Goal: Complete application form: Complete application form

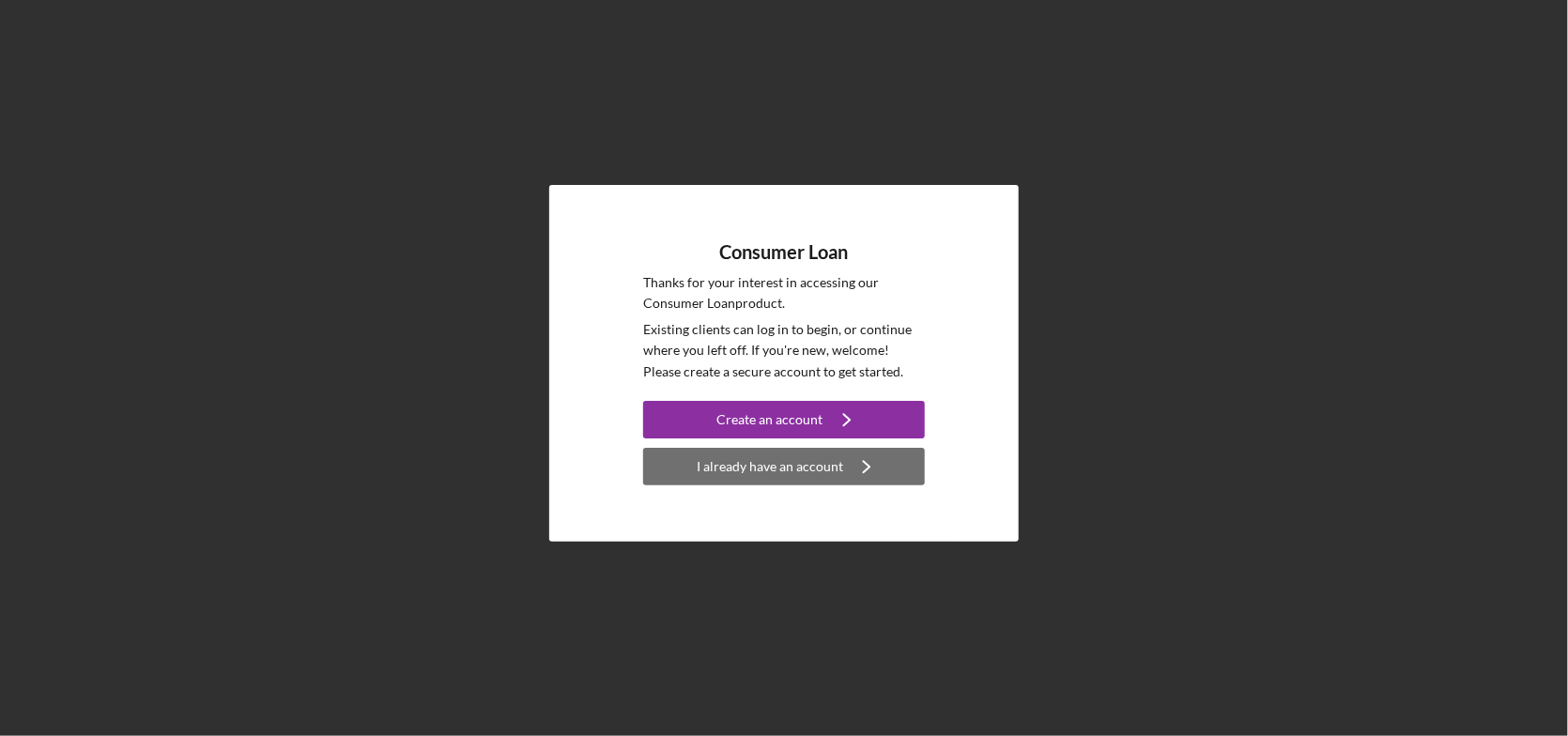
click at [775, 466] on div "I already have an account" at bounding box center [771, 467] width 147 height 38
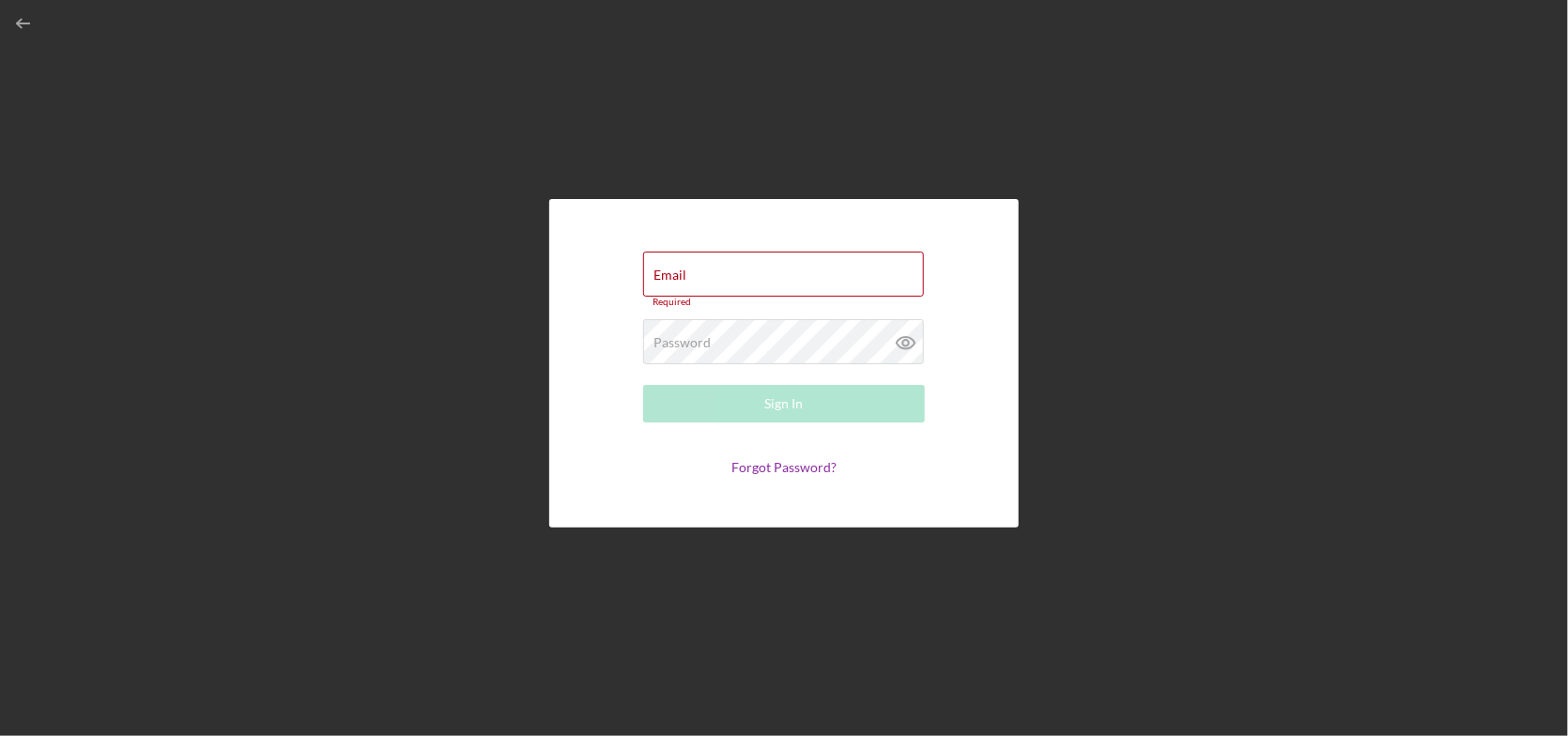
click at [776, 465] on link "Forgot Password?" at bounding box center [784, 467] width 105 height 16
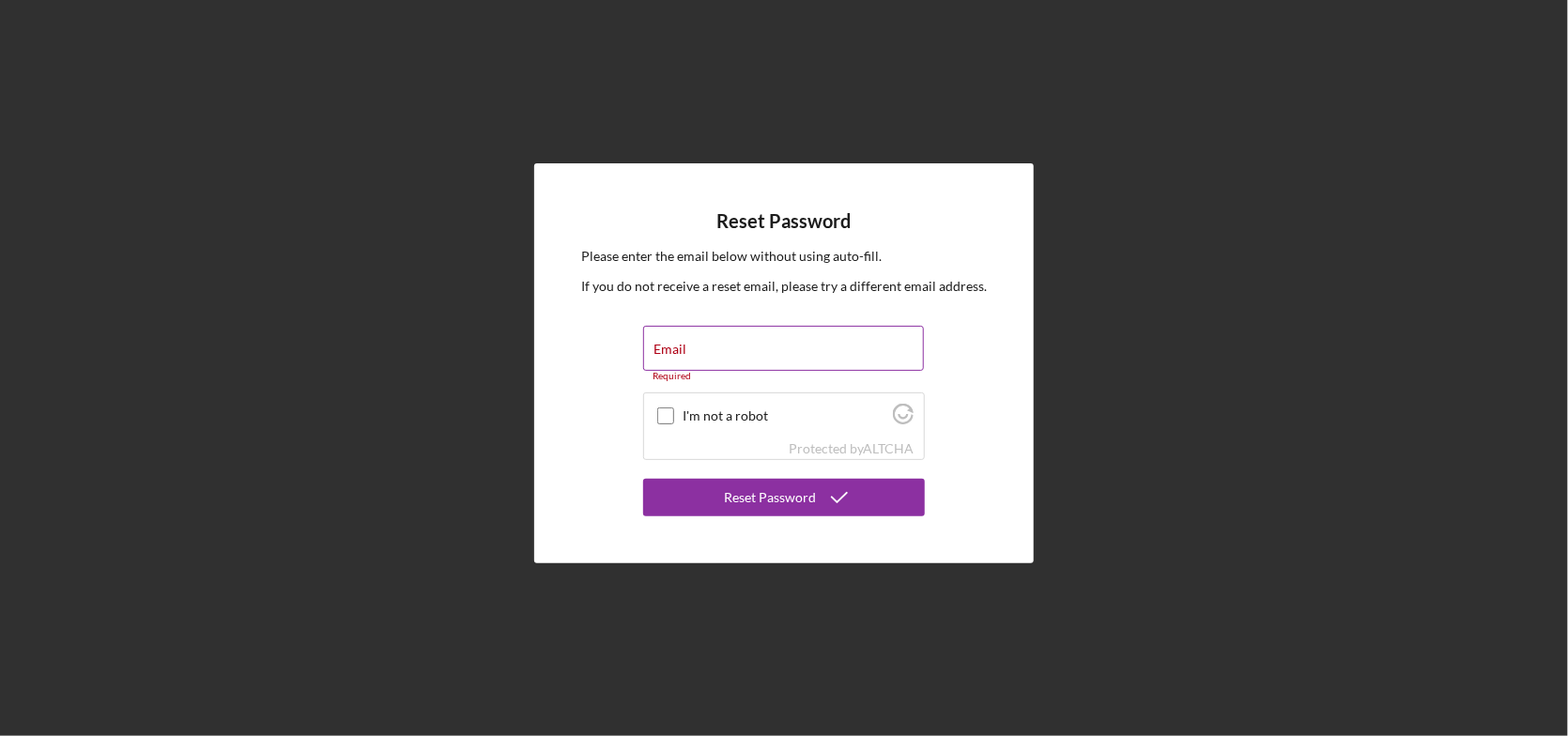
click at [759, 345] on div "Email Required" at bounding box center [784, 354] width 282 height 57
drag, startPoint x: 693, startPoint y: 336, endPoint x: 681, endPoint y: 335, distance: 12.0
click at [692, 336] on div "Email Required" at bounding box center [784, 354] width 282 height 57
type input "[PERSON_NAME][EMAIL_ADDRESS][PERSON_NAME][DOMAIN_NAME]"
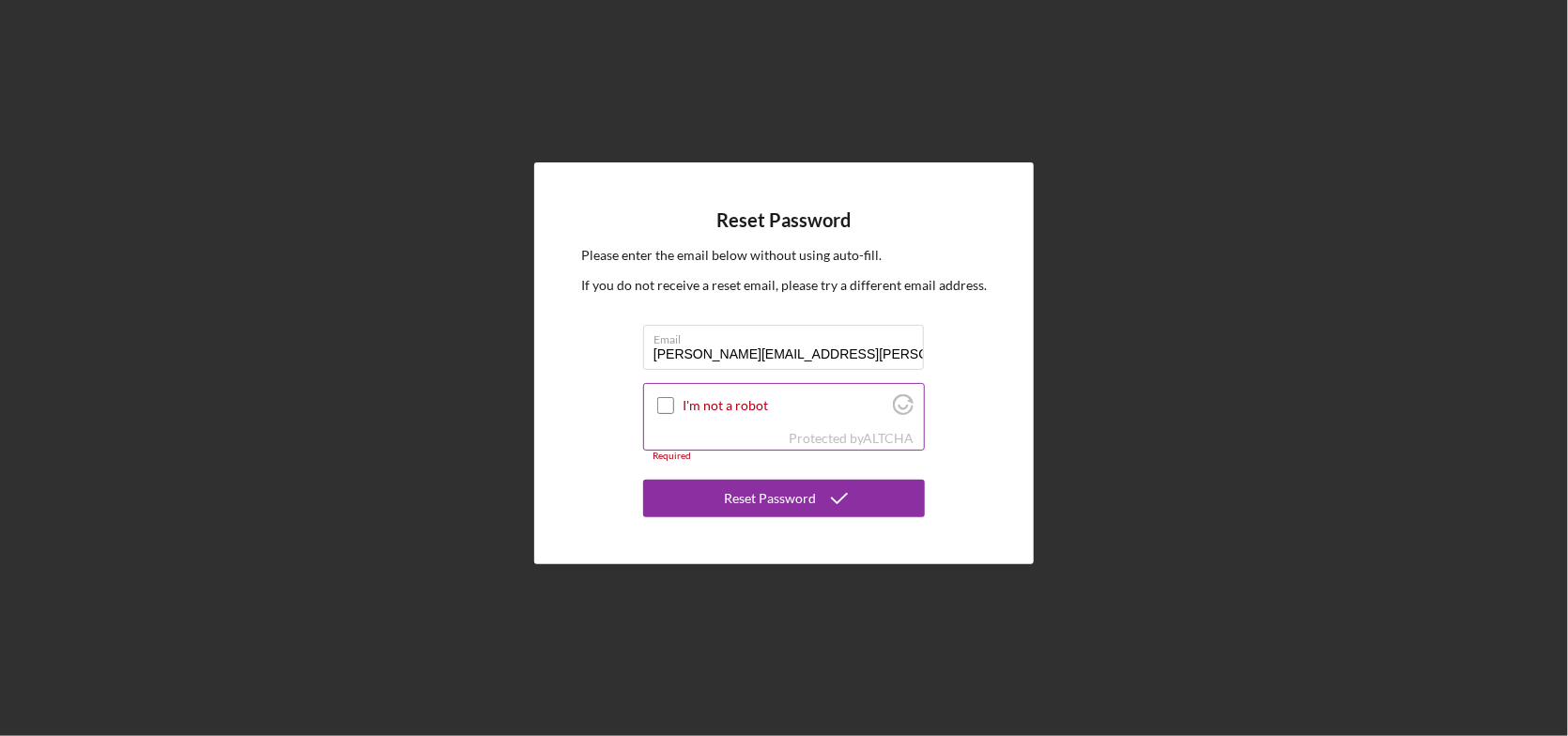
drag, startPoint x: 661, startPoint y: 405, endPoint x: 708, endPoint y: 475, distance: 84.3
click at [664, 405] on input "I'm not a robot" at bounding box center [665, 405] width 17 height 17
checkbox input "true"
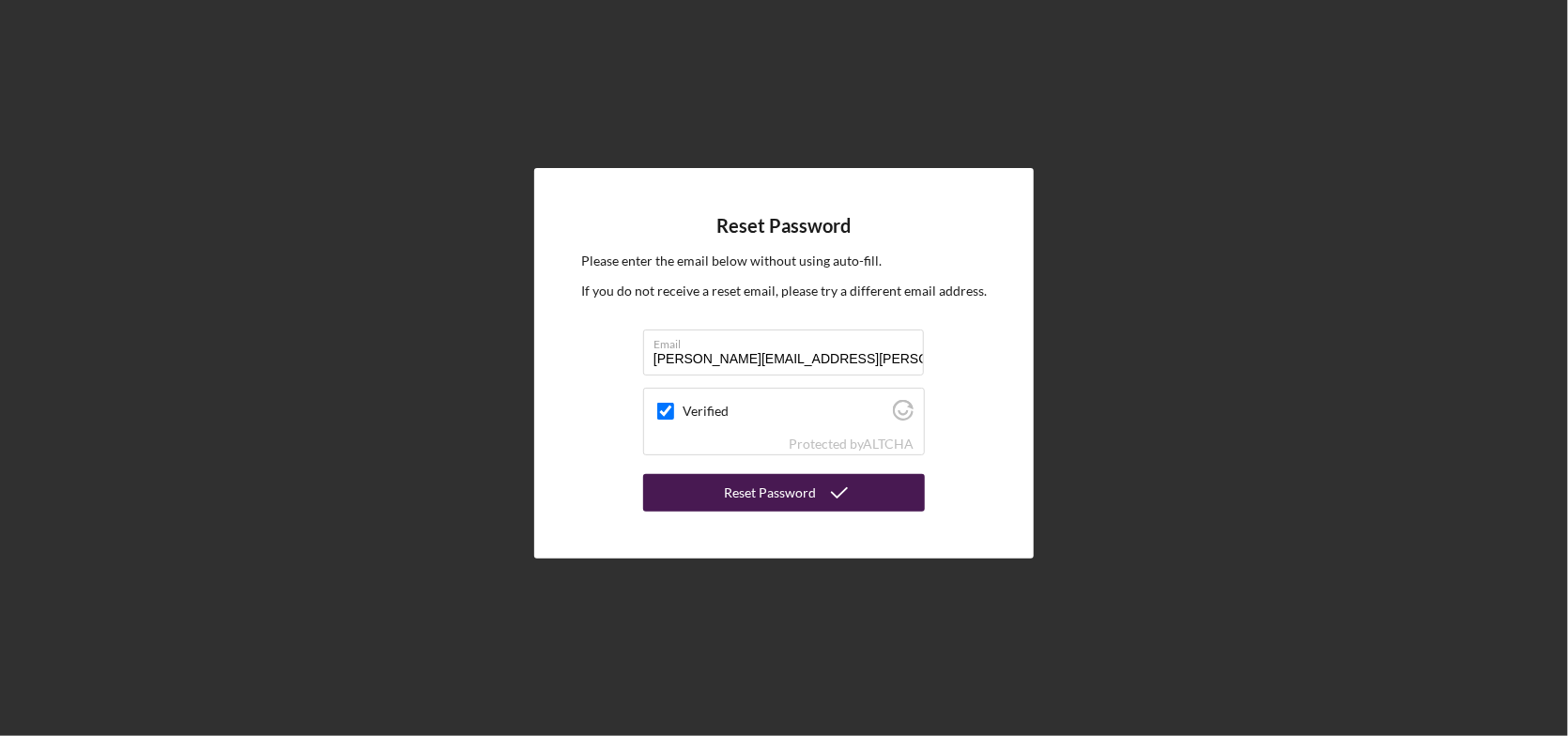
click at [747, 497] on div "Reset Password" at bounding box center [770, 494] width 92 height 38
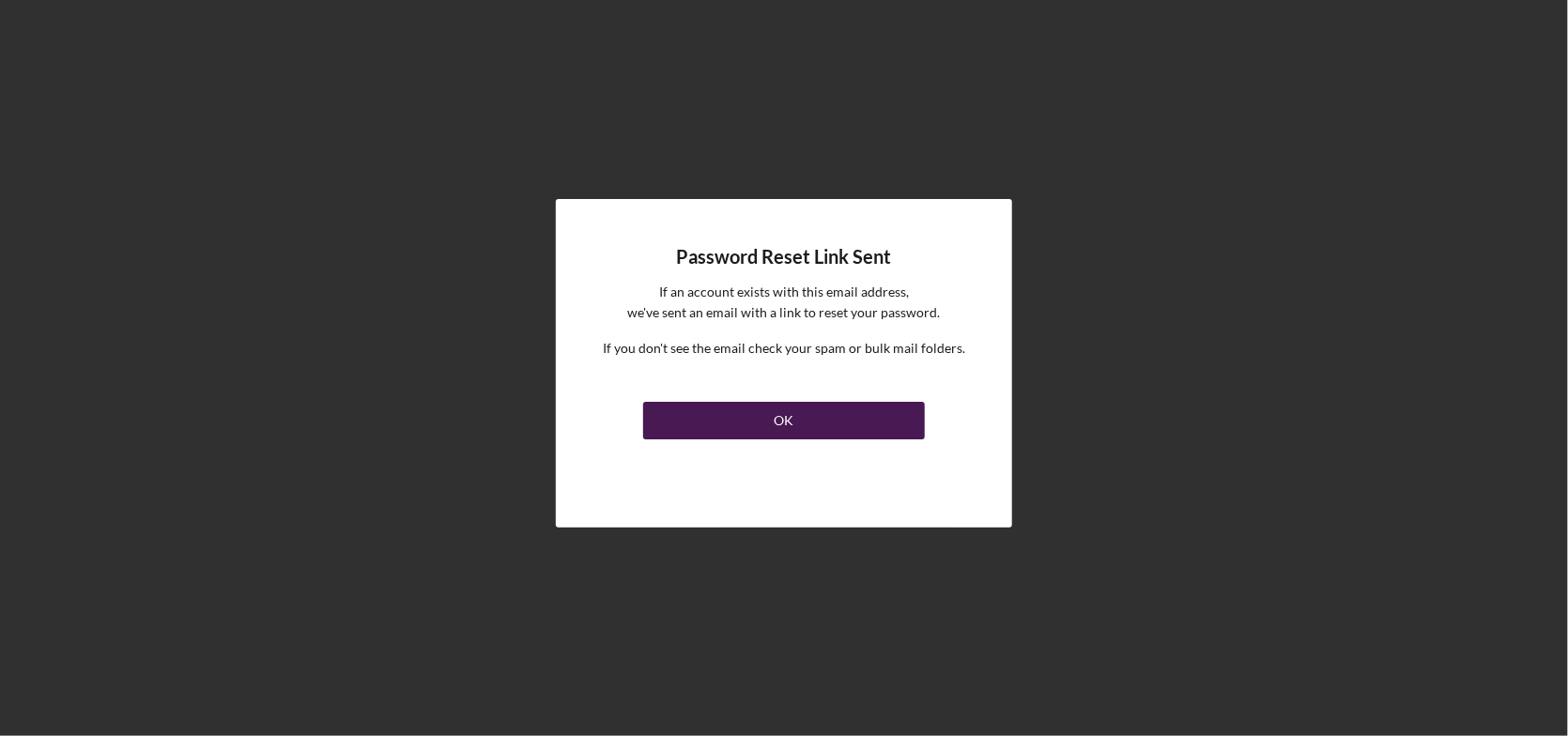
click at [807, 420] on button "OK" at bounding box center [784, 421] width 282 height 38
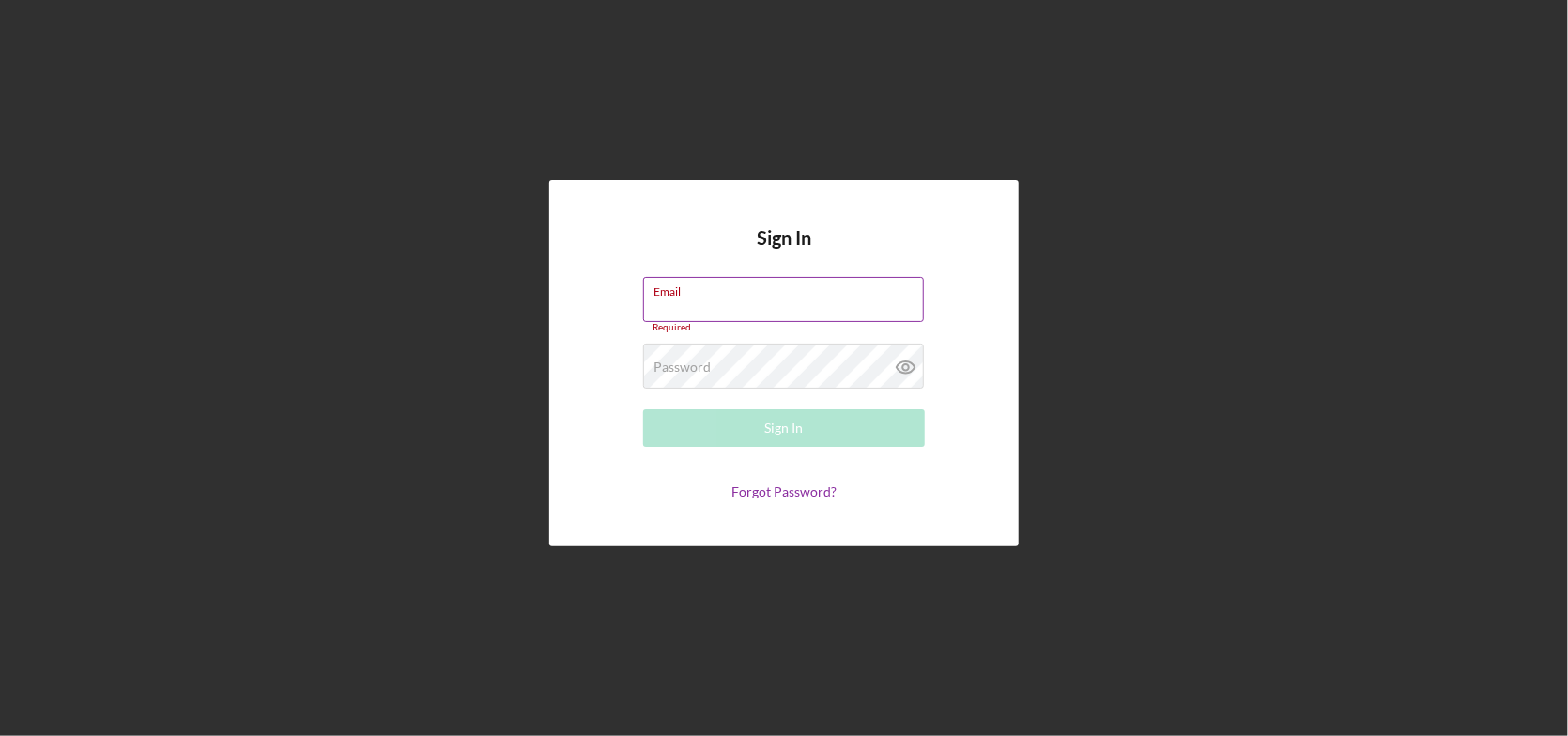
click at [734, 300] on input "Email" at bounding box center [784, 299] width 281 height 45
type input "[PERSON_NAME][EMAIL_ADDRESS][PERSON_NAME][DOMAIN_NAME]"
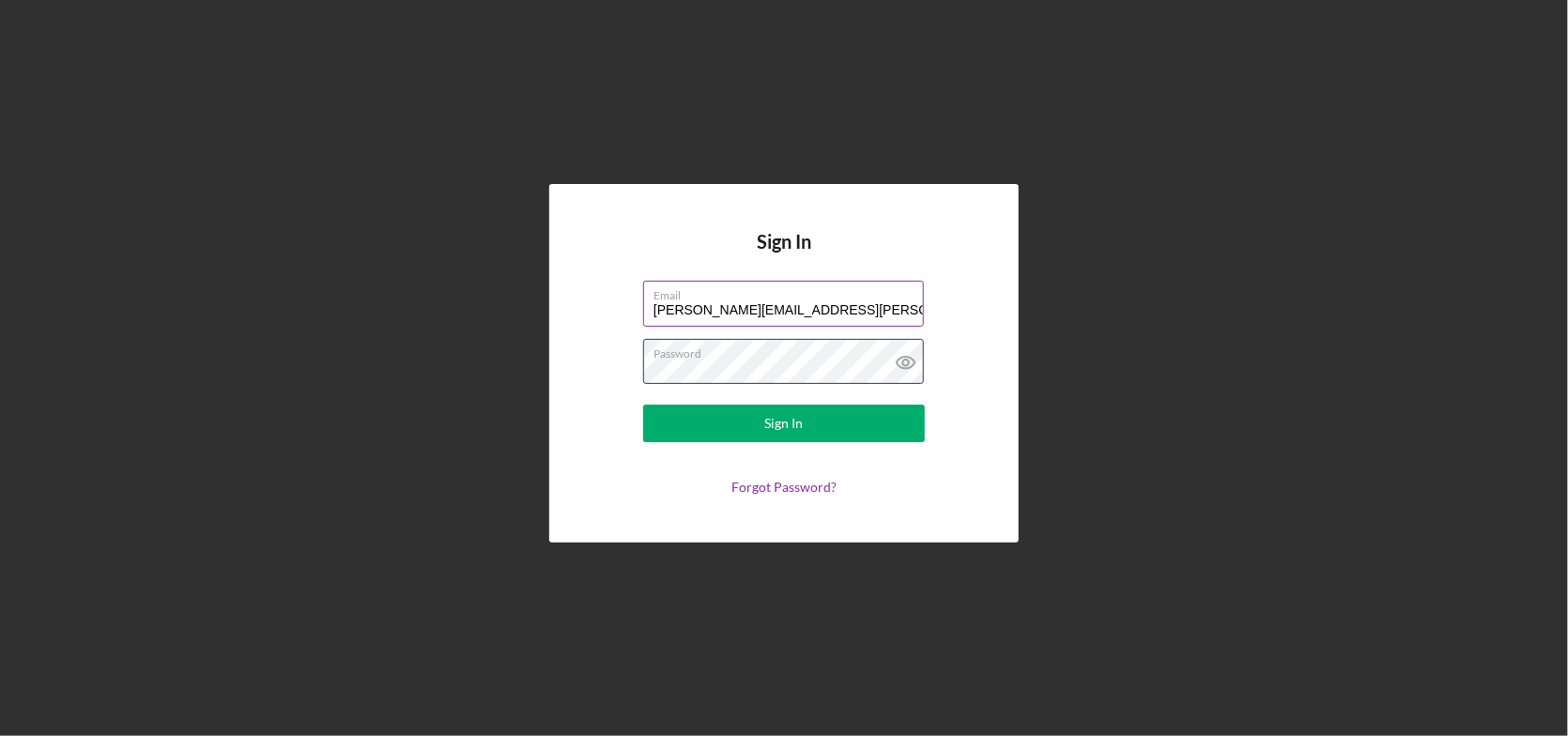
click at [643, 405] on button "Sign In" at bounding box center [784, 424] width 282 height 38
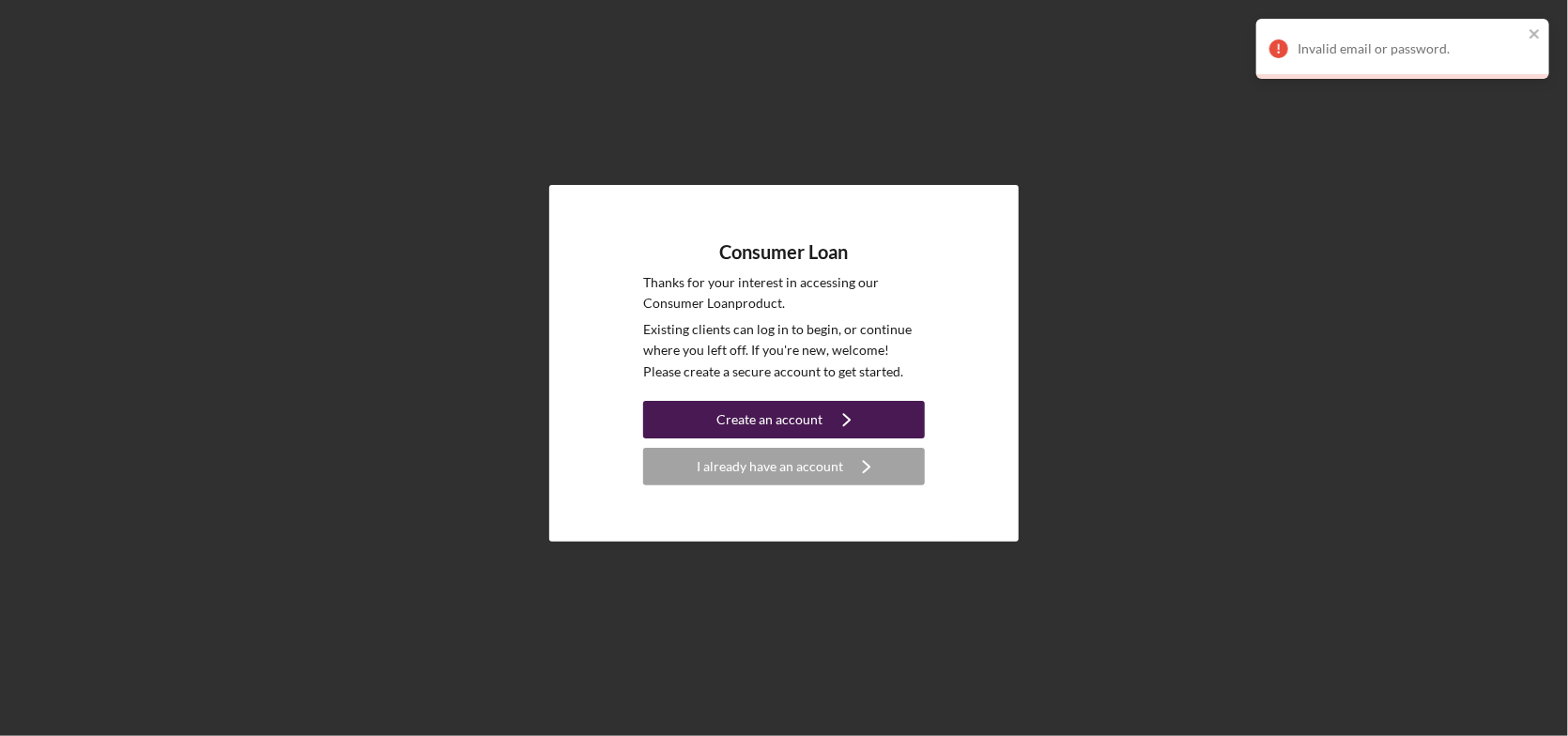
click at [786, 418] on div "Create an account" at bounding box center [770, 420] width 106 height 38
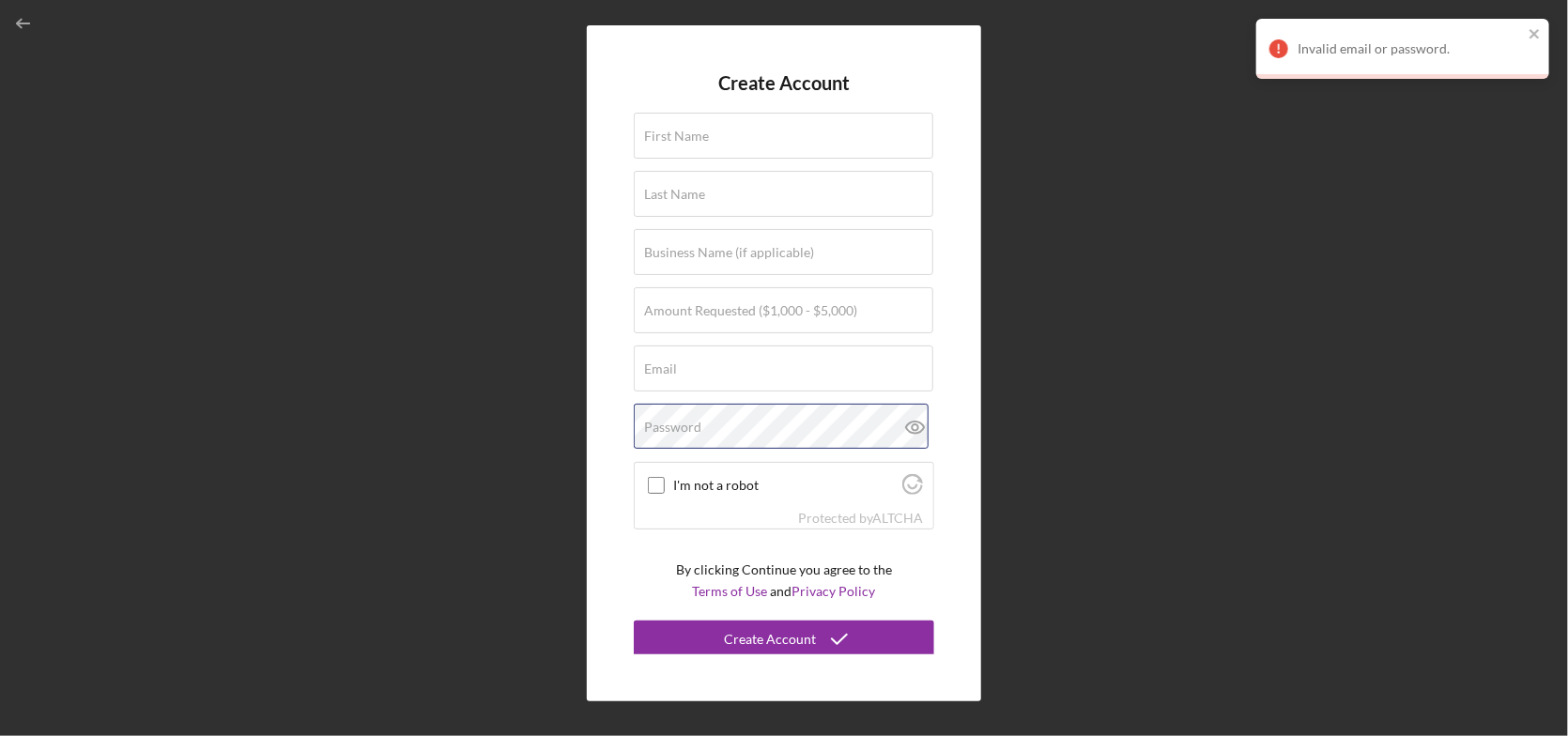
click at [786, 418] on div "Password" at bounding box center [784, 427] width 301 height 47
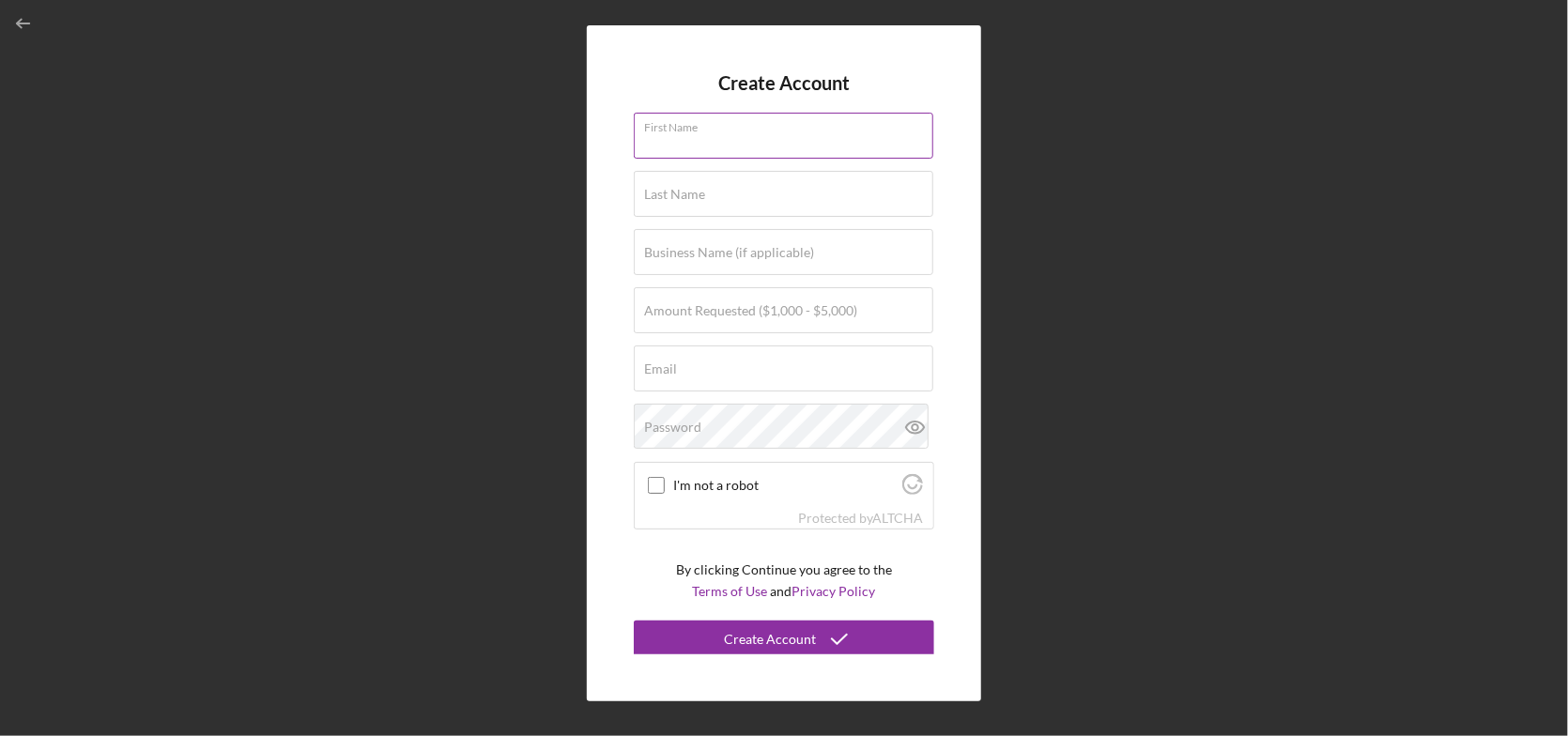
click at [693, 121] on div "First Name Required" at bounding box center [784, 135] width 301 height 47
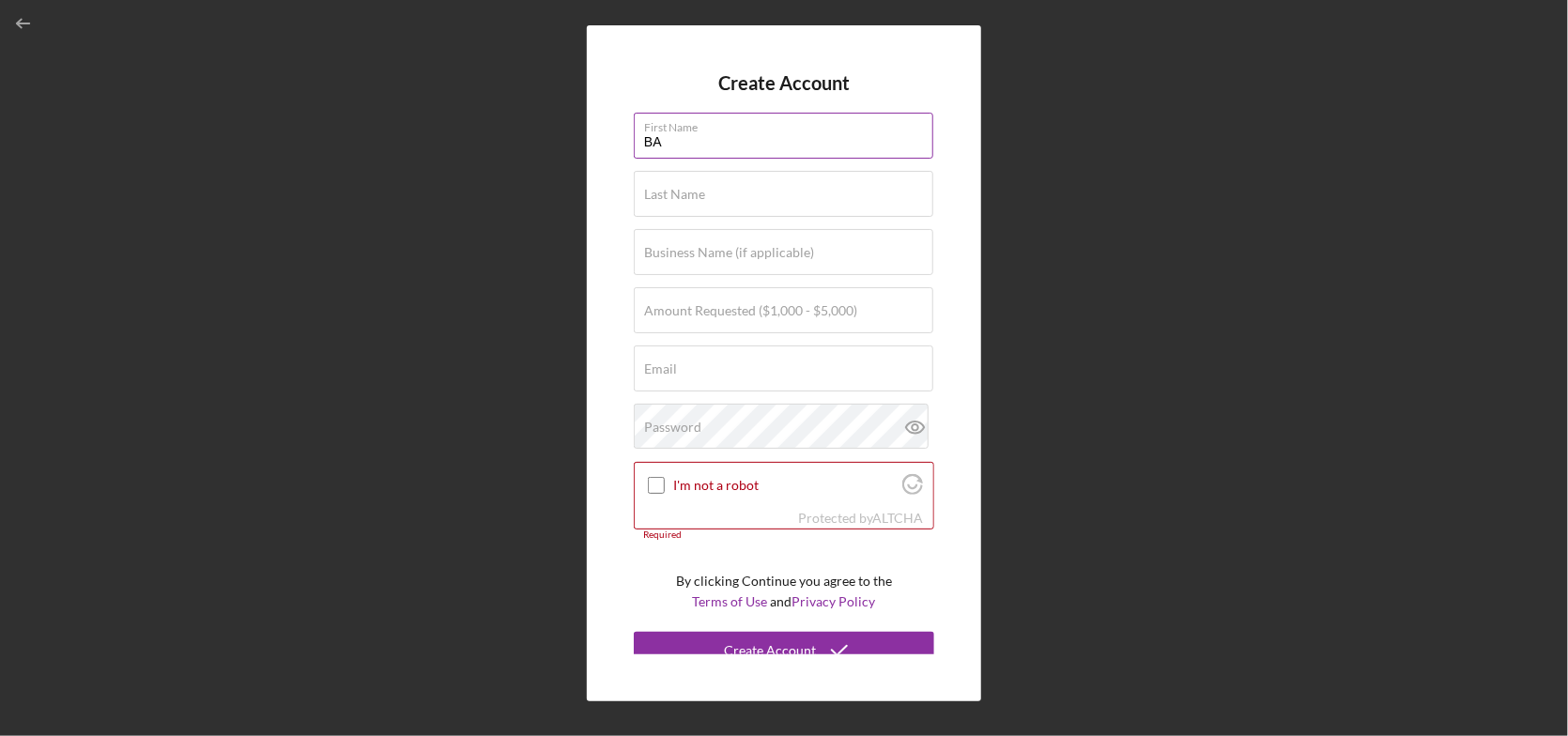
type input "B"
type input "[PERSON_NAME]"
click at [667, 195] on label "Last Name" at bounding box center [674, 194] width 61 height 15
click at [667, 195] on input "Last Name" at bounding box center [784, 193] width 300 height 45
type input "[PERSON_NAME]"
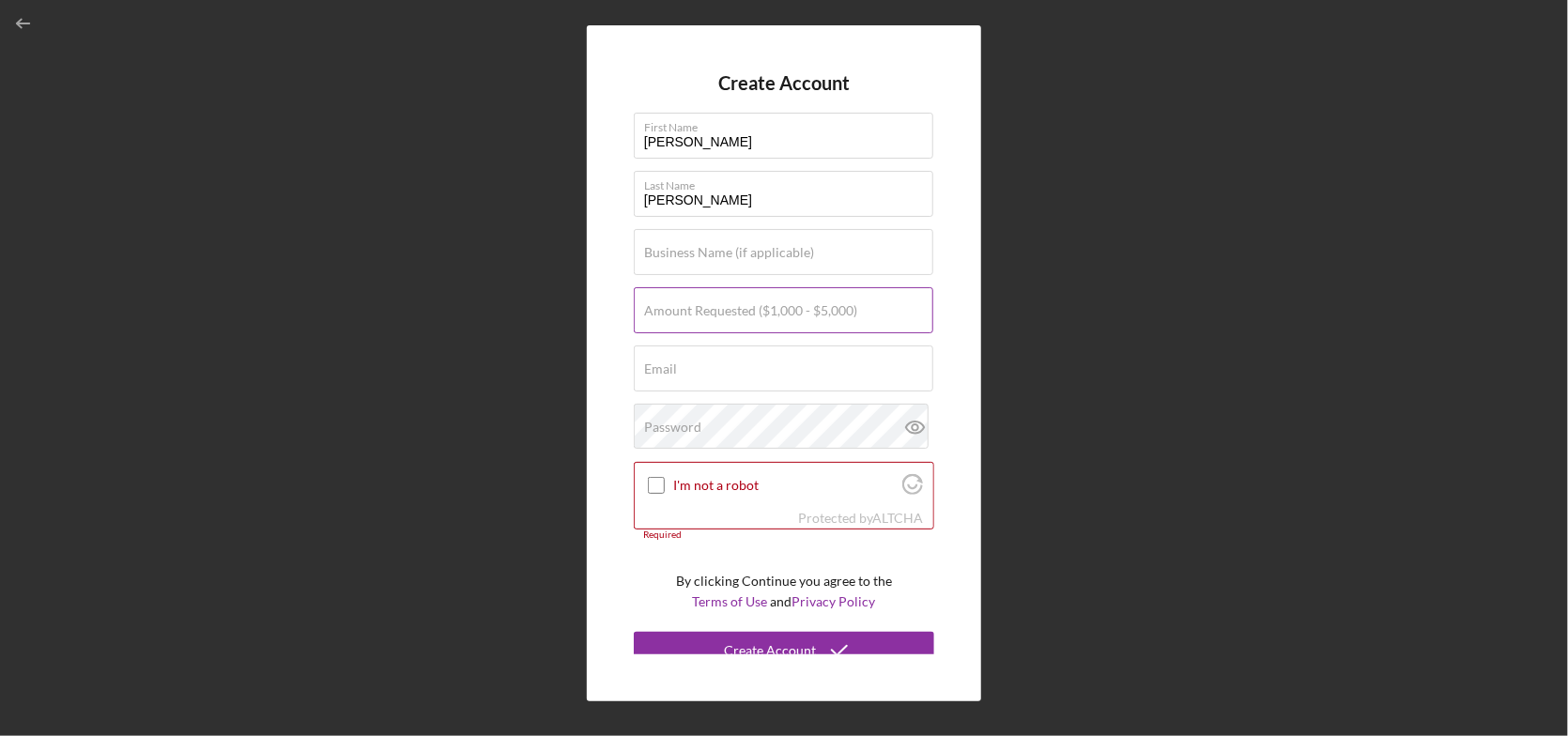
click at [652, 314] on label "Amount Requested ($1,000 - $5,000)" at bounding box center [751, 310] width 214 height 15
click at [652, 314] on input "Amount Requested ($1,000 - $5,000)" at bounding box center [784, 309] width 300 height 45
type input "$5,000"
click at [753, 373] on input "Email" at bounding box center [784, 368] width 300 height 45
type input "[PERSON_NAME][EMAIL_ADDRESS][PERSON_NAME][DOMAIN_NAME]"
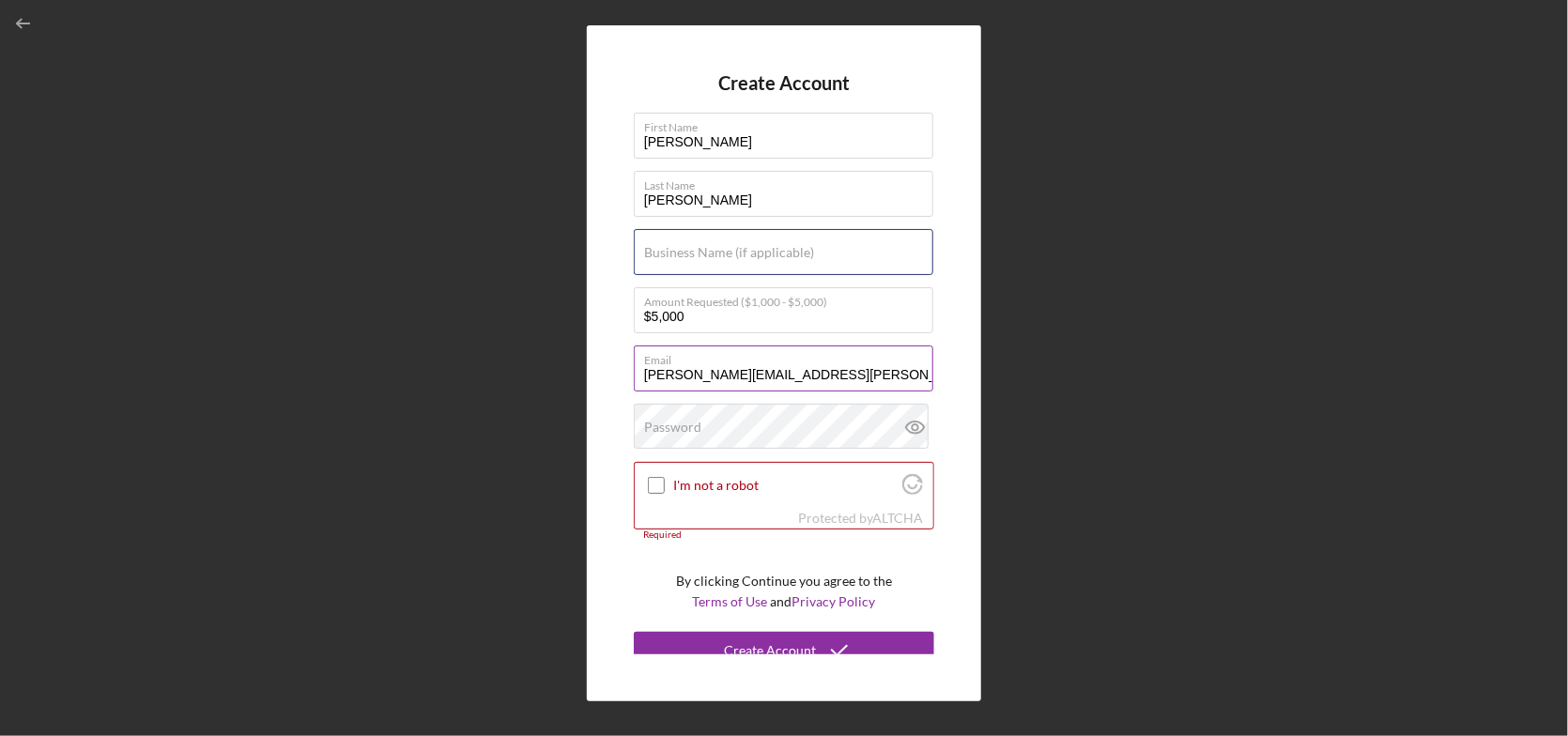
type input "Ho Chunk Nation"
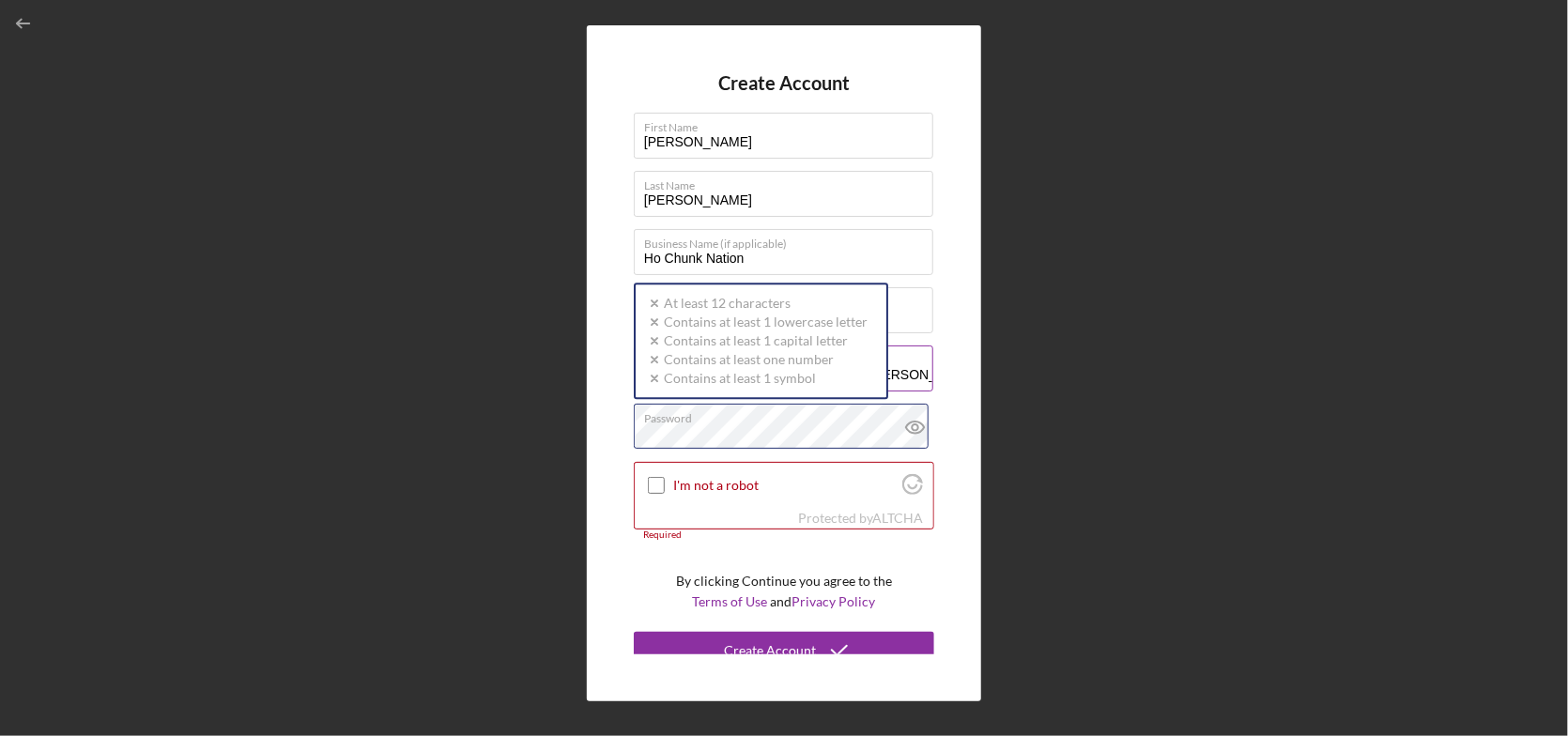
click at [724, 418] on div "Password Icon/icon-validation-no At least 12 characters Icon/icon-validation-no…" at bounding box center [784, 427] width 301 height 47
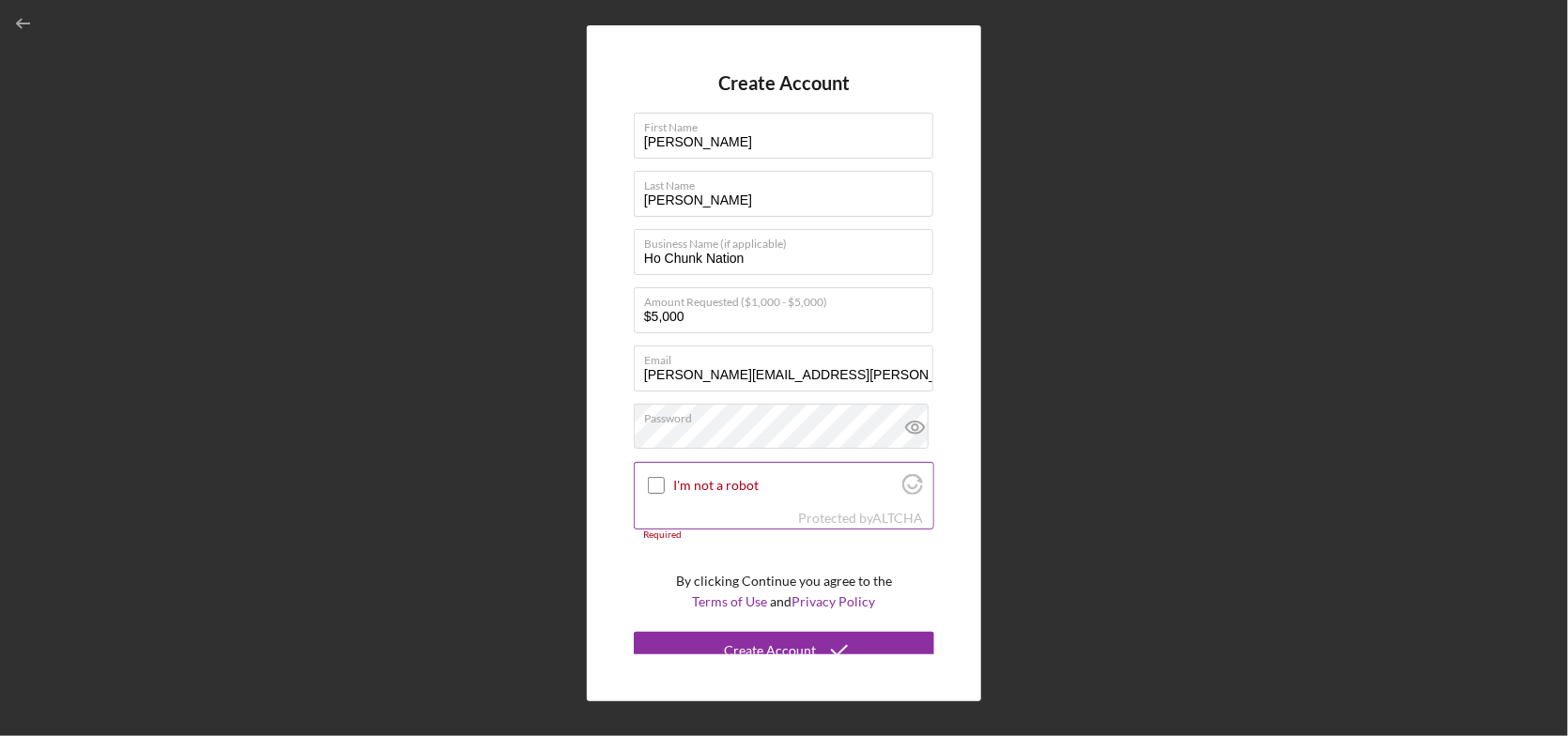
click at [661, 487] on input "I'm not a robot" at bounding box center [655, 485] width 17 height 17
checkbox input "true"
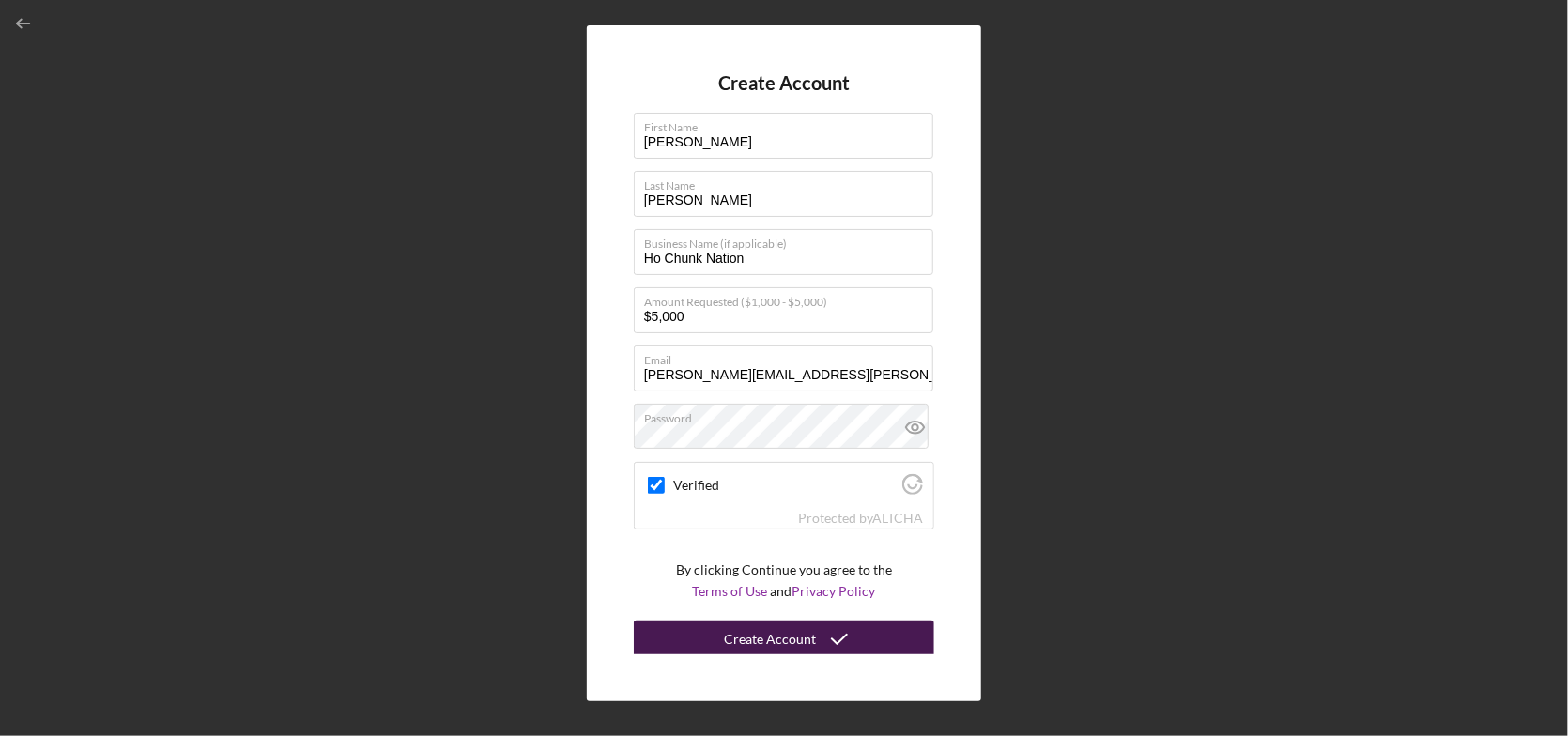
click at [763, 642] on div "Create Account" at bounding box center [770, 640] width 92 height 38
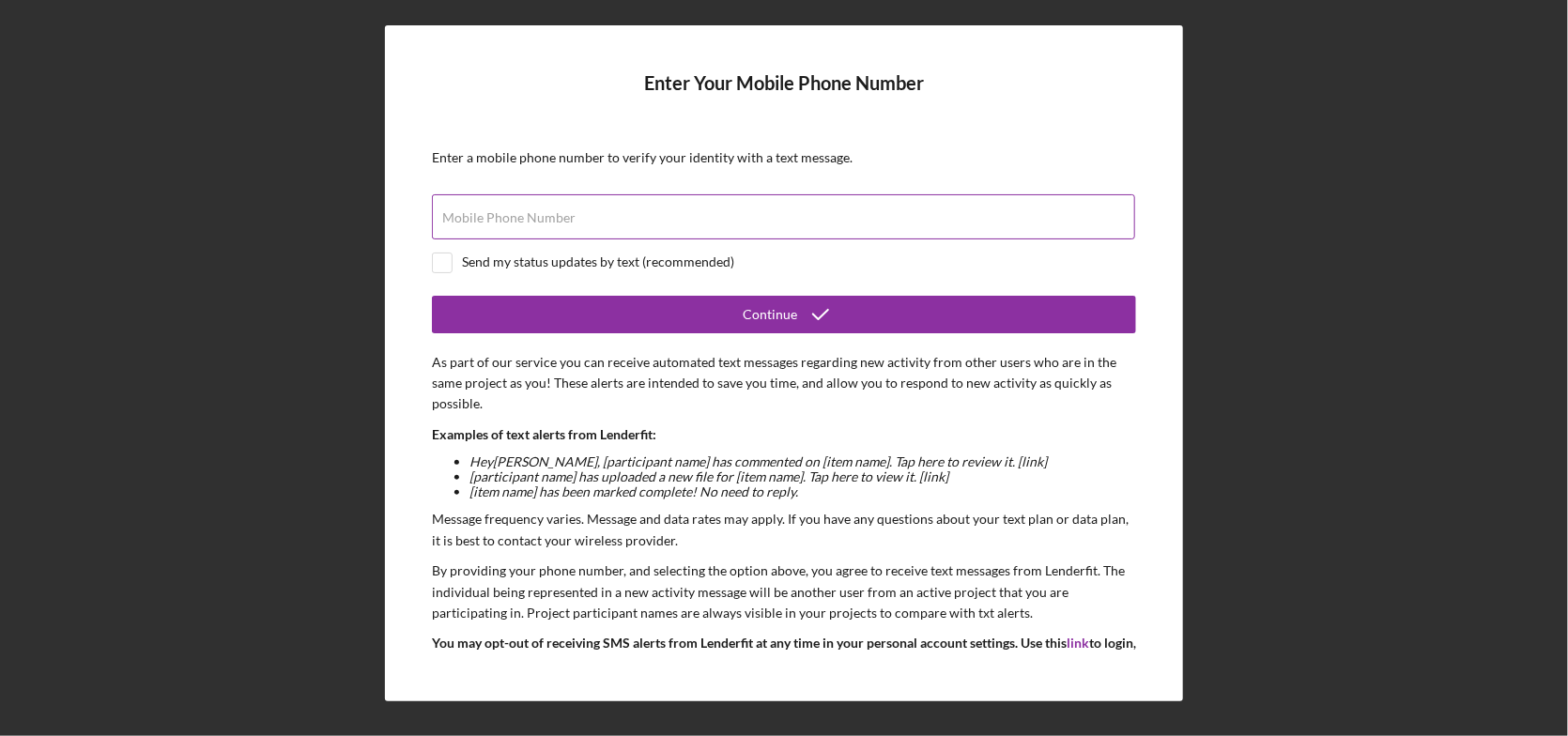
click at [444, 212] on label "Mobile Phone Number" at bounding box center [508, 218] width 133 height 15
click at [444, 212] on input "Mobile Phone Number" at bounding box center [784, 217] width 703 height 45
type input "[PHONE_NUMBER]"
click at [434, 261] on input "checkbox" at bounding box center [442, 262] width 19 height 19
checkbox input "true"
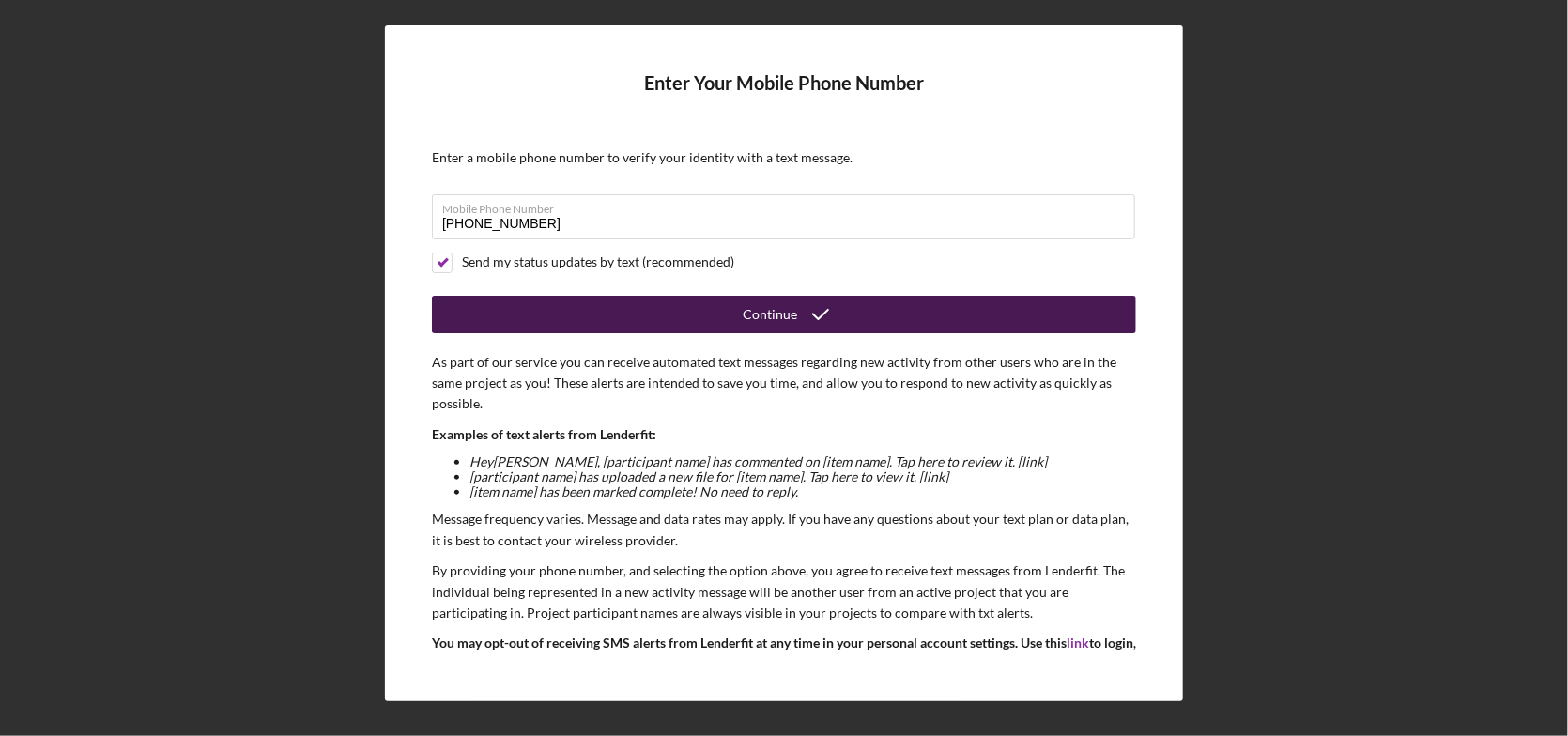
drag, startPoint x: 534, startPoint y: 312, endPoint x: 561, endPoint y: 326, distance: 30.4
click at [535, 313] on button "Continue" at bounding box center [784, 315] width 704 height 38
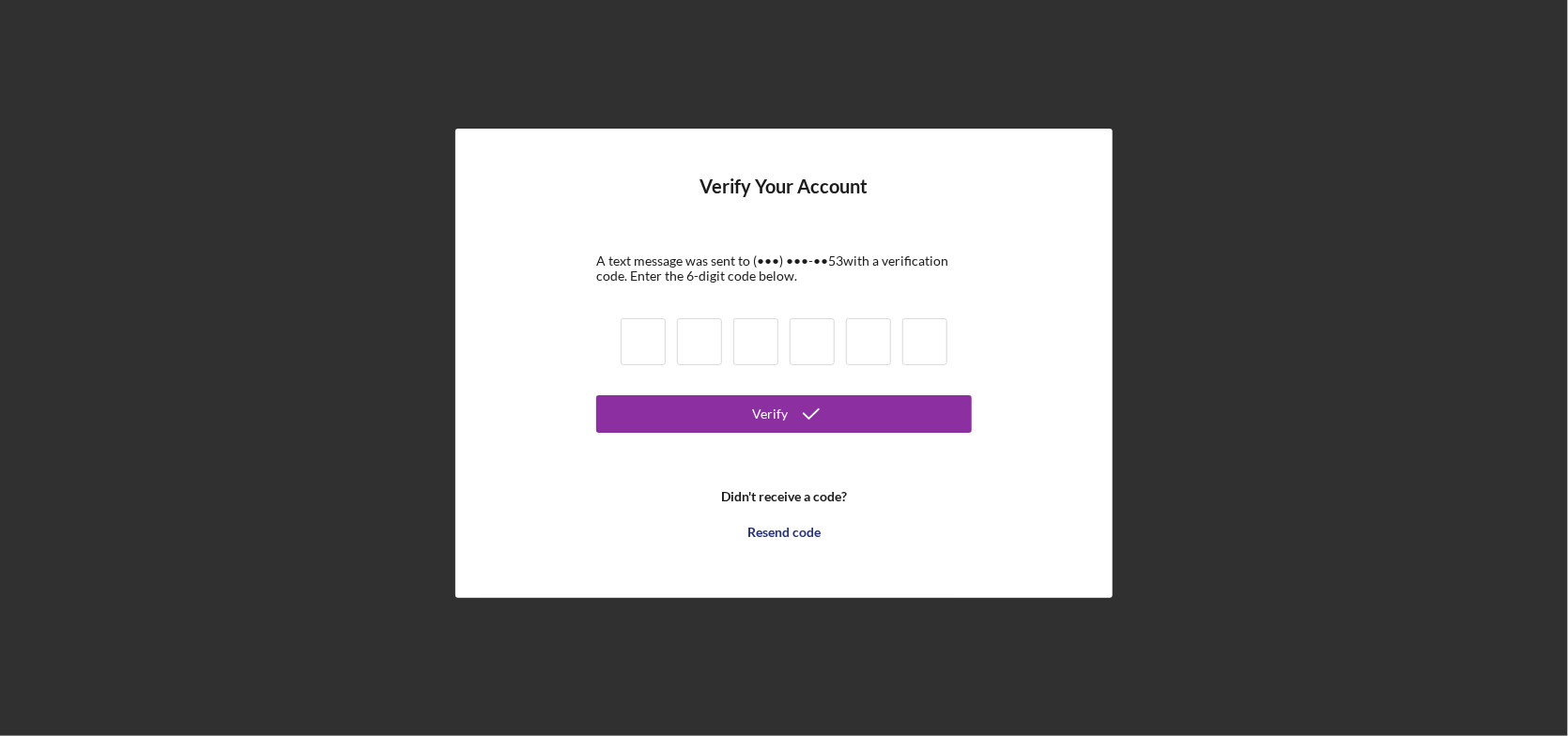
drag, startPoint x: 646, startPoint y: 336, endPoint x: 664, endPoint y: 338, distance: 18.1
click at [648, 337] on input at bounding box center [642, 342] width 45 height 47
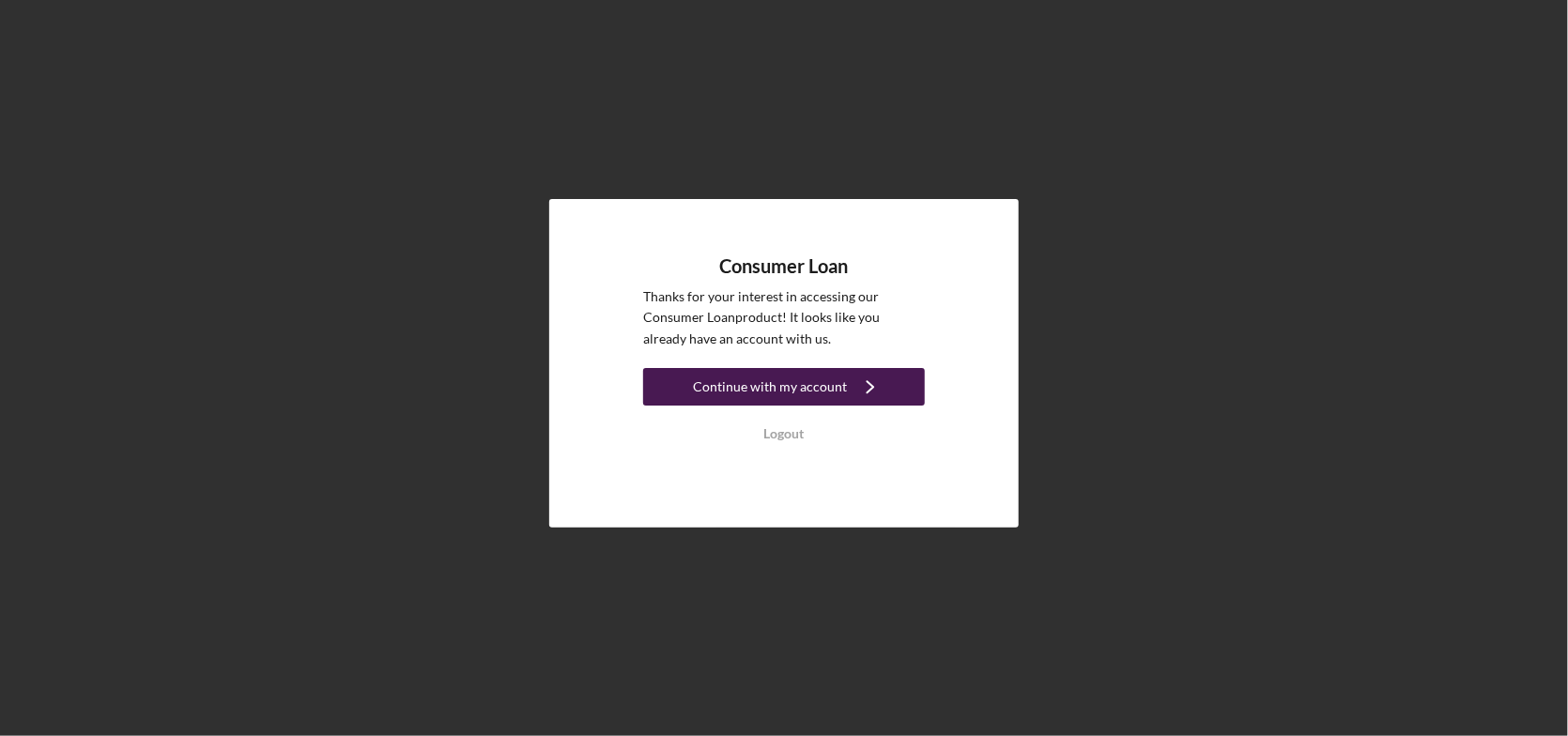
drag, startPoint x: 828, startPoint y: 381, endPoint x: 819, endPoint y: 392, distance: 14.2
click at [828, 382] on div "Continue with my account" at bounding box center [770, 387] width 154 height 38
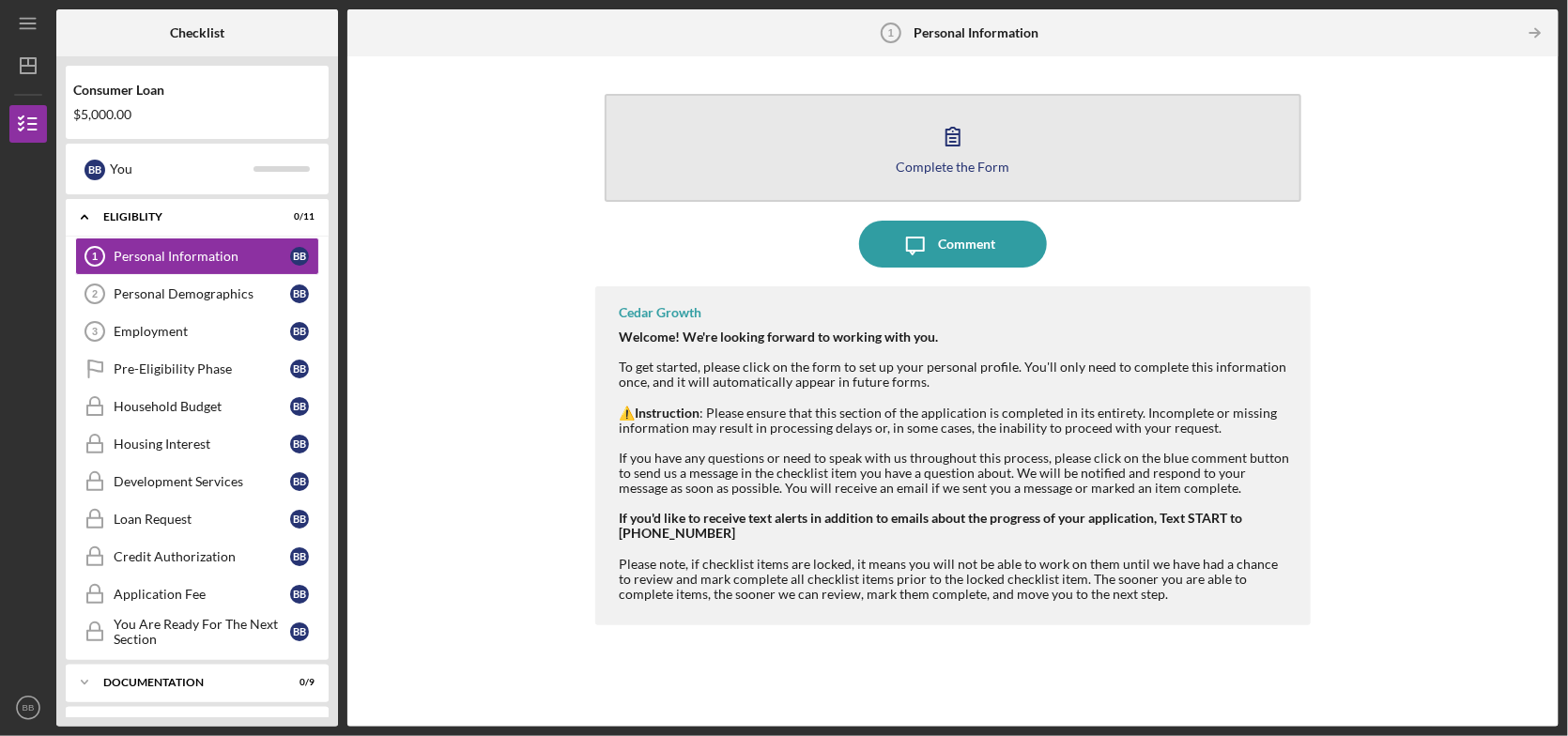
click at [961, 144] on icon "button" at bounding box center [952, 135] width 47 height 47
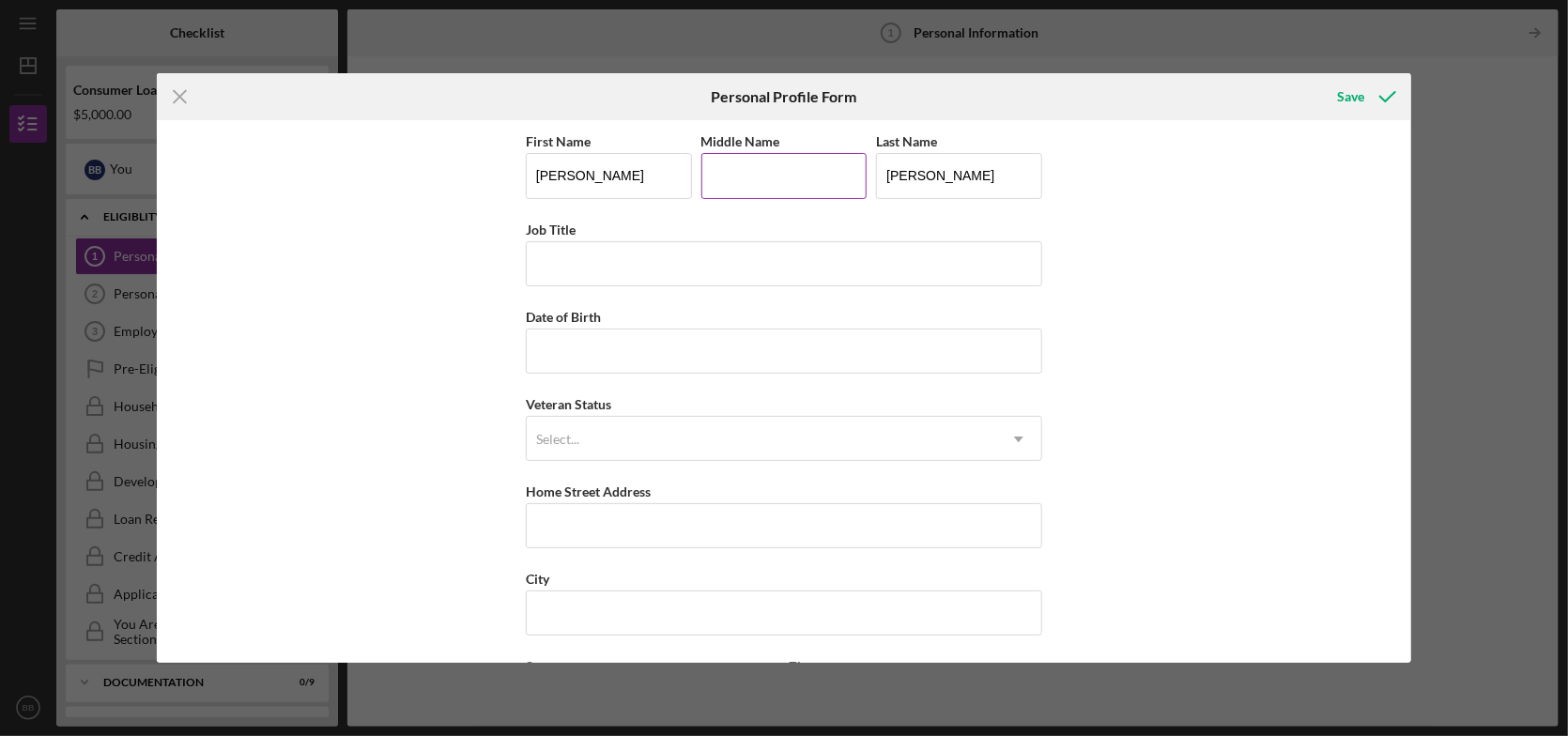
click at [751, 178] on input "Middle Name" at bounding box center [784, 175] width 166 height 45
type input "[PERSON_NAME]"
drag, startPoint x: 569, startPoint y: 260, endPoint x: 623, endPoint y: 267, distance: 54.5
click at [571, 261] on input "Job Title" at bounding box center [784, 263] width 516 height 45
click at [656, 259] on input "Patient Registration billing Manager" at bounding box center [784, 263] width 516 height 45
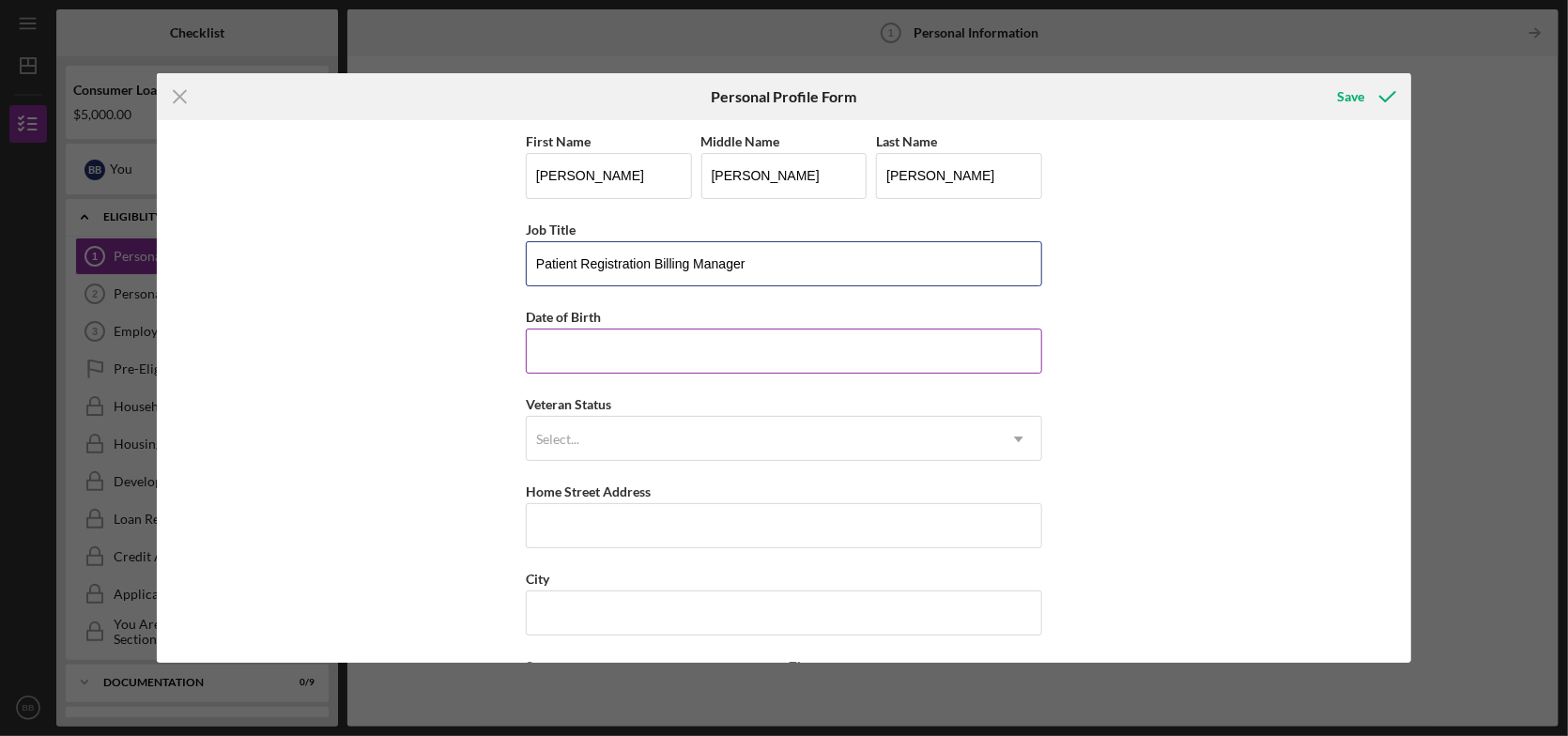
type input "Patient Registration Billing Manager"
click at [571, 356] on input "Date of Birth" at bounding box center [784, 351] width 516 height 45
type input "[DATE]"
drag, startPoint x: 1026, startPoint y: 439, endPoint x: 1003, endPoint y: 444, distance: 23.5
click at [1024, 439] on icon "Icon/Dropdown Arrow" at bounding box center [1018, 439] width 45 height 45
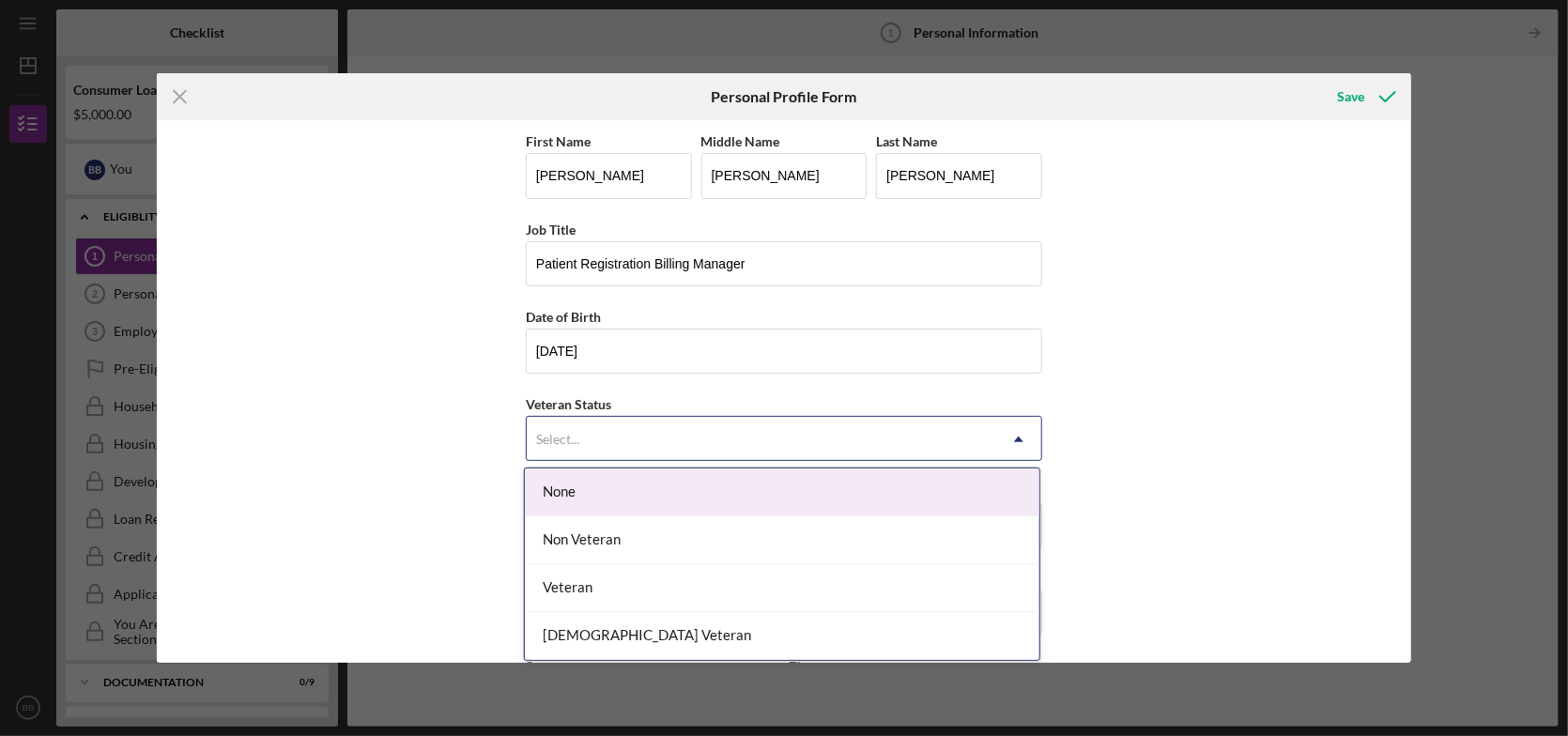
click at [717, 491] on div "None" at bounding box center [783, 493] width 514 height 48
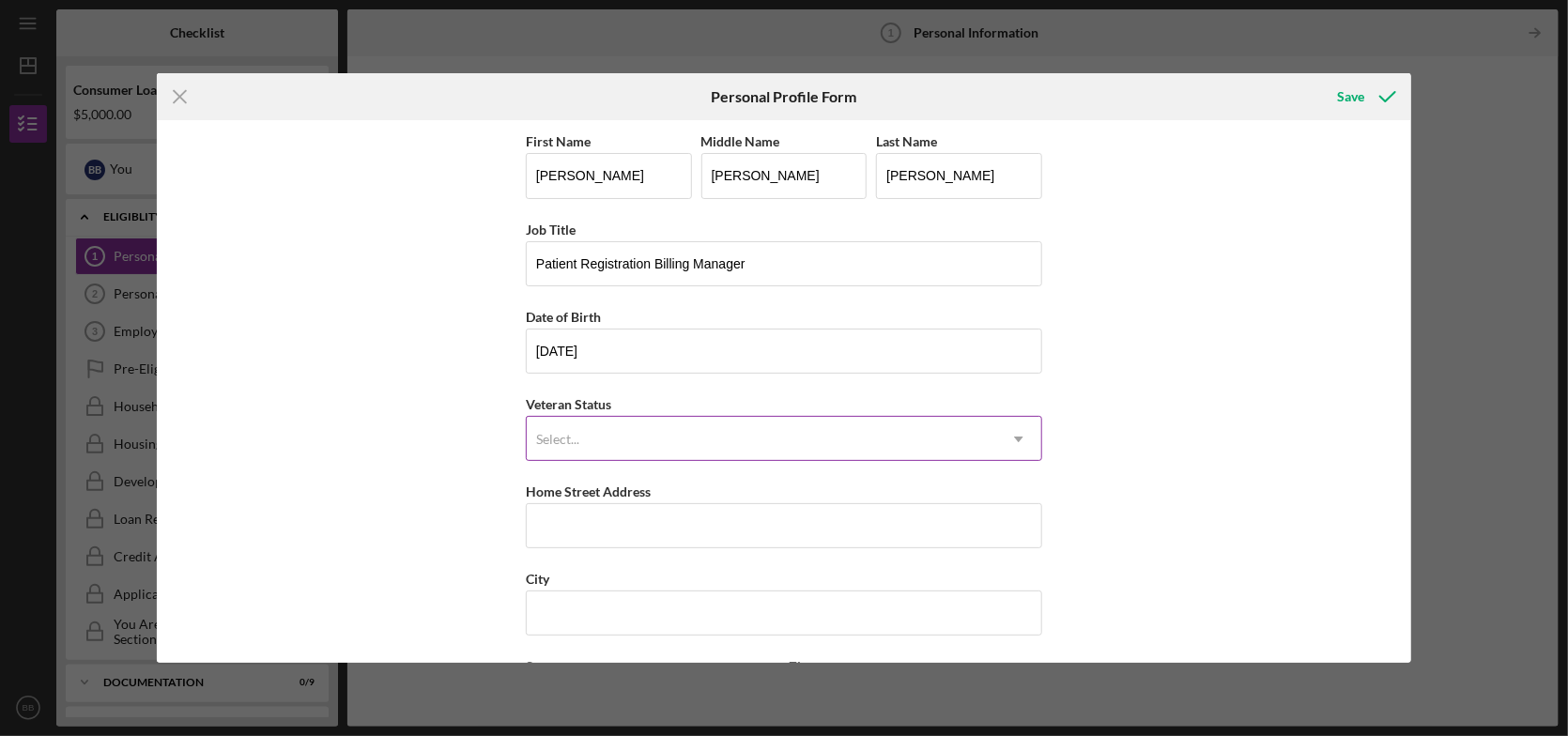
click at [1016, 443] on icon "Icon/Dropdown Arrow" at bounding box center [1018, 439] width 45 height 45
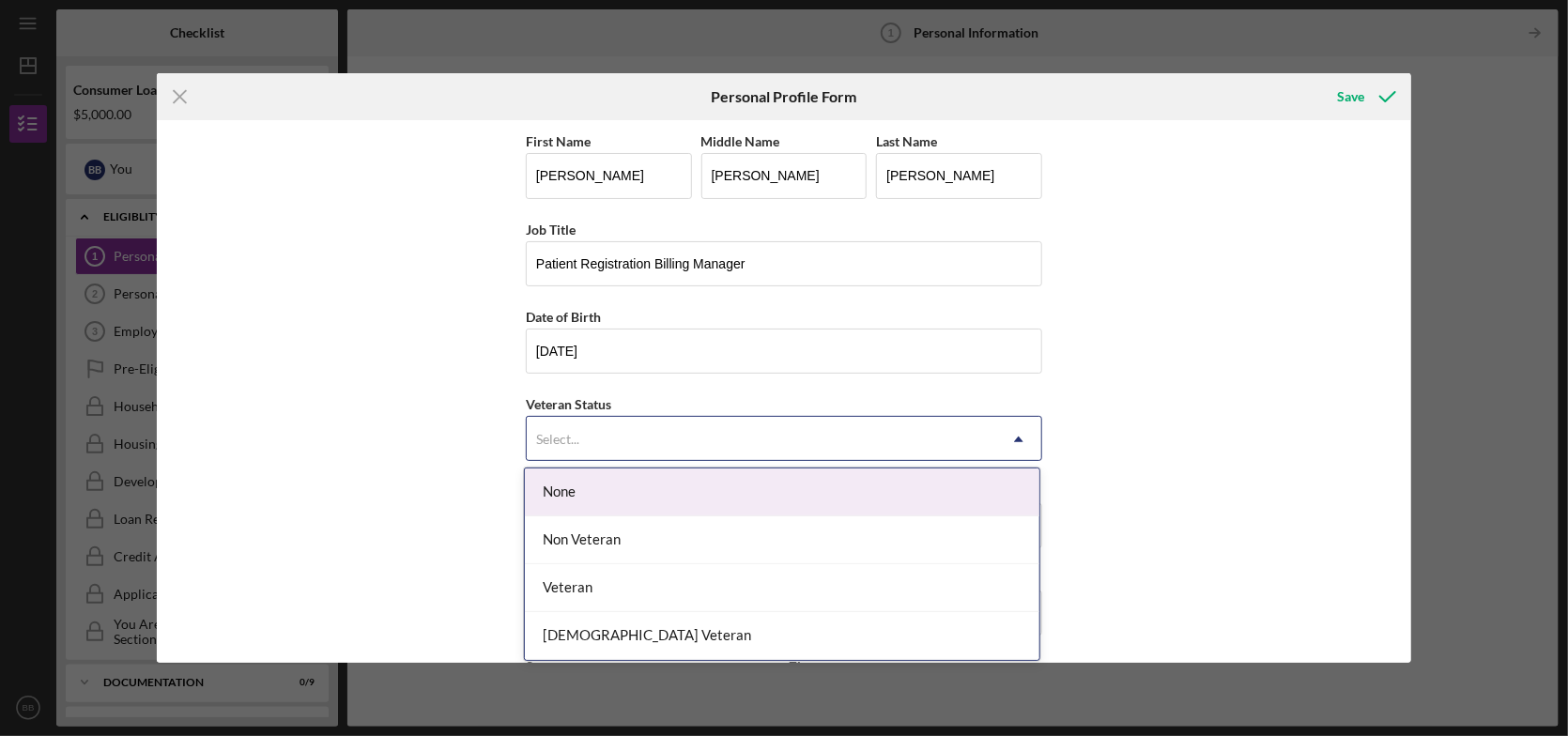
click at [543, 487] on div "None" at bounding box center [783, 493] width 514 height 48
click at [1021, 434] on icon "Icon/Dropdown Arrow" at bounding box center [1018, 439] width 45 height 45
click at [1012, 433] on icon "Icon/Dropdown Arrow" at bounding box center [1018, 439] width 45 height 45
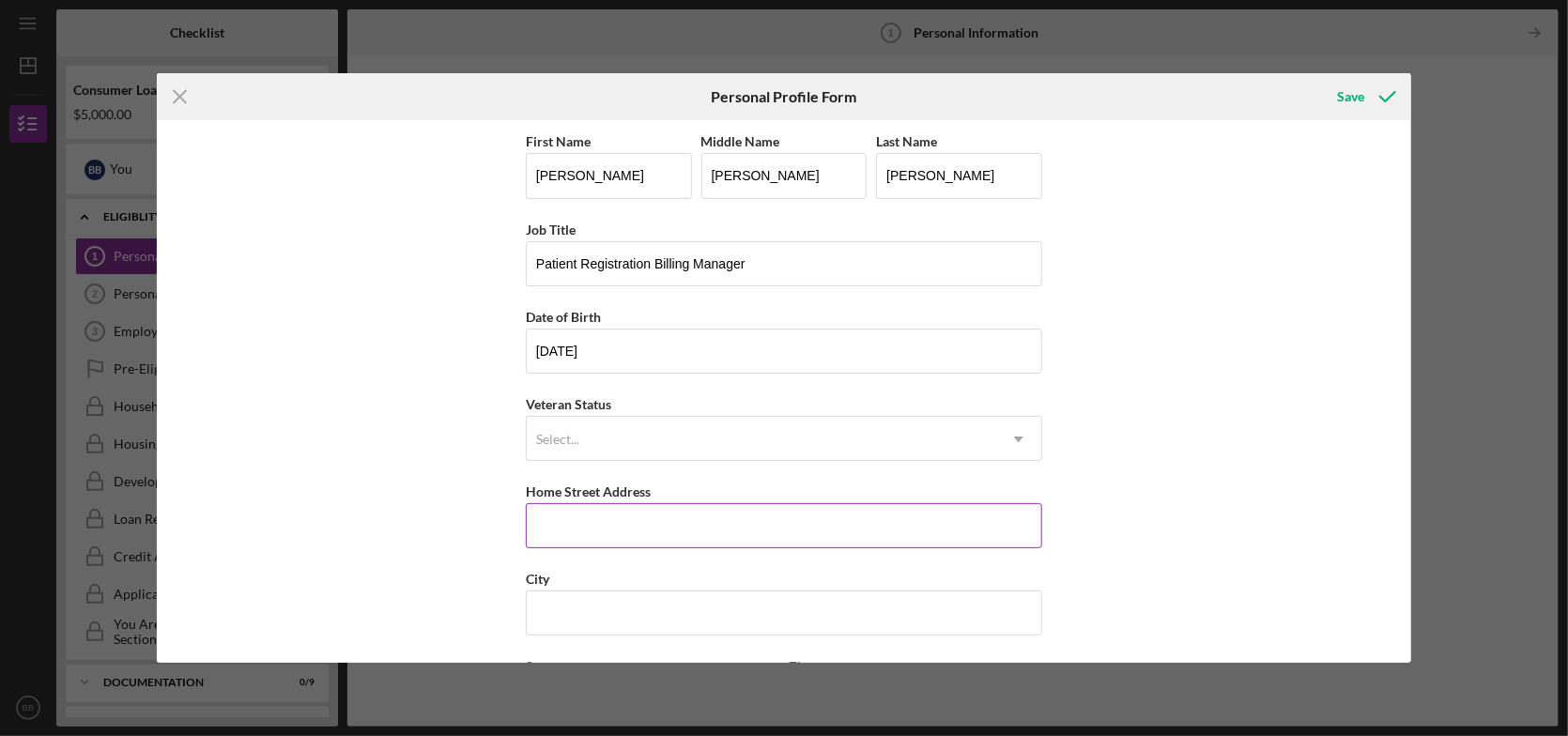
click at [642, 524] on input "Home Street Address" at bounding box center [784, 525] width 516 height 45
type input "[STREET_ADDRESS]"
type input "[GEOGRAPHIC_DATA]"
type input "WI"
type input "54615"
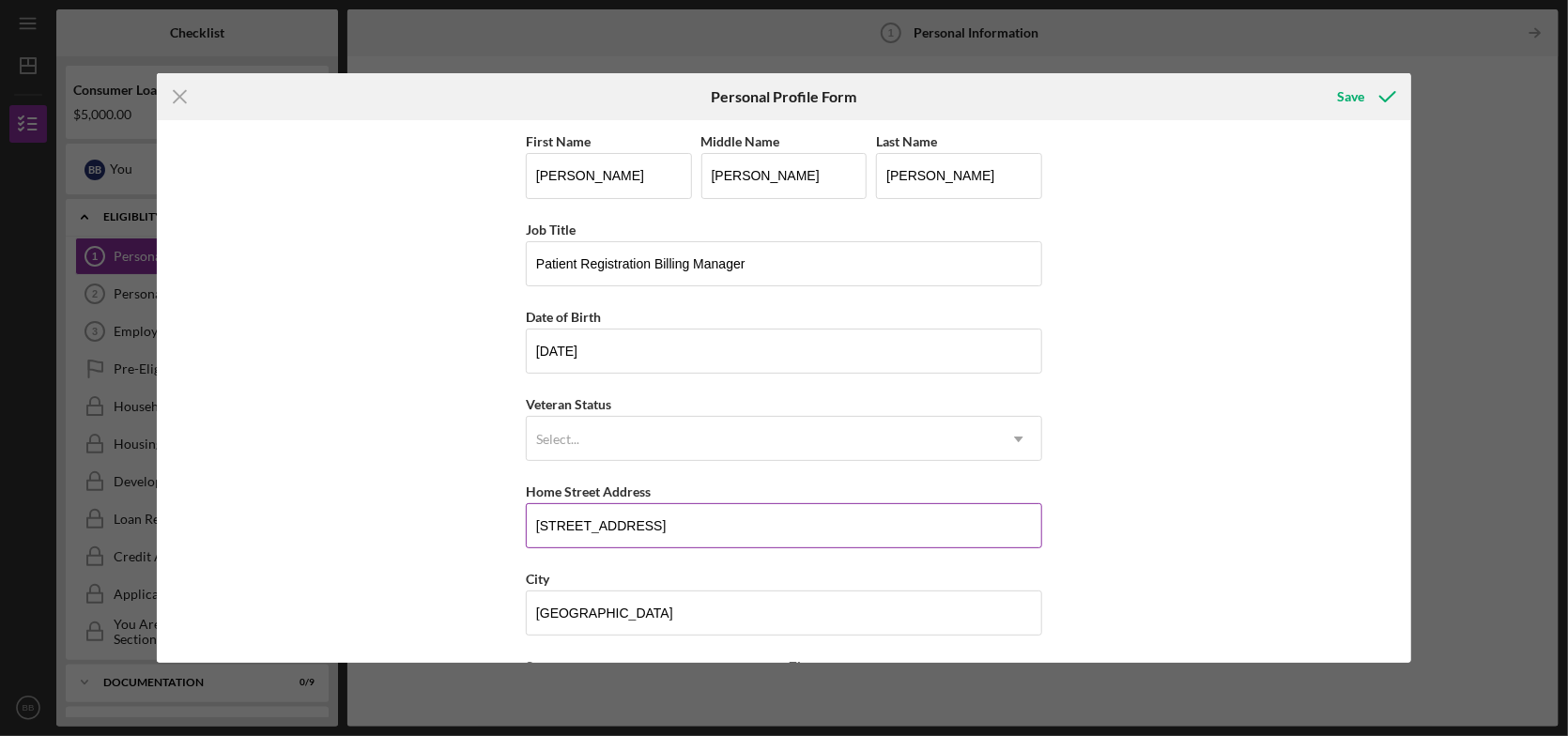
type input "[GEOGRAPHIC_DATA]"
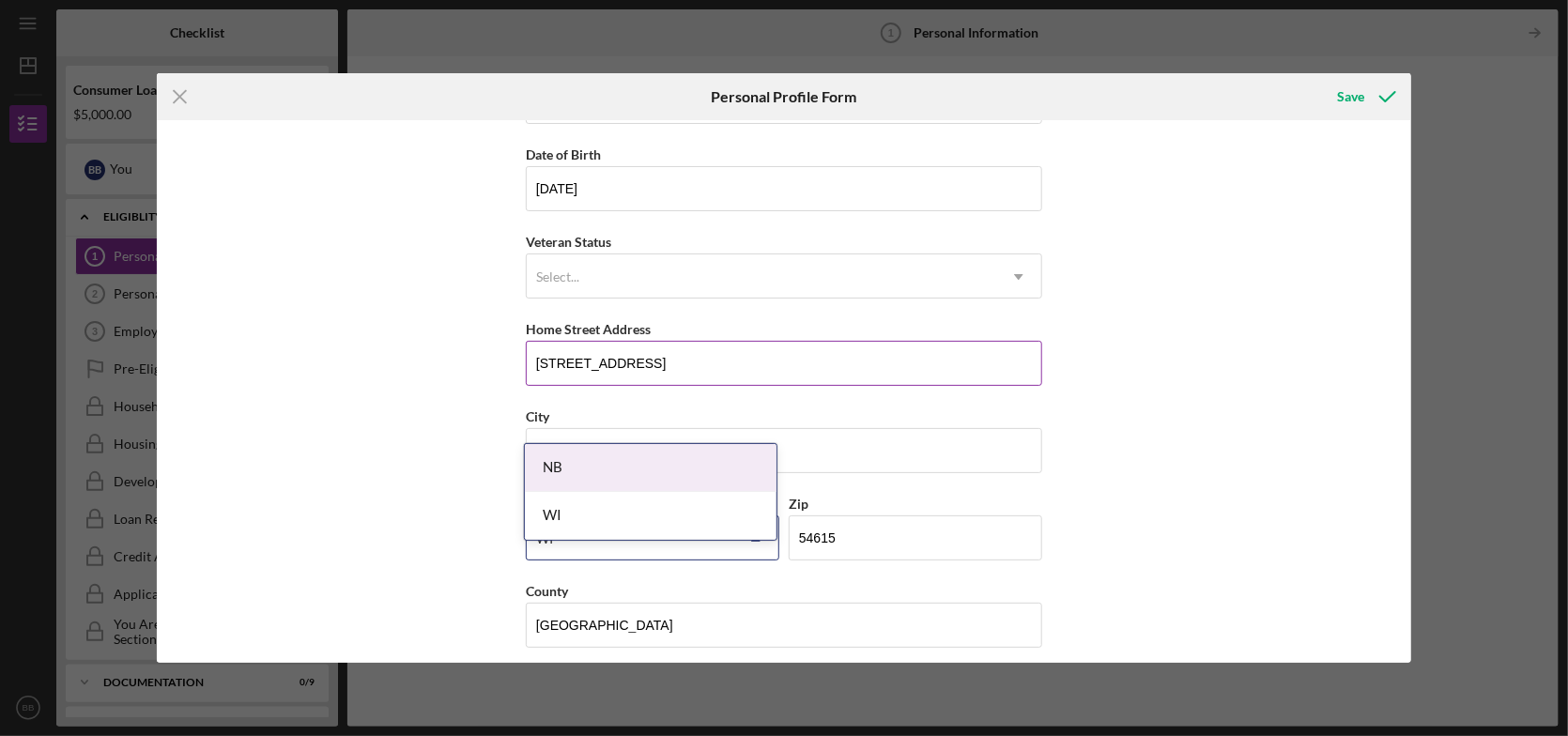
scroll to position [174, 0]
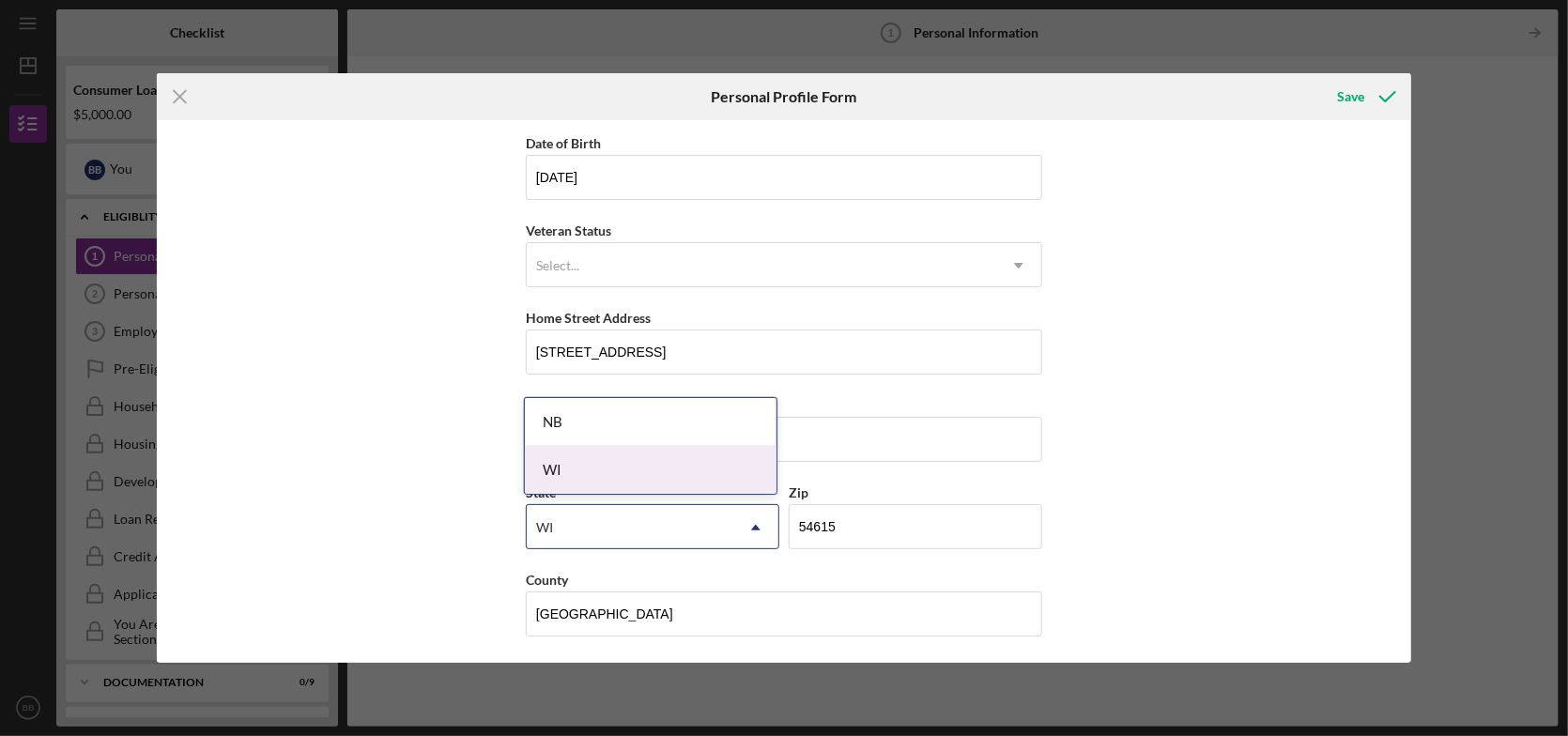
click at [569, 470] on div "WI" at bounding box center [650, 470] width 251 height 48
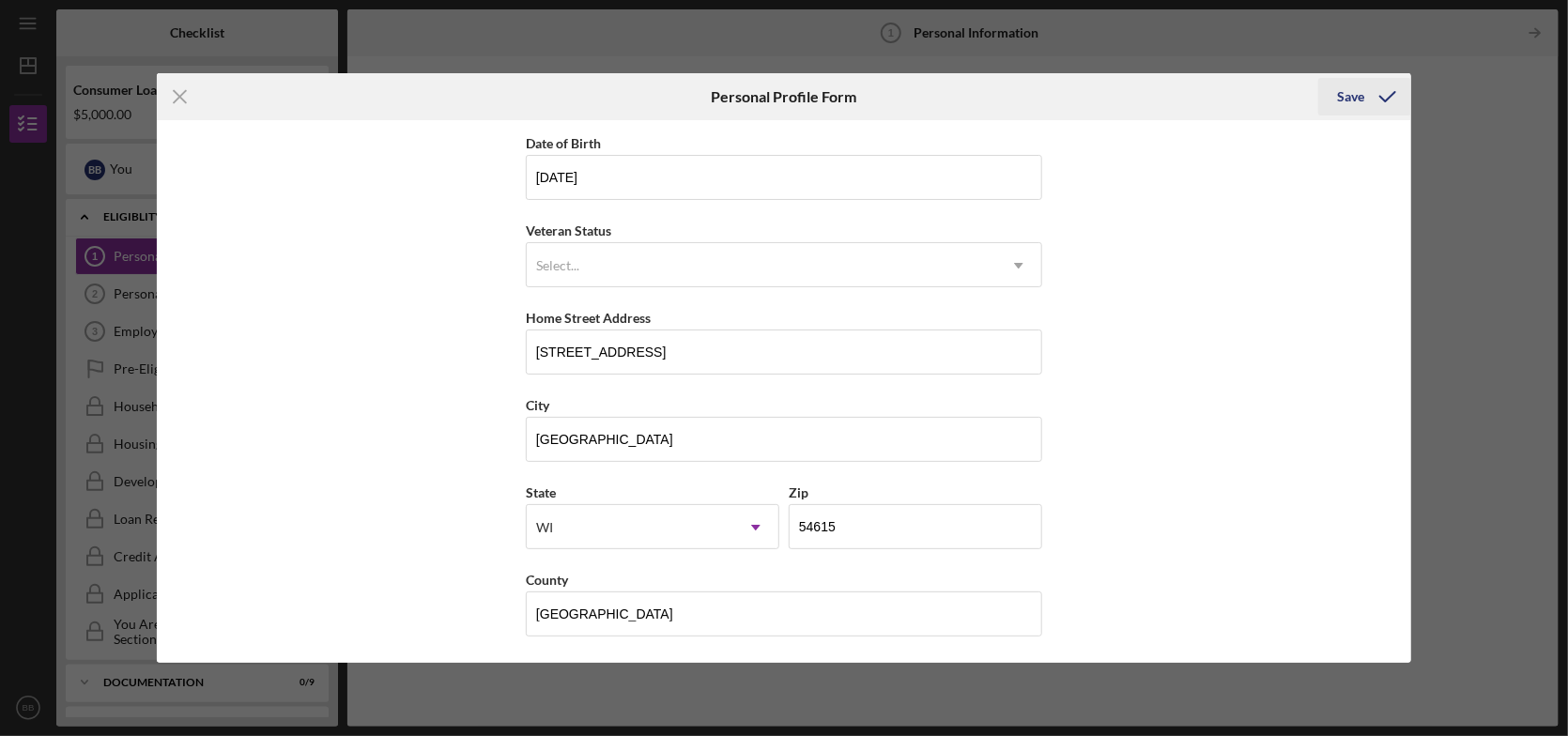
click at [1353, 90] on div "Save" at bounding box center [1350, 96] width 27 height 38
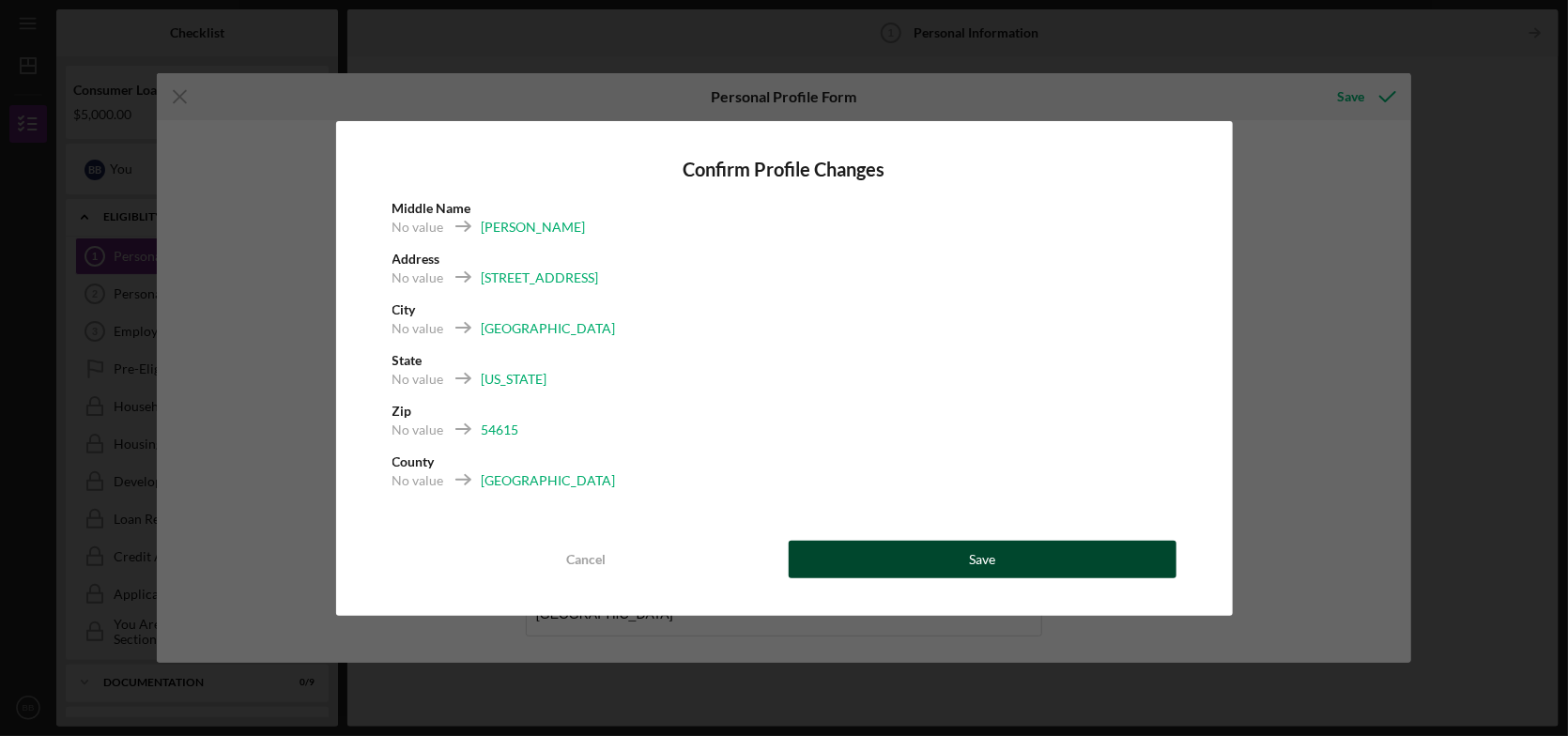
click at [876, 563] on button "Save" at bounding box center [982, 560] width 388 height 38
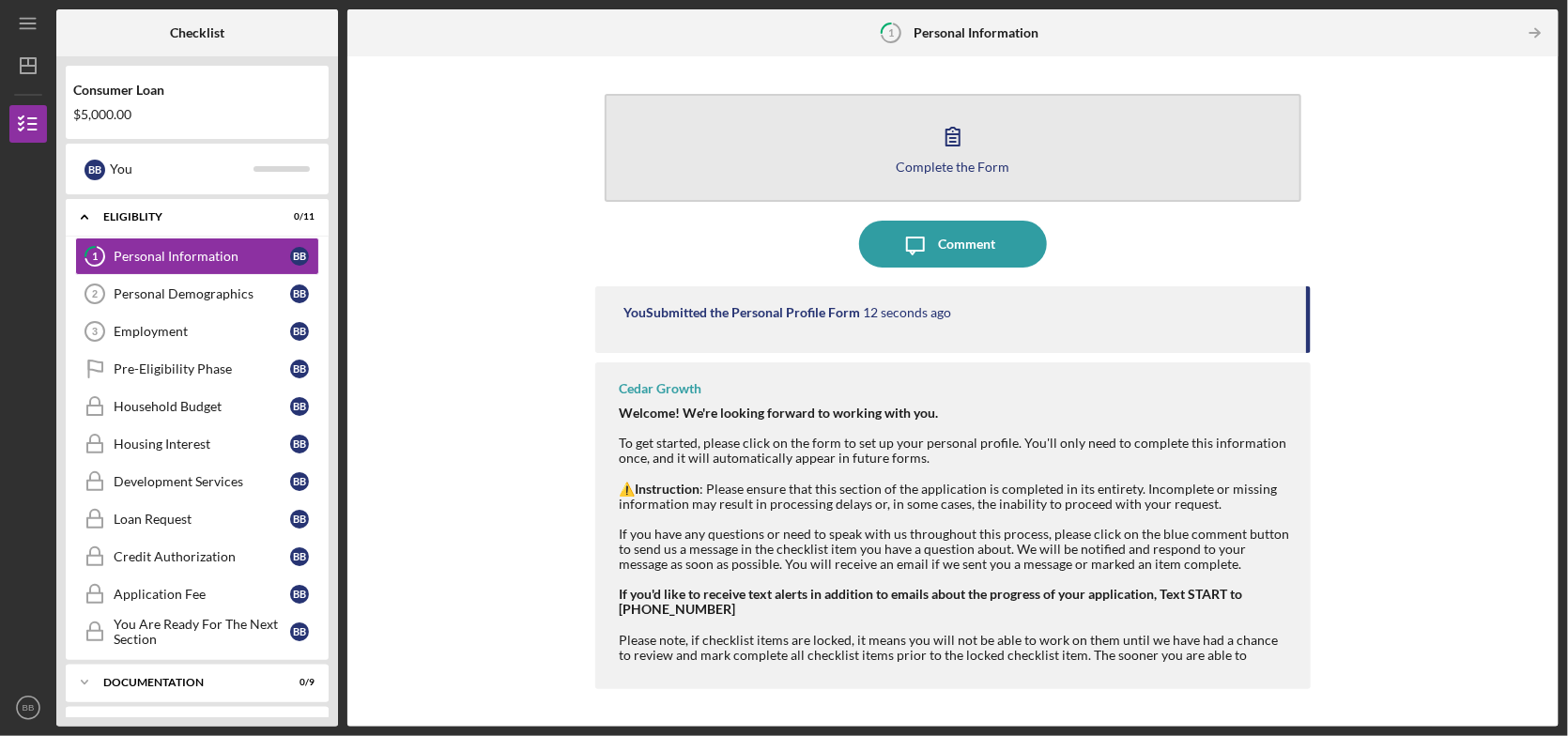
click at [951, 130] on icon "button" at bounding box center [952, 135] width 47 height 47
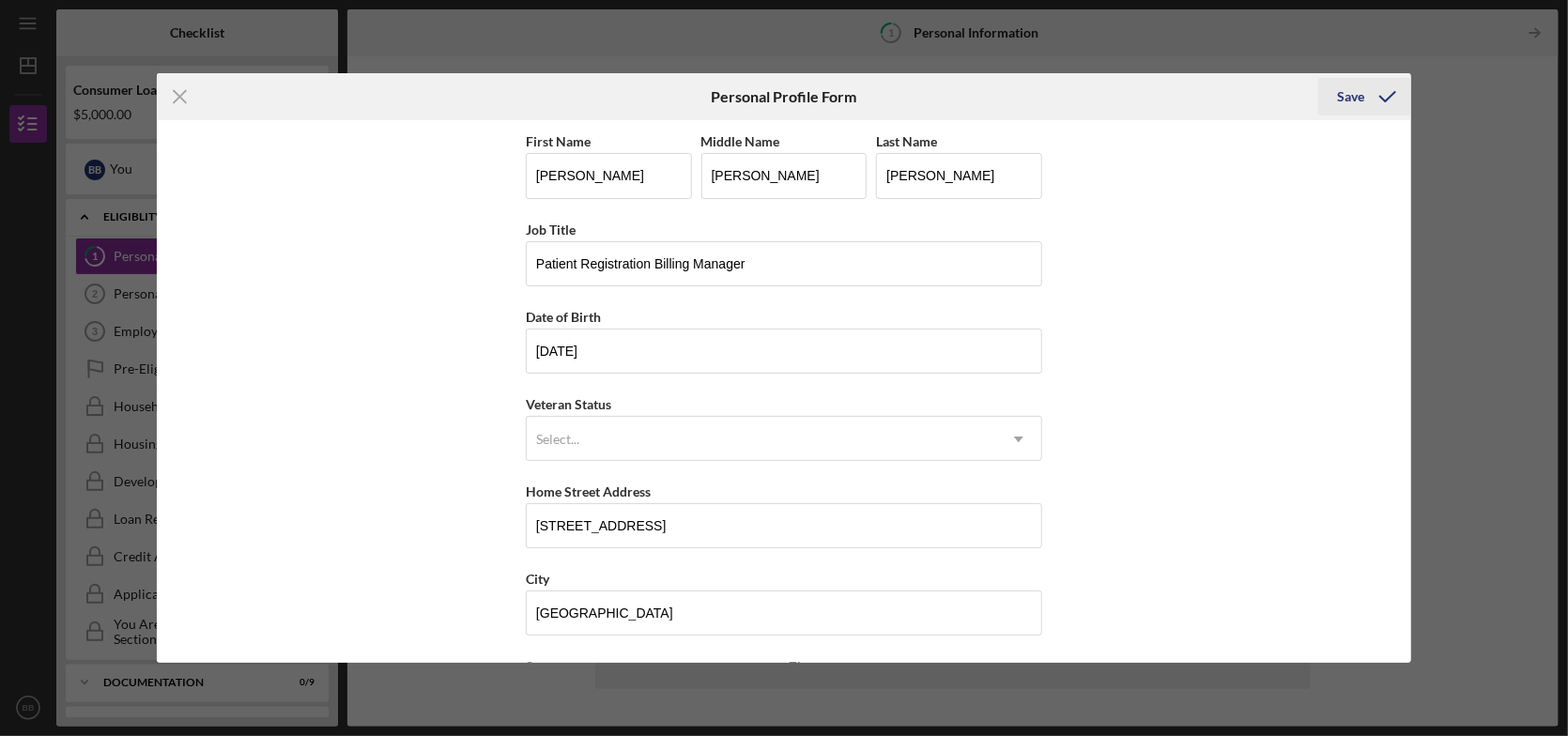
click at [1354, 93] on div "Save" at bounding box center [1350, 96] width 27 height 38
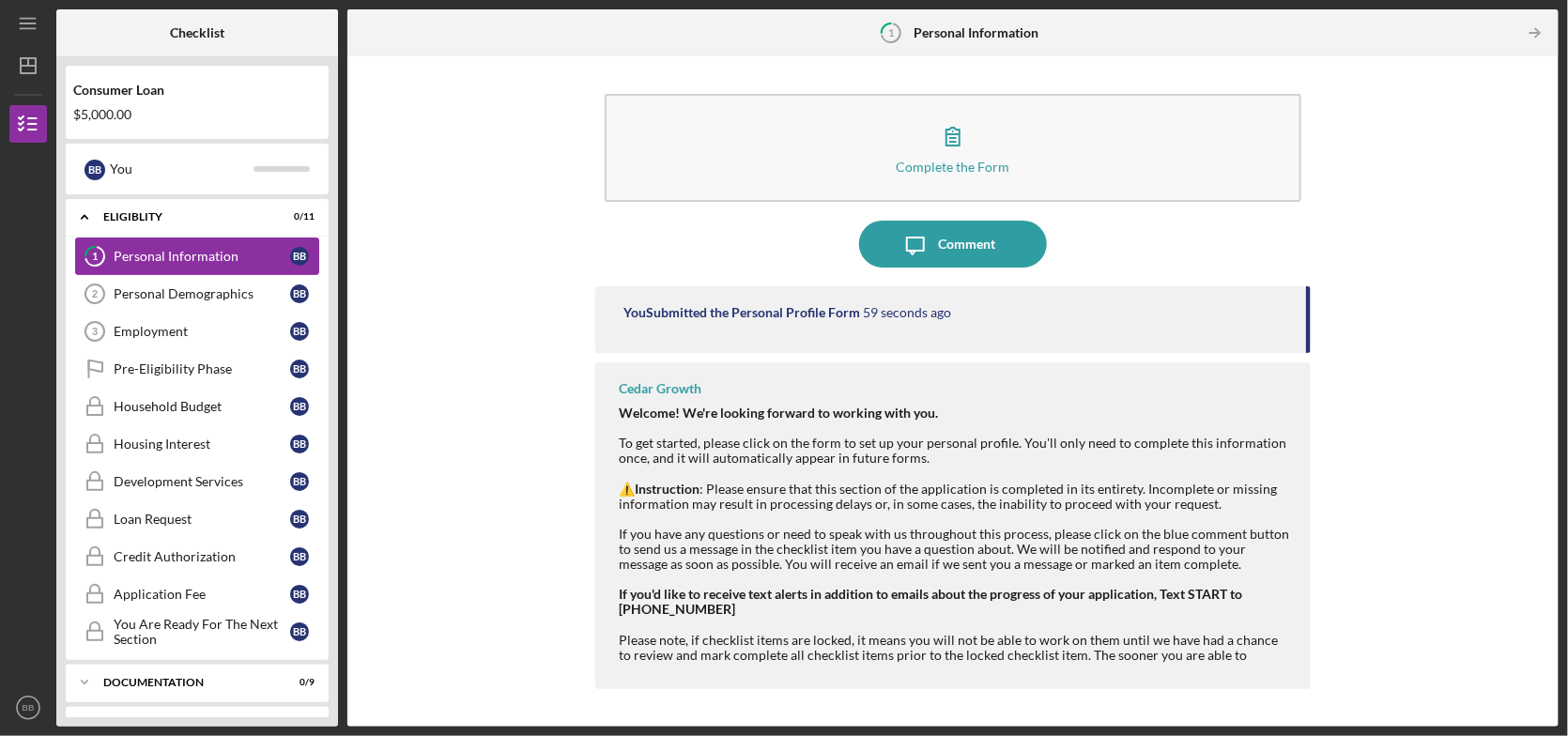
click at [225, 259] on div "Personal Information" at bounding box center [202, 256] width 177 height 15
click at [166, 254] on div "Personal Information" at bounding box center [202, 256] width 177 height 15
click at [161, 300] on div "Personal Demographics" at bounding box center [202, 293] width 177 height 15
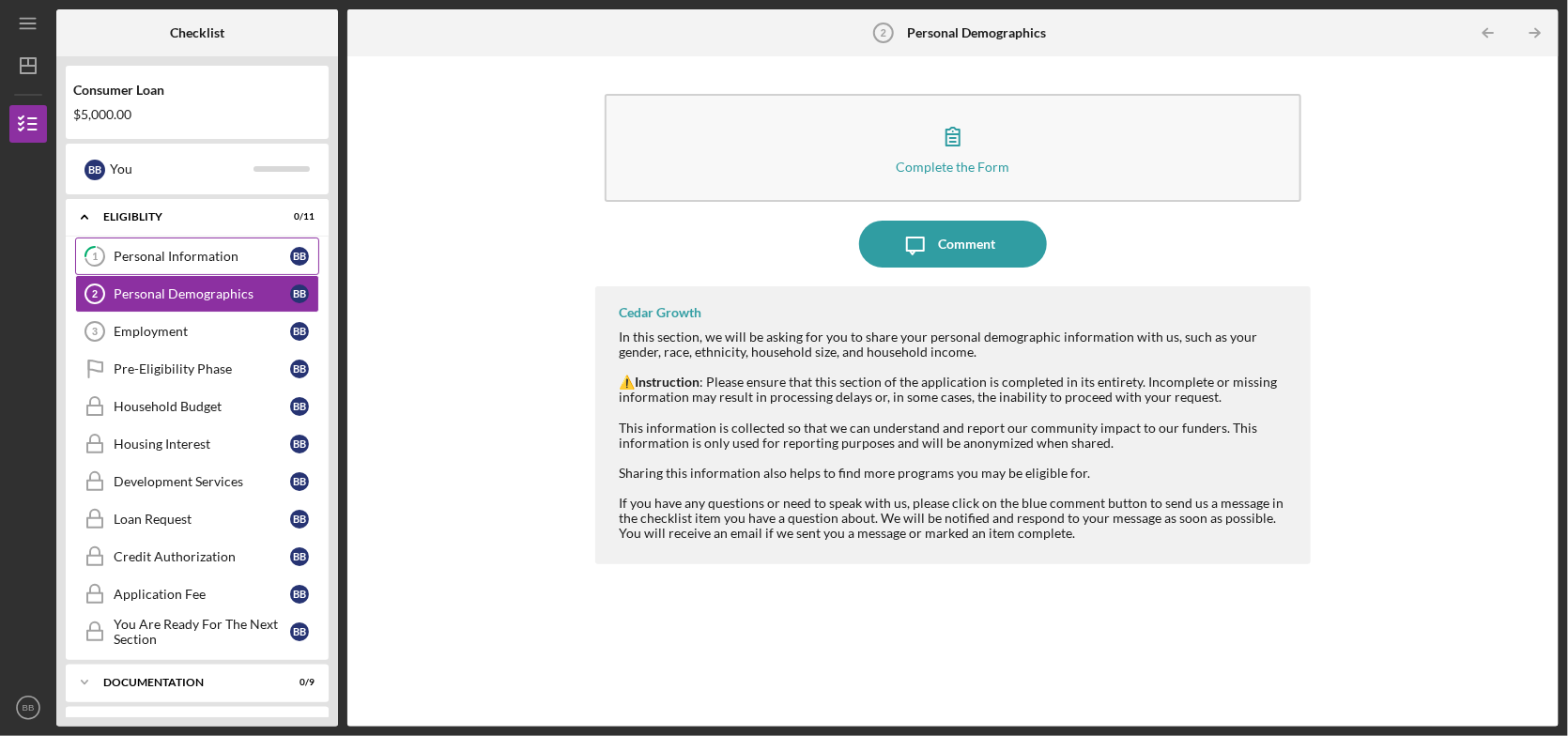
click at [183, 262] on div "Personal Information" at bounding box center [202, 256] width 177 height 15
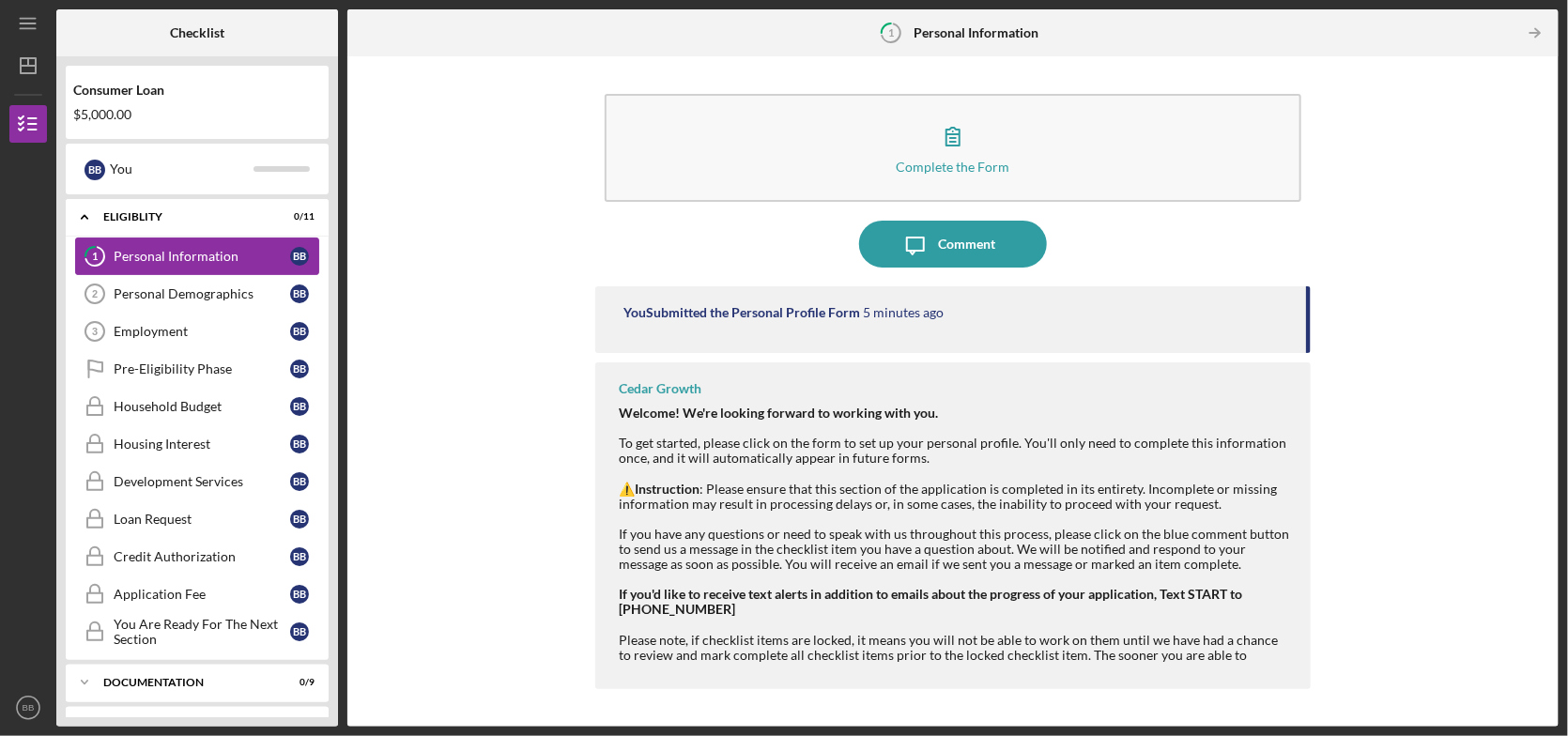
click at [224, 257] on div "Personal Information" at bounding box center [202, 256] width 177 height 15
drag, startPoint x: 198, startPoint y: 290, endPoint x: 279, endPoint y: 291, distance: 81.0
click at [200, 289] on div "Personal Demographics" at bounding box center [202, 293] width 177 height 15
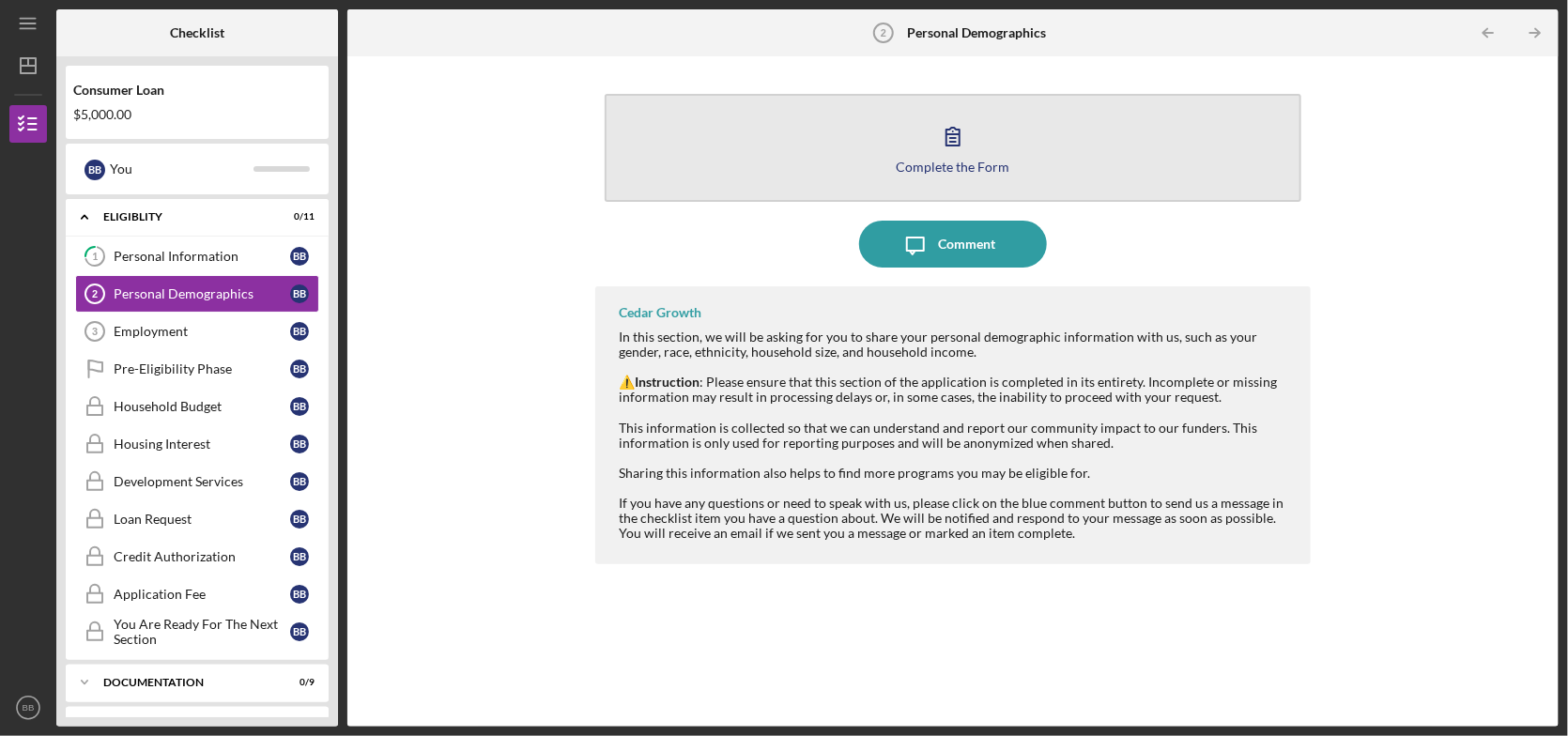
click at [961, 146] on icon "button" at bounding box center [952, 135] width 47 height 47
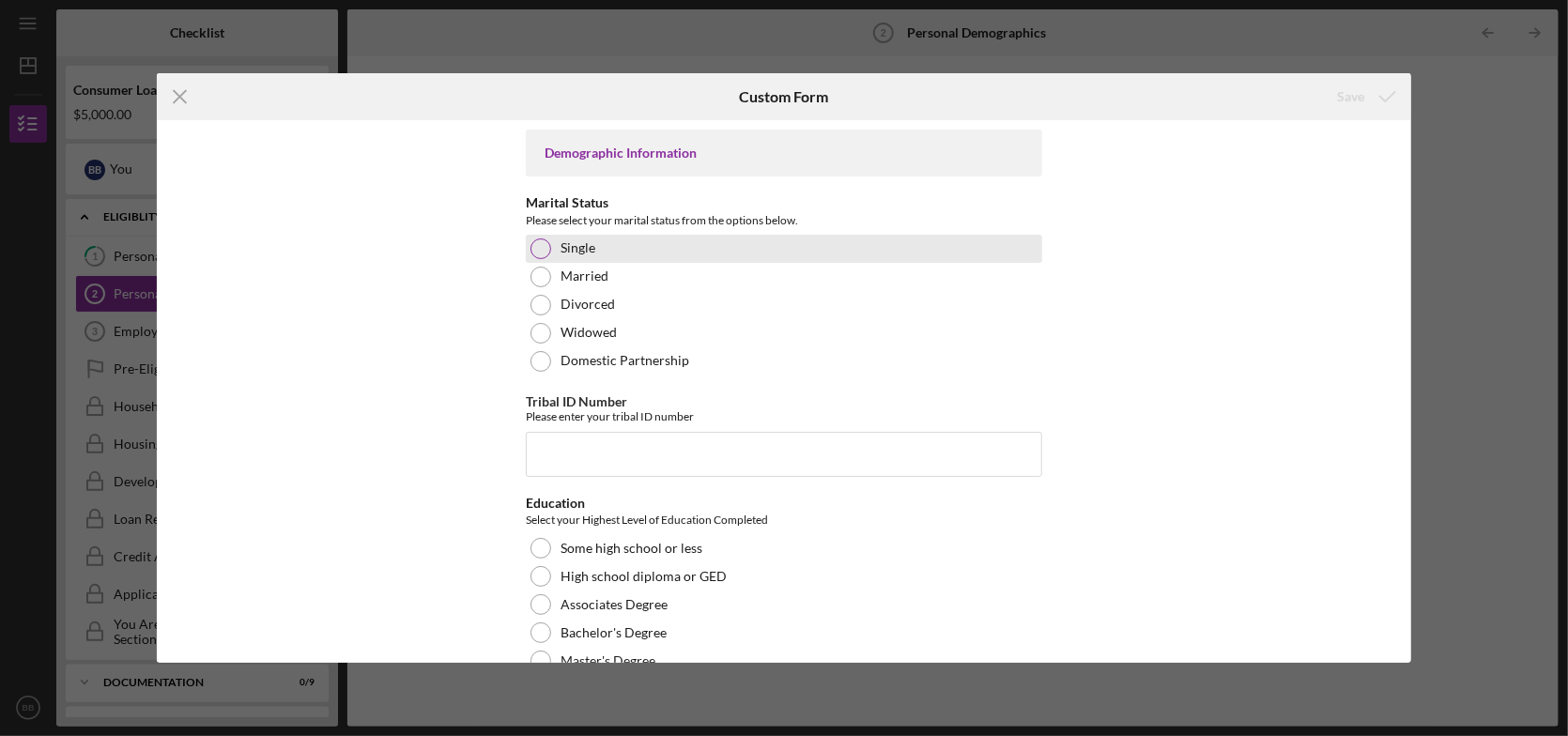
click at [540, 246] on div at bounding box center [540, 248] width 21 height 21
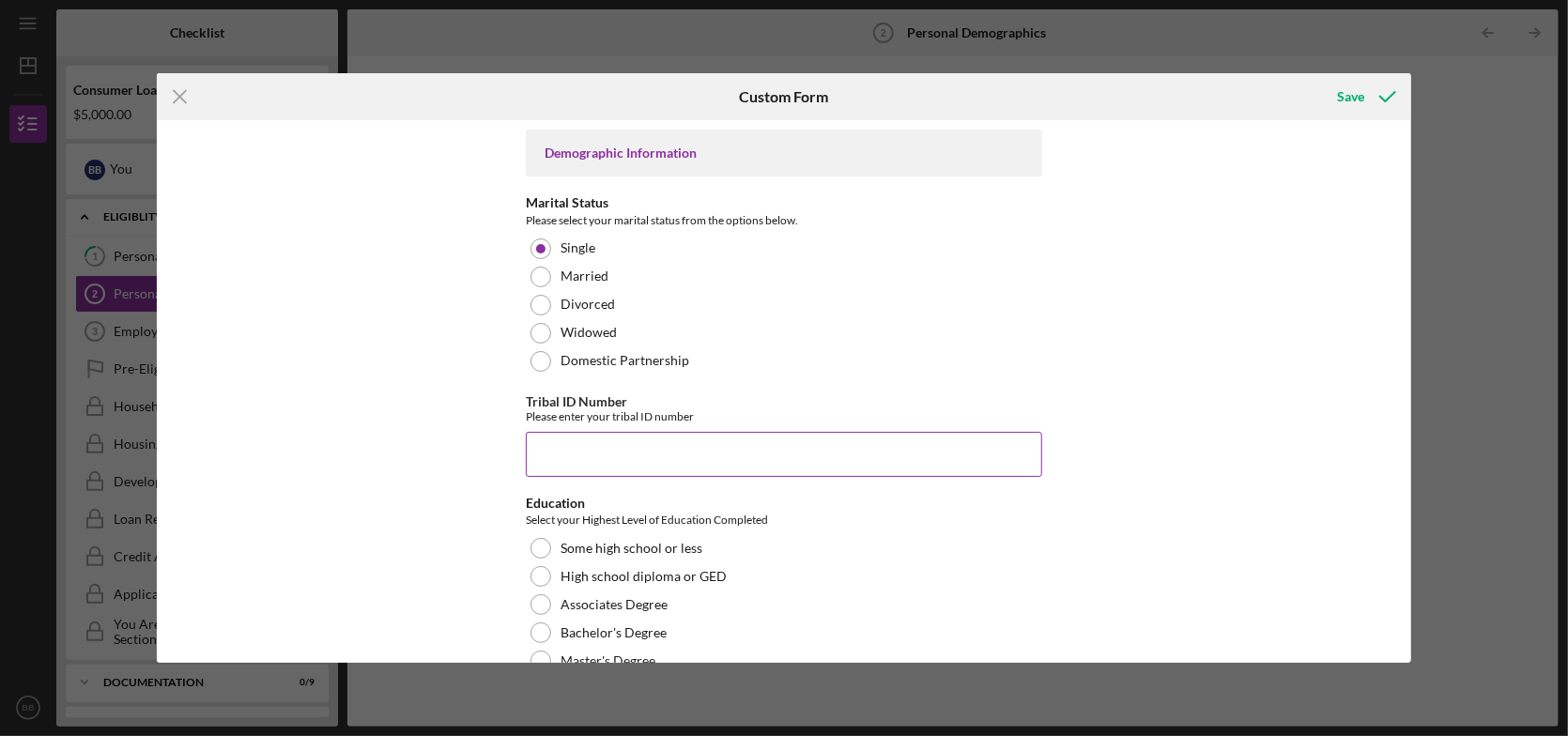
click at [602, 455] on input "Tribal ID Number" at bounding box center [784, 454] width 516 height 45
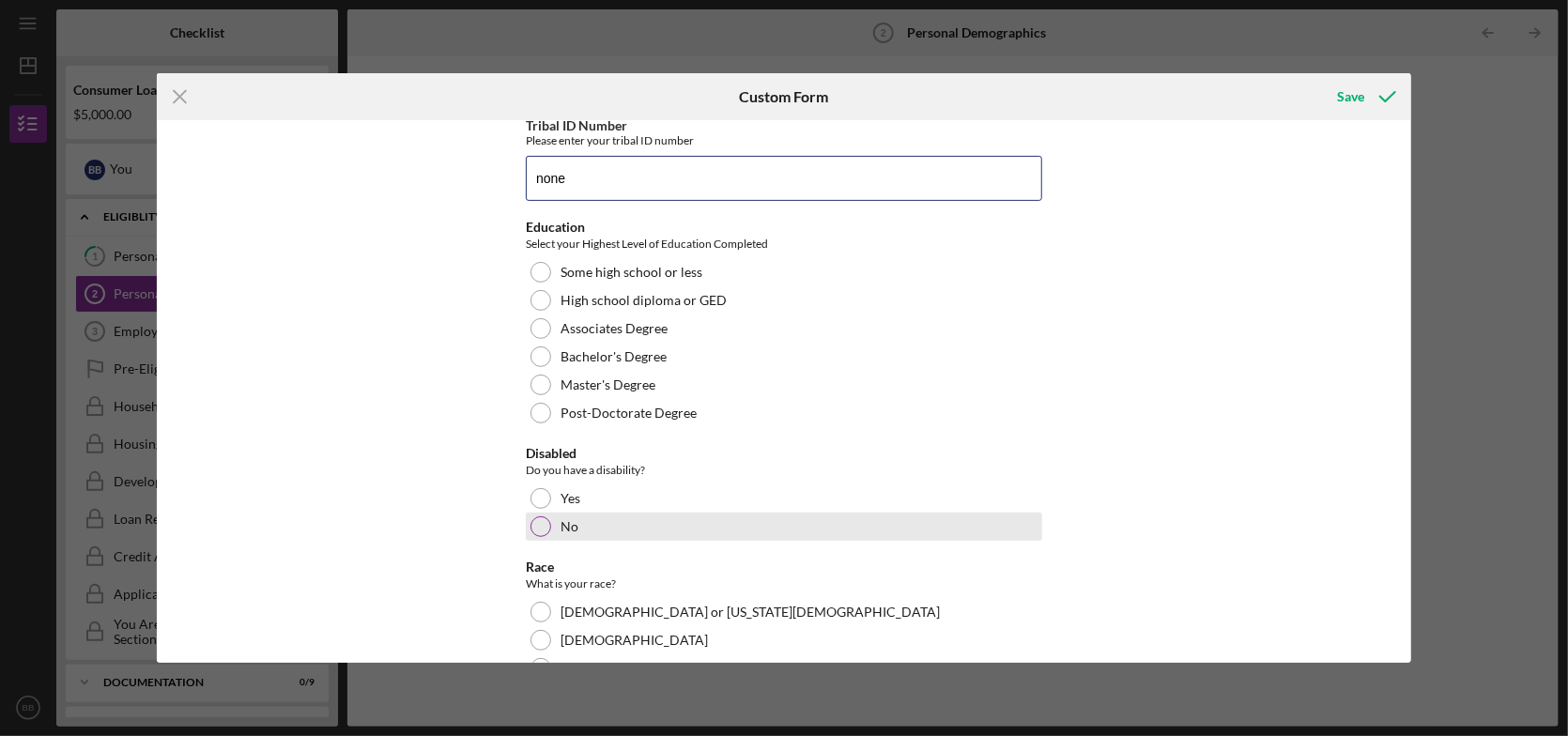
scroll to position [282, 0]
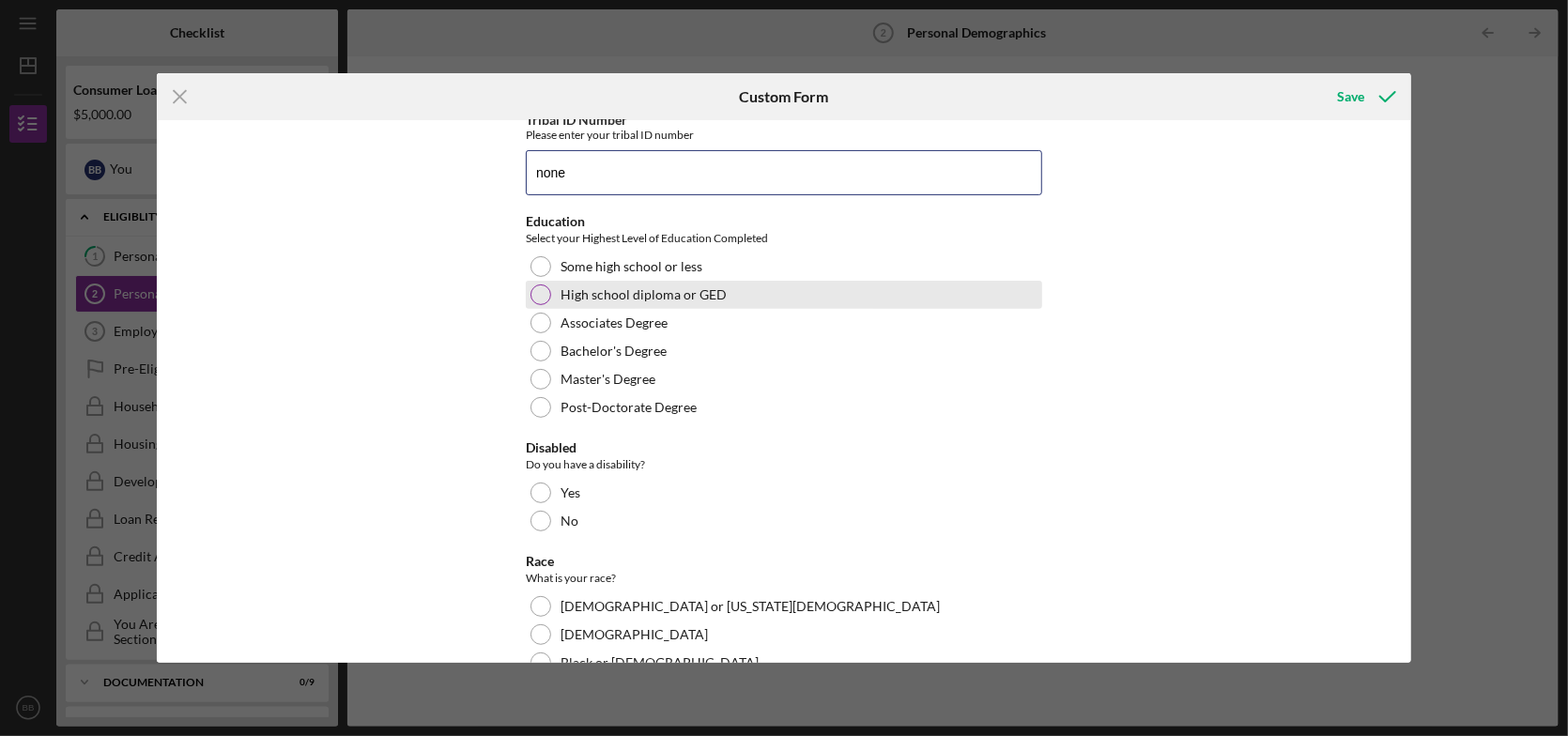
type input "none"
click at [542, 293] on div at bounding box center [540, 295] width 21 height 21
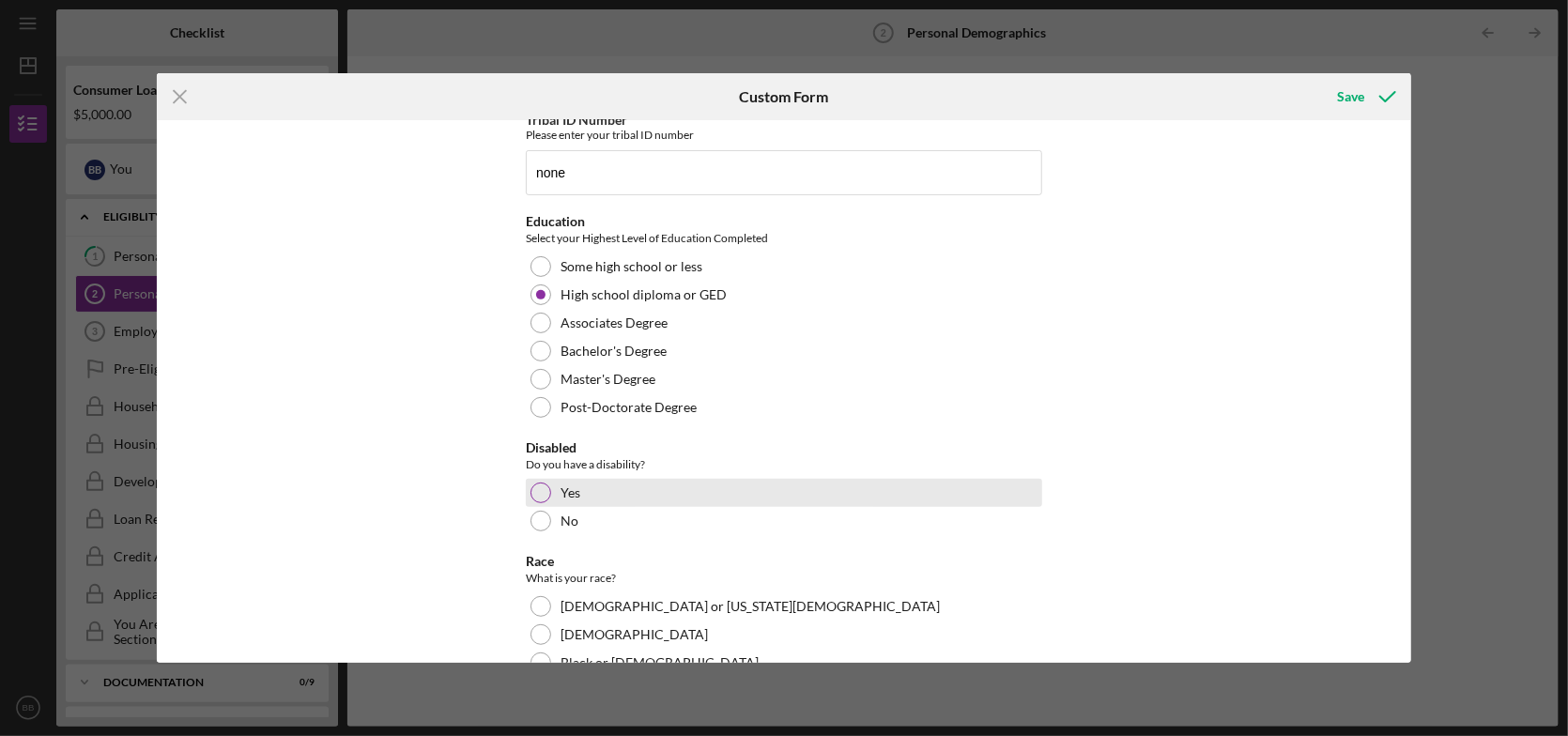
click at [539, 493] on div at bounding box center [540, 493] width 21 height 21
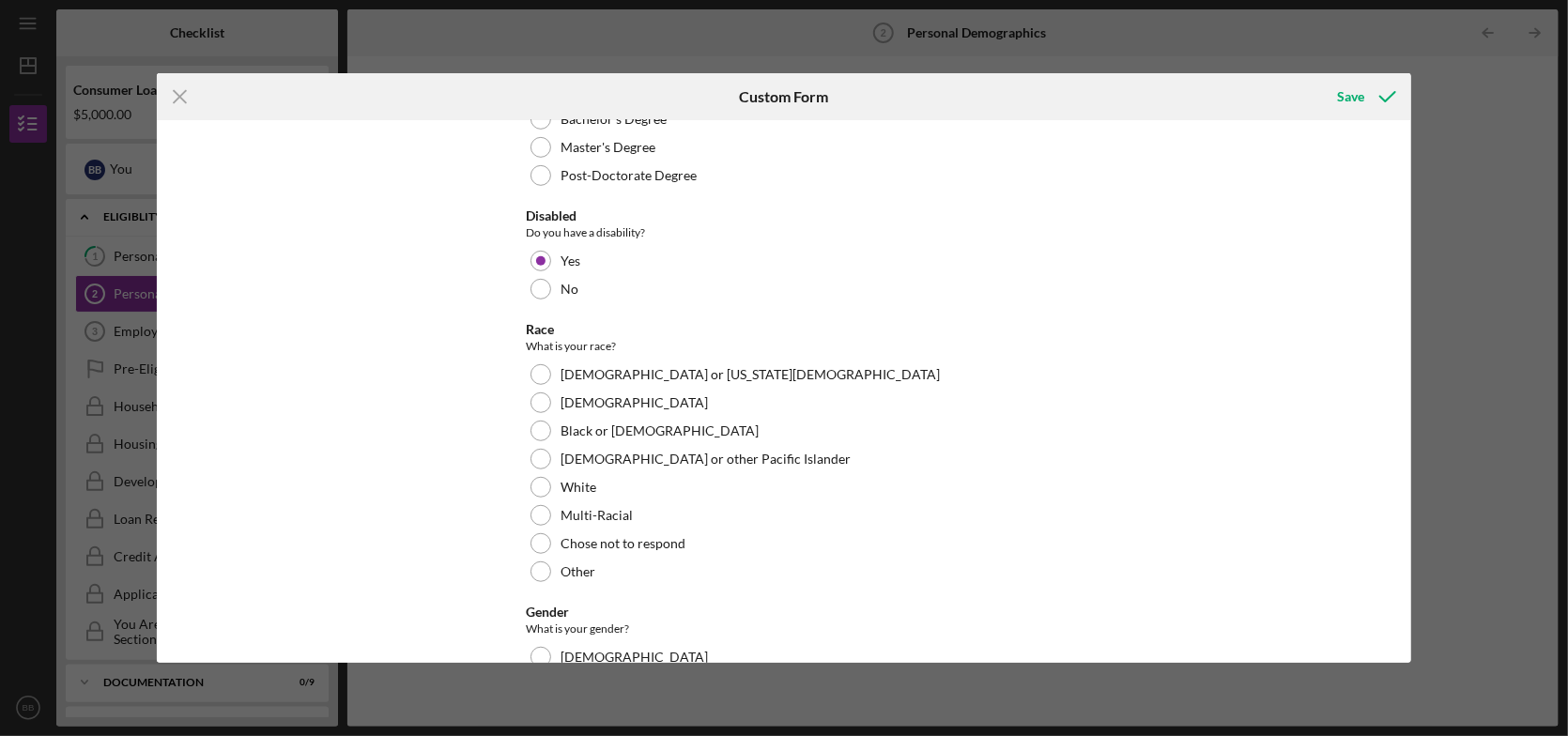
scroll to position [563, 0]
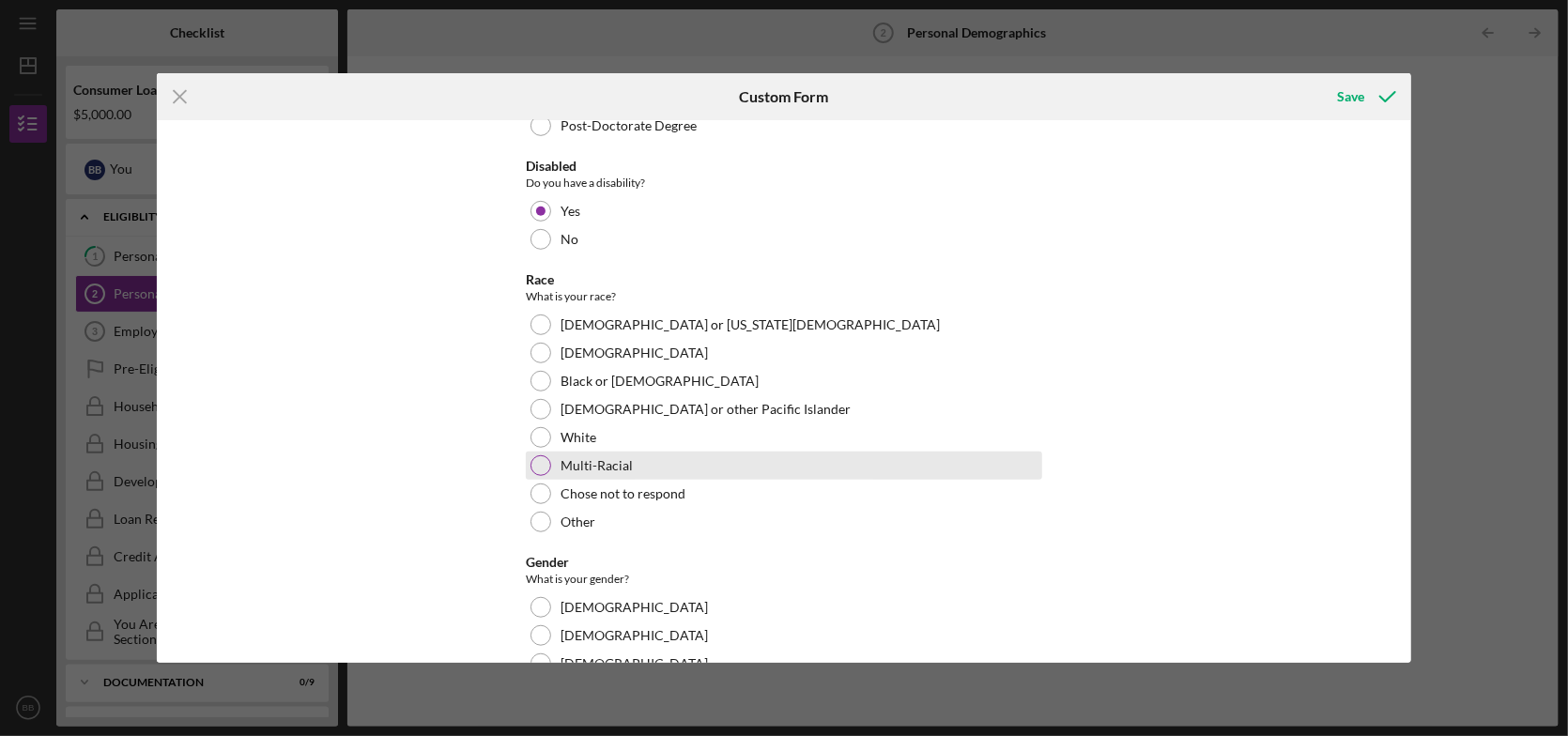
click at [540, 465] on div at bounding box center [540, 466] width 21 height 21
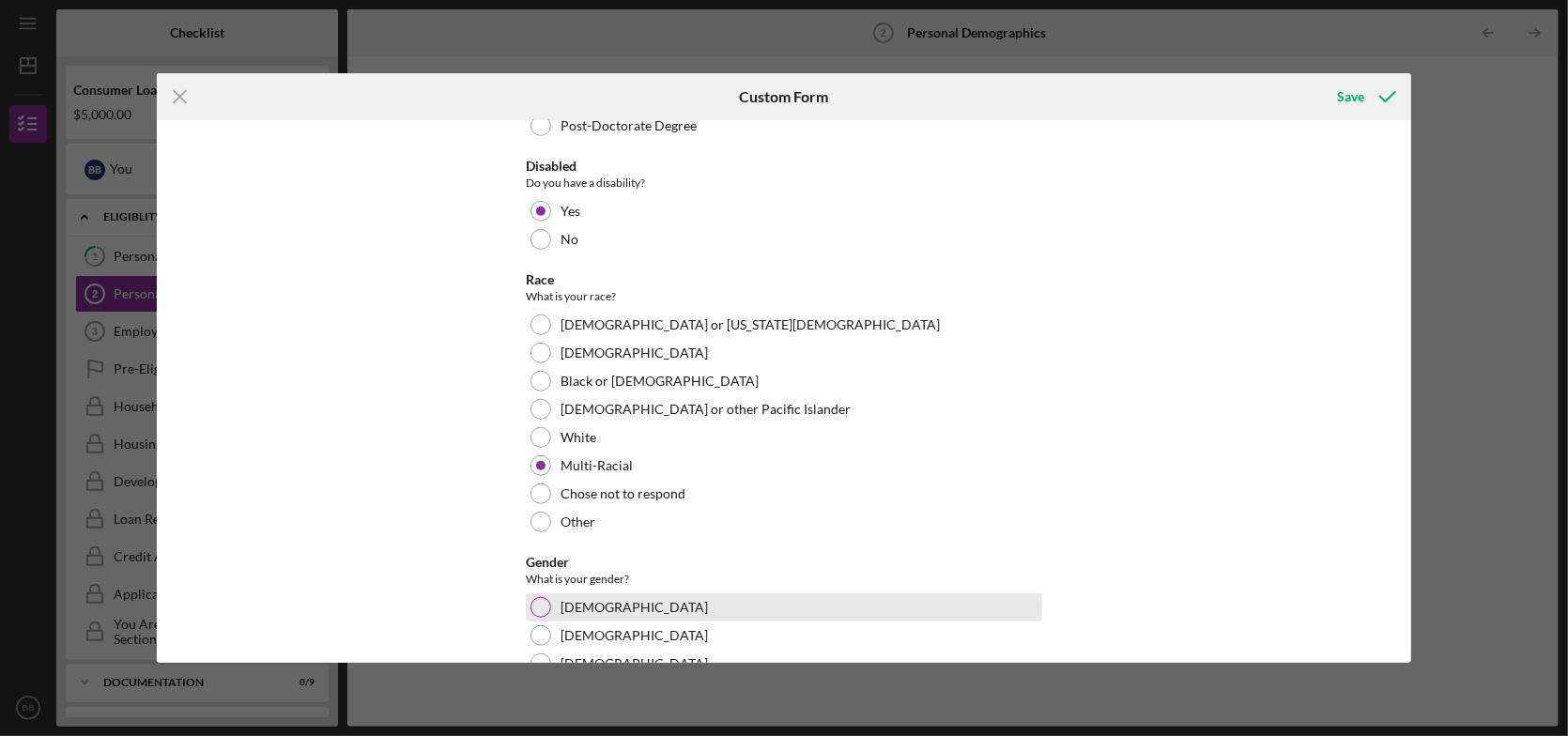
drag, startPoint x: 545, startPoint y: 606, endPoint x: 559, endPoint y: 606, distance: 14.0
click at [547, 606] on div at bounding box center [540, 607] width 21 height 21
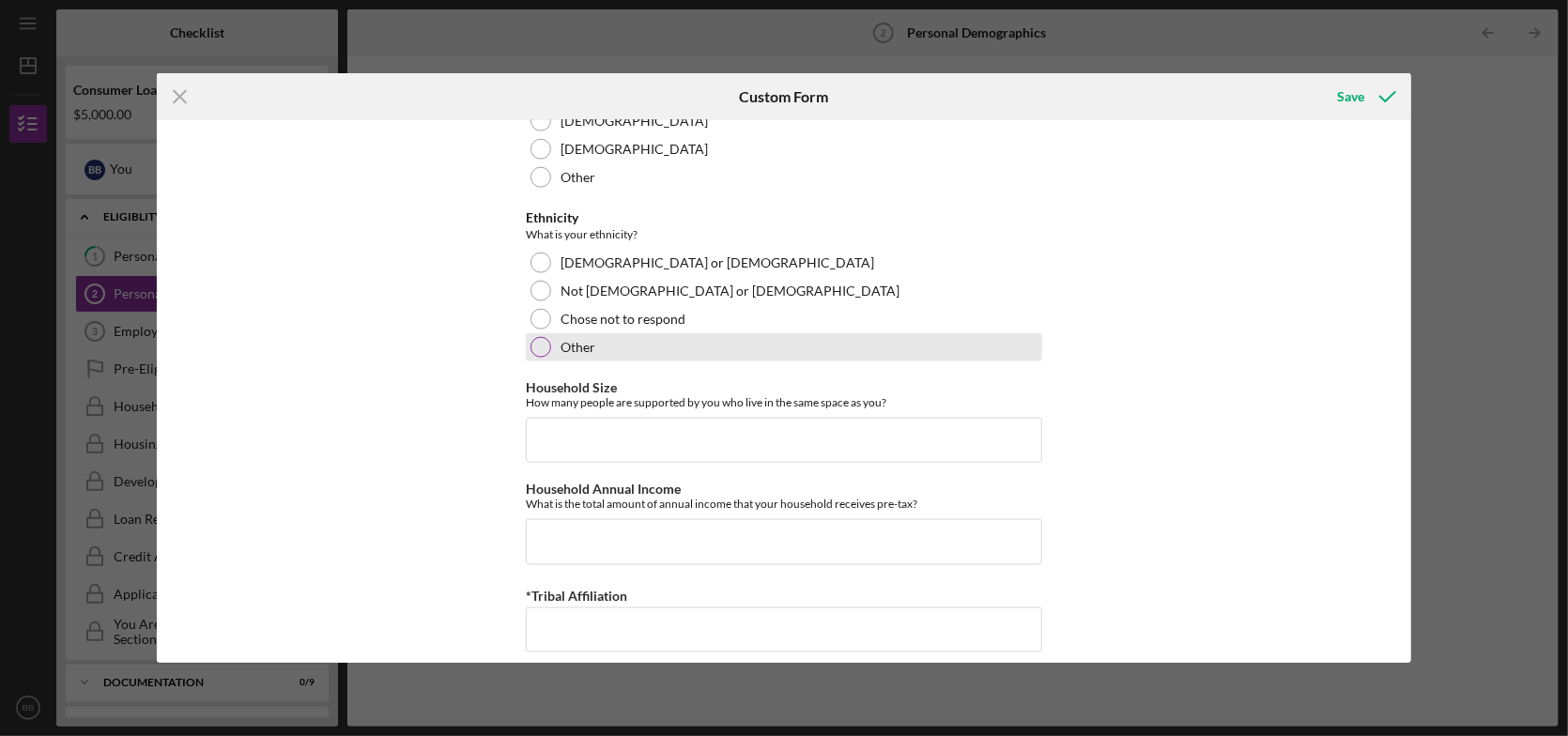
scroll to position [1150, 0]
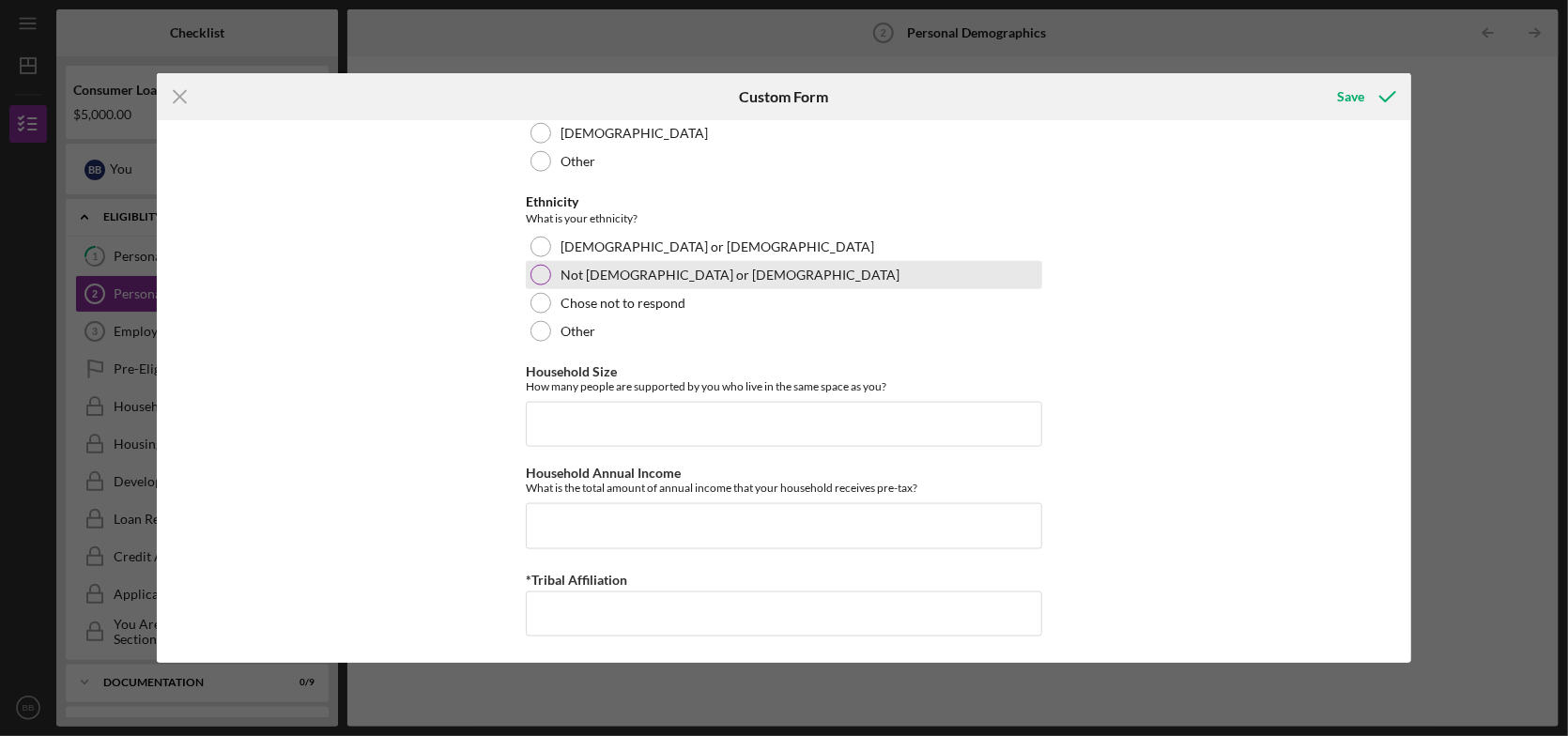
click at [541, 271] on div at bounding box center [540, 275] width 21 height 21
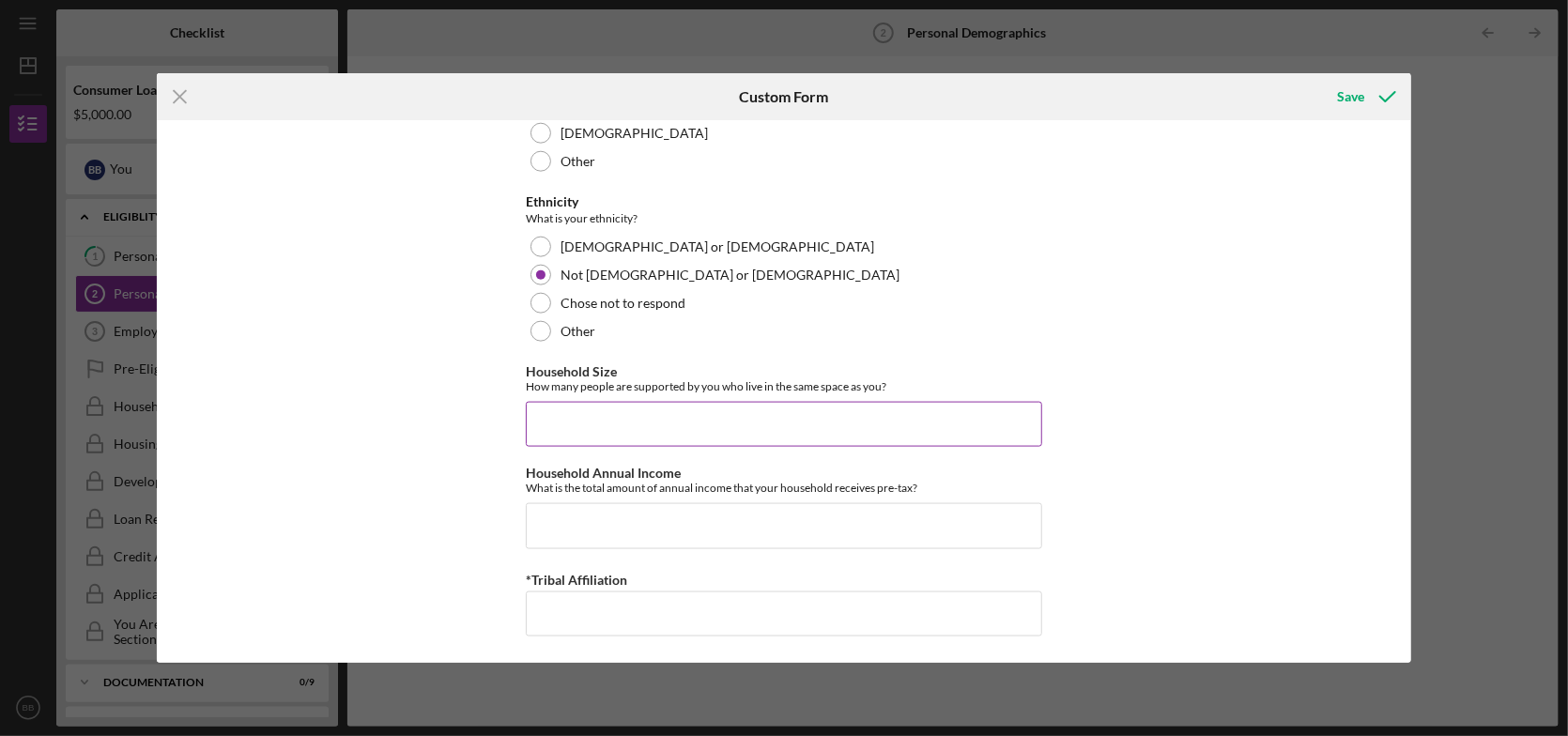
click at [603, 410] on input "Household Size" at bounding box center [784, 424] width 516 height 45
type input "1"
click at [567, 524] on input "Household Annual Income" at bounding box center [784, 525] width 516 height 45
click at [535, 522] on input "Household Annual Income" at bounding box center [784, 525] width 516 height 45
type input "$64,292.8"
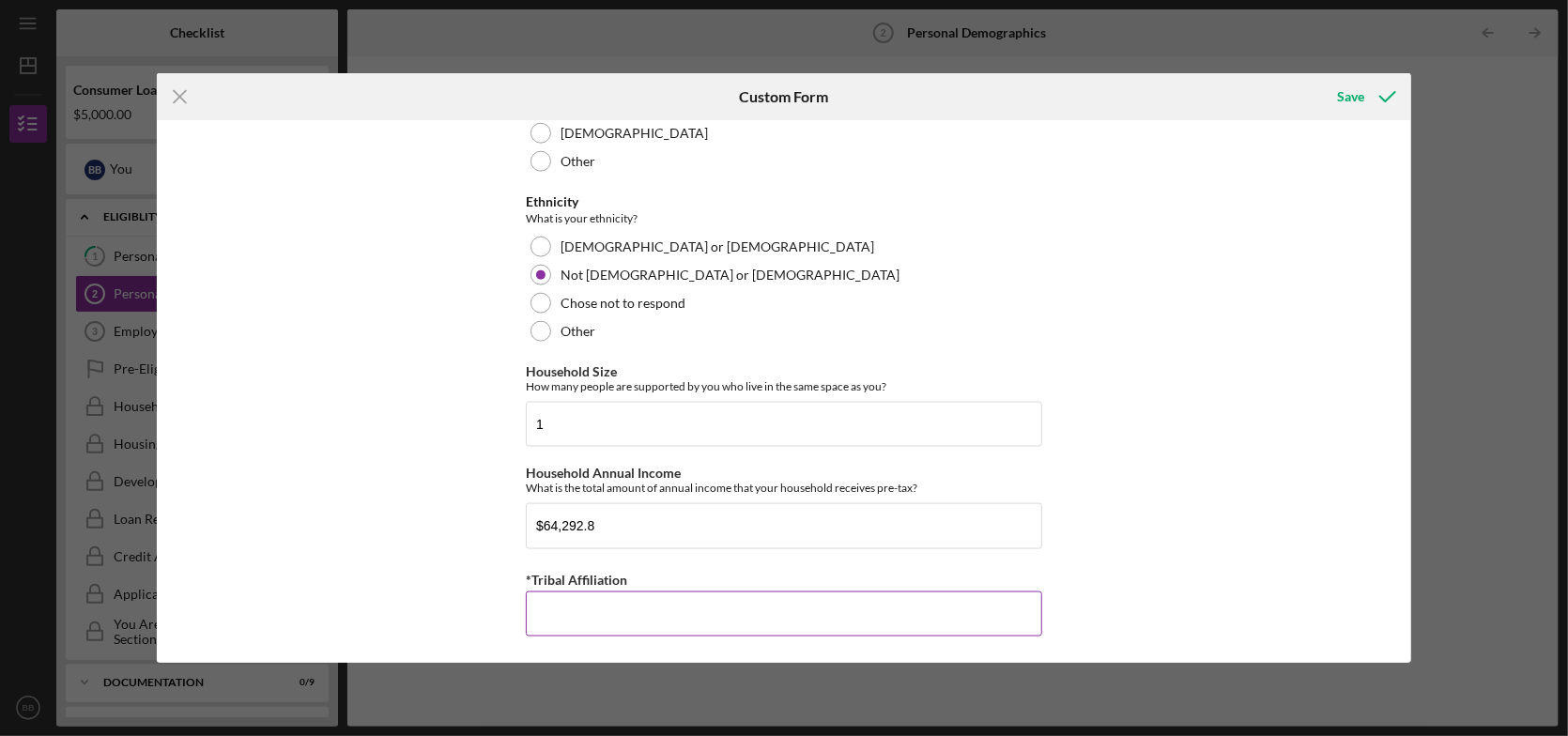
click at [550, 592] on input "*Tribal Affiliation" at bounding box center [784, 614] width 516 height 45
type input "e"
type input "Employee"
click at [1319, 77] on button "Save" at bounding box center [1365, 96] width 93 height 38
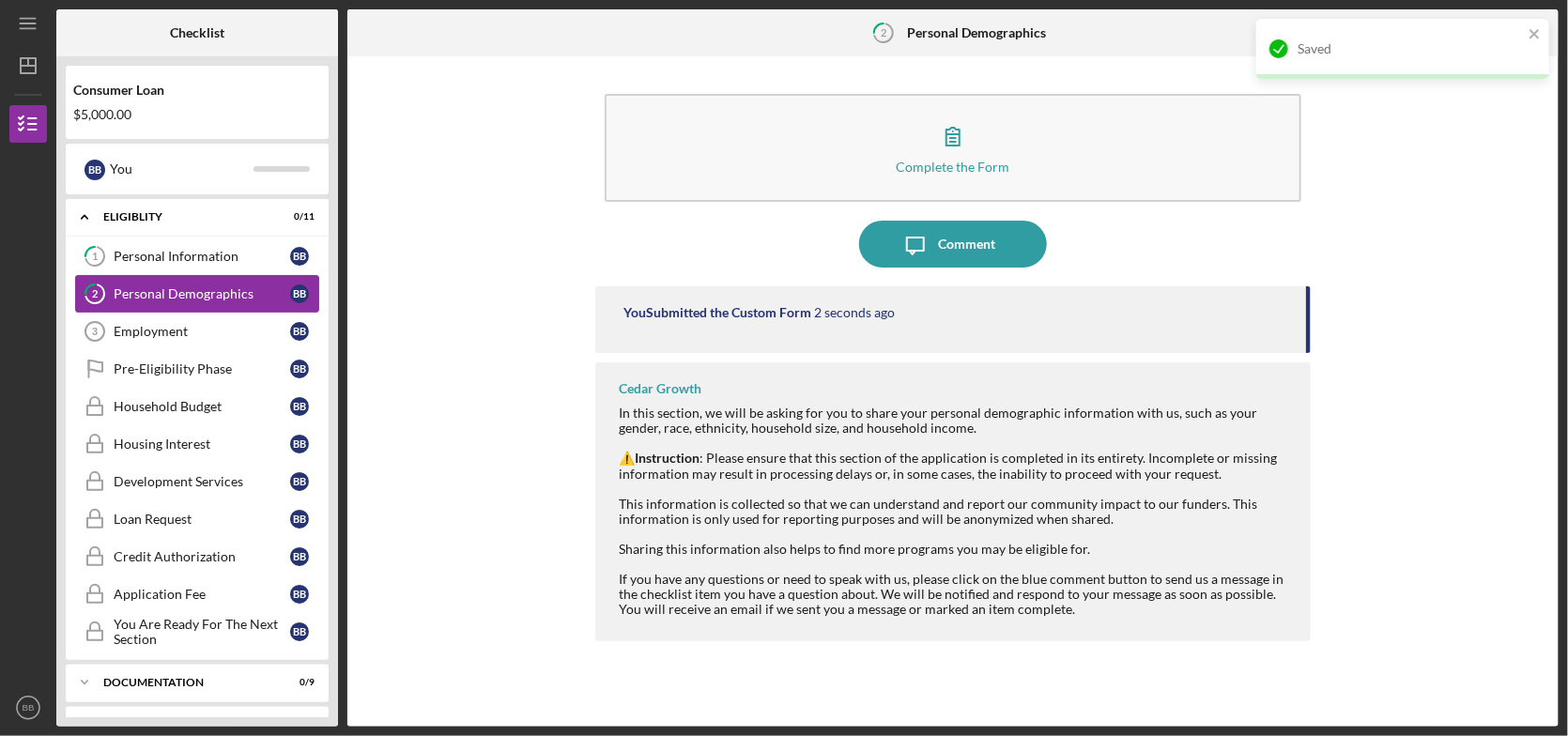
click at [164, 289] on div "Personal Demographics" at bounding box center [202, 293] width 177 height 15
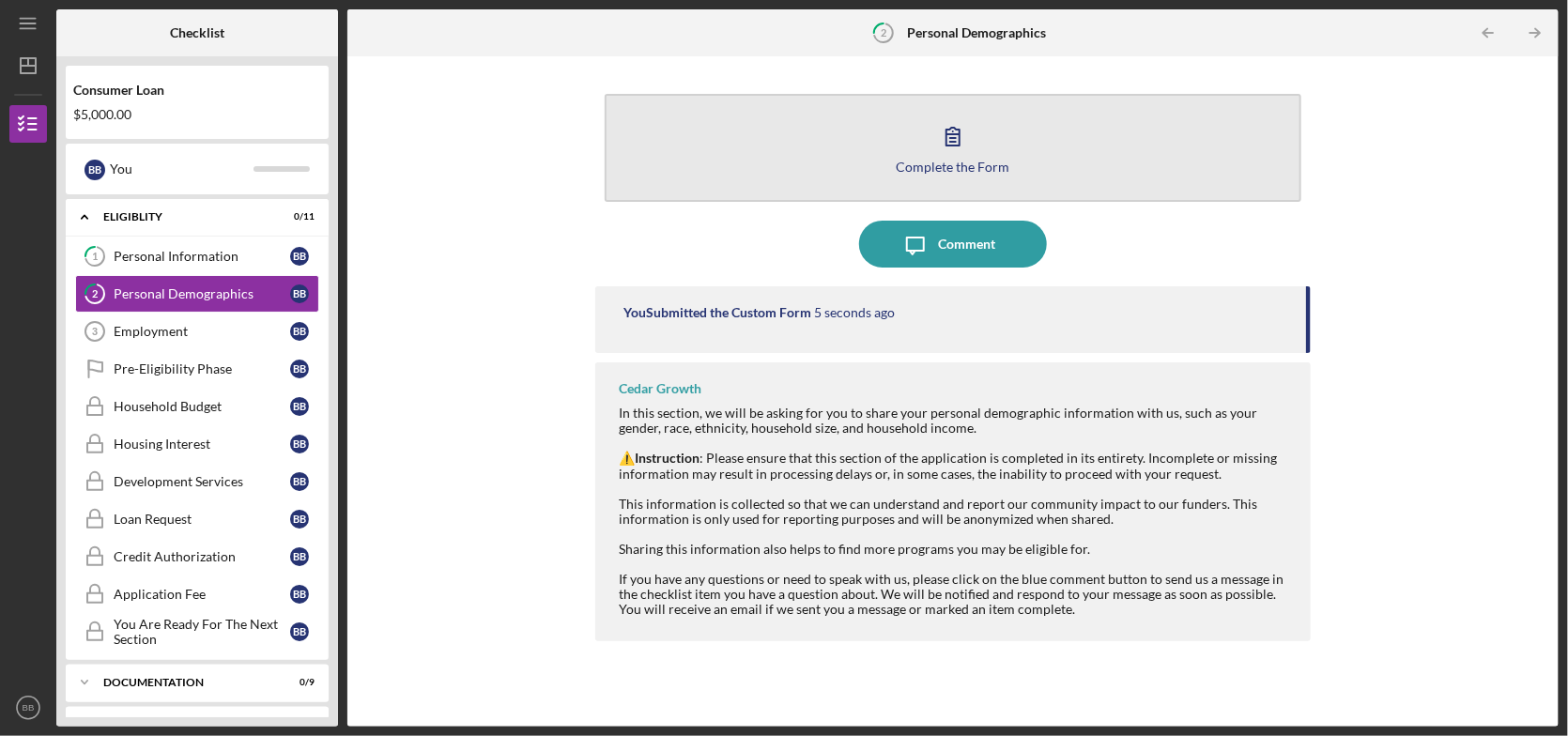
click at [933, 149] on icon "button" at bounding box center [952, 135] width 47 height 47
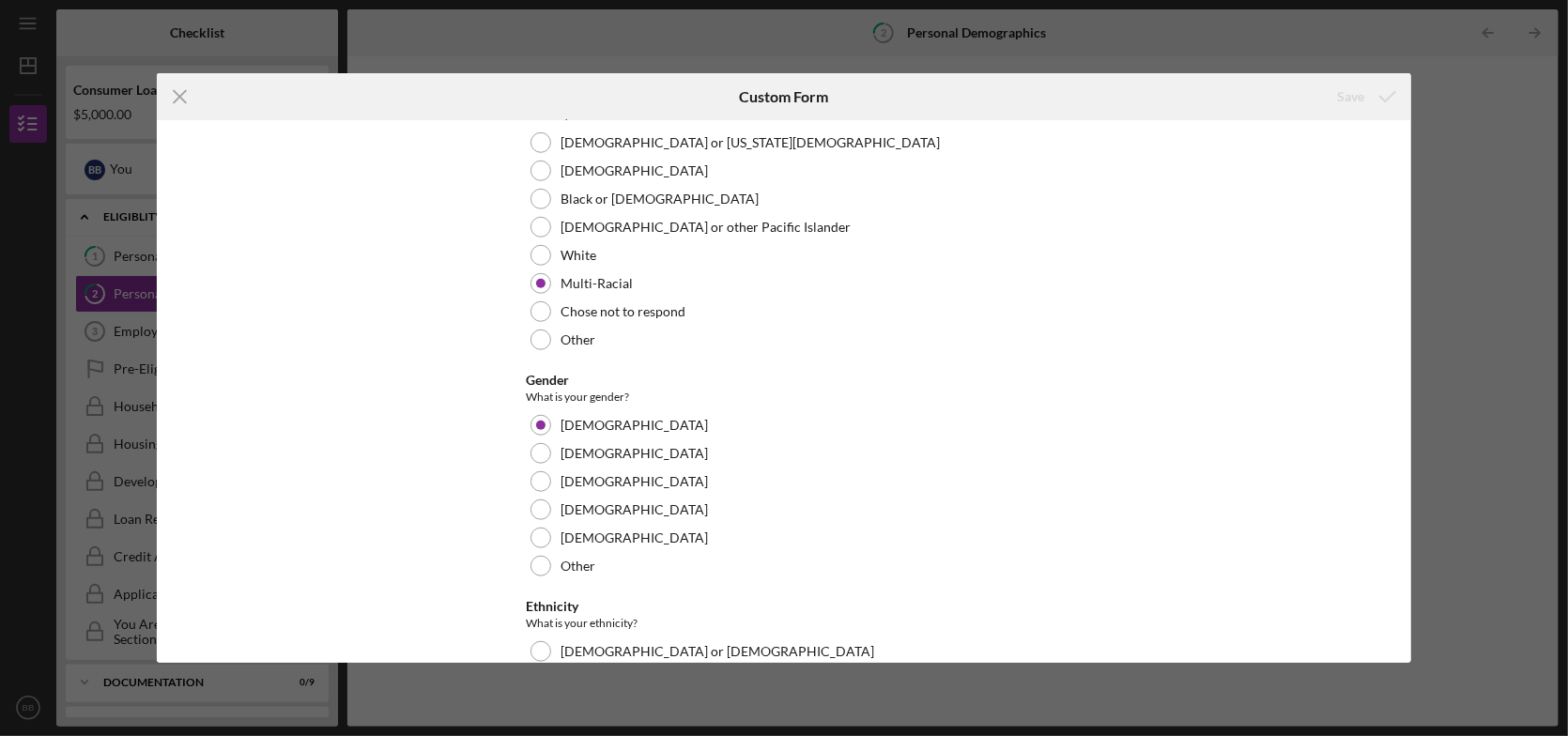
scroll to position [493, 0]
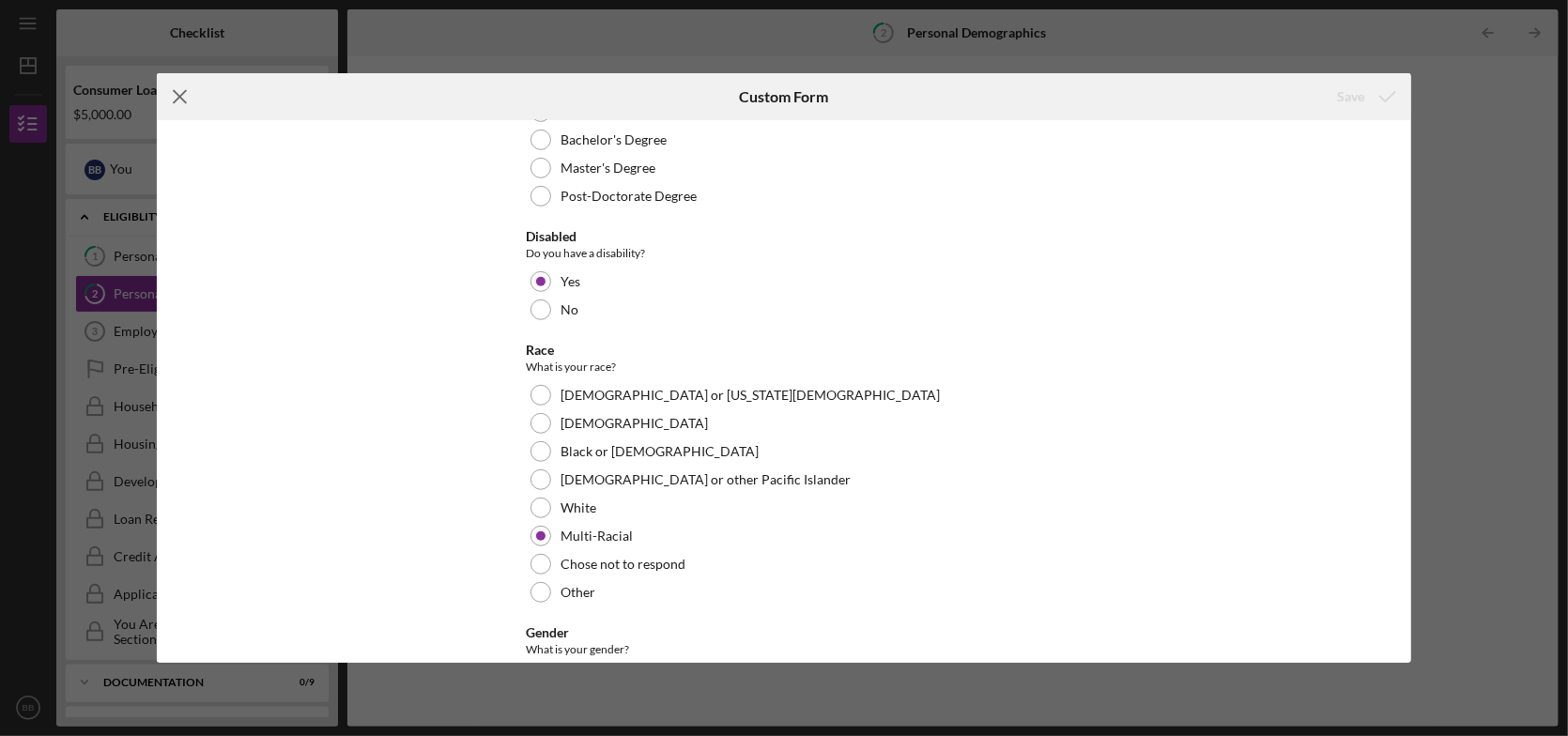
click at [183, 96] on icon "Icon/Menu Close" at bounding box center [180, 96] width 47 height 47
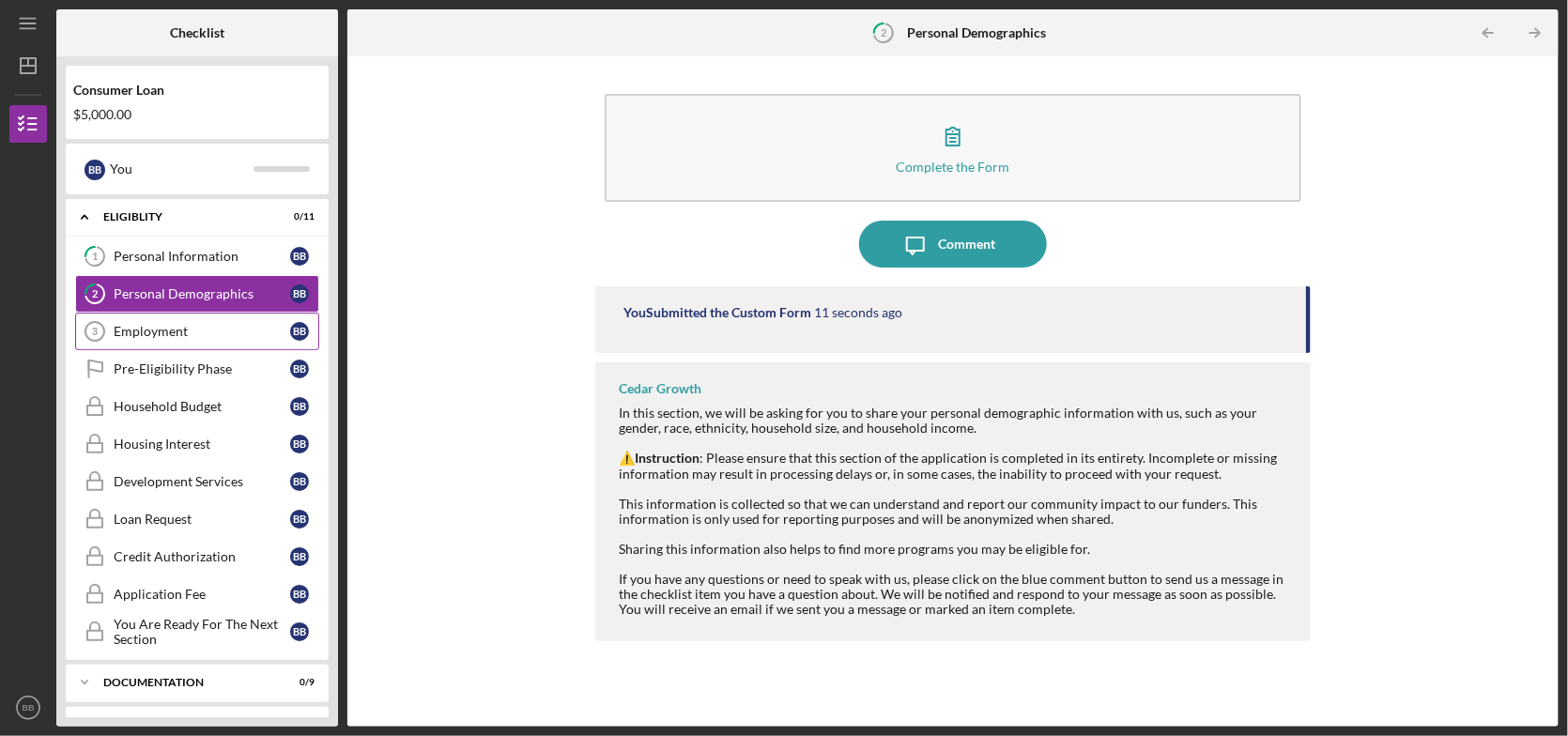
click at [155, 331] on div "Employment" at bounding box center [202, 331] width 177 height 15
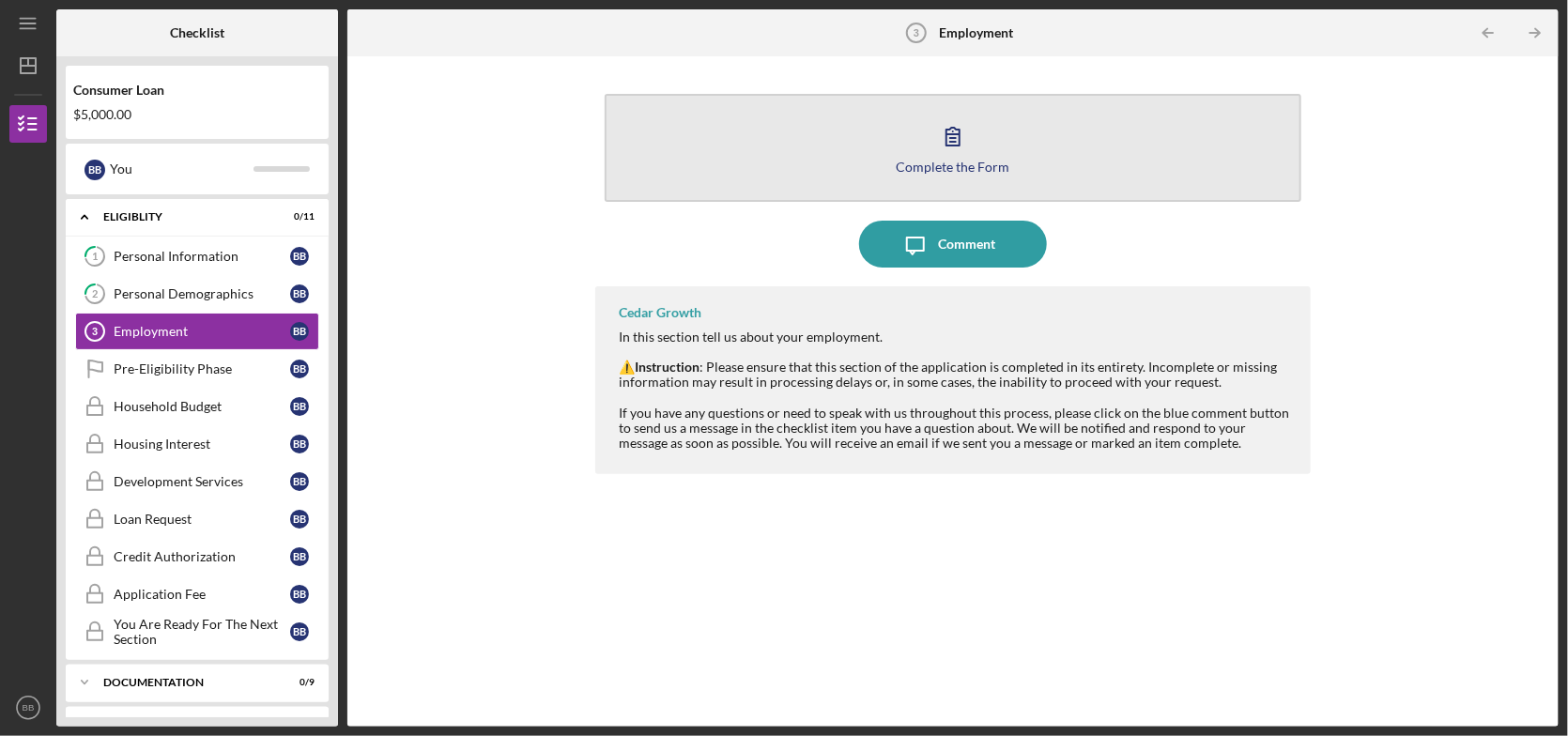
click at [946, 140] on icon "button" at bounding box center [952, 137] width 13 height 18
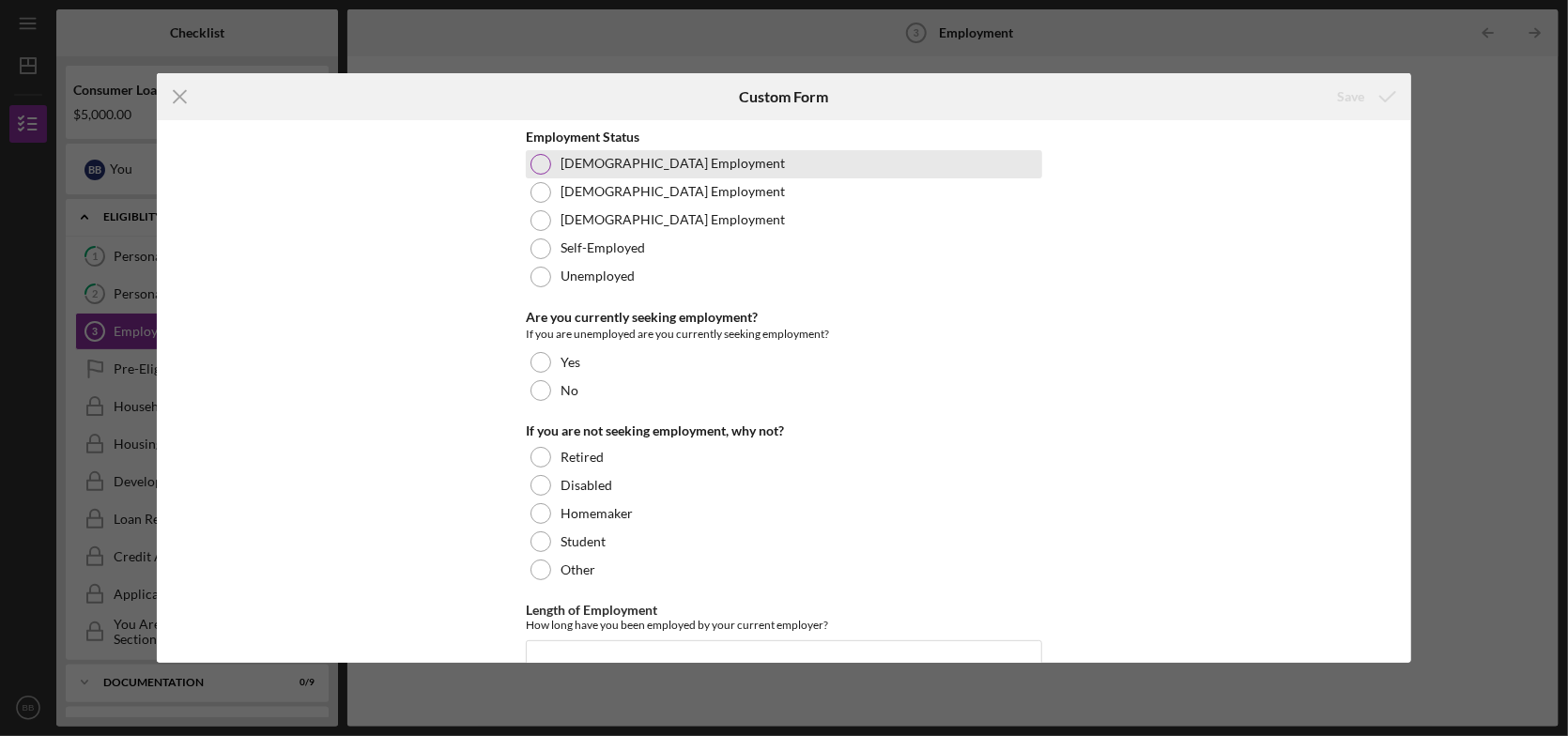
click at [541, 164] on div at bounding box center [540, 164] width 21 height 21
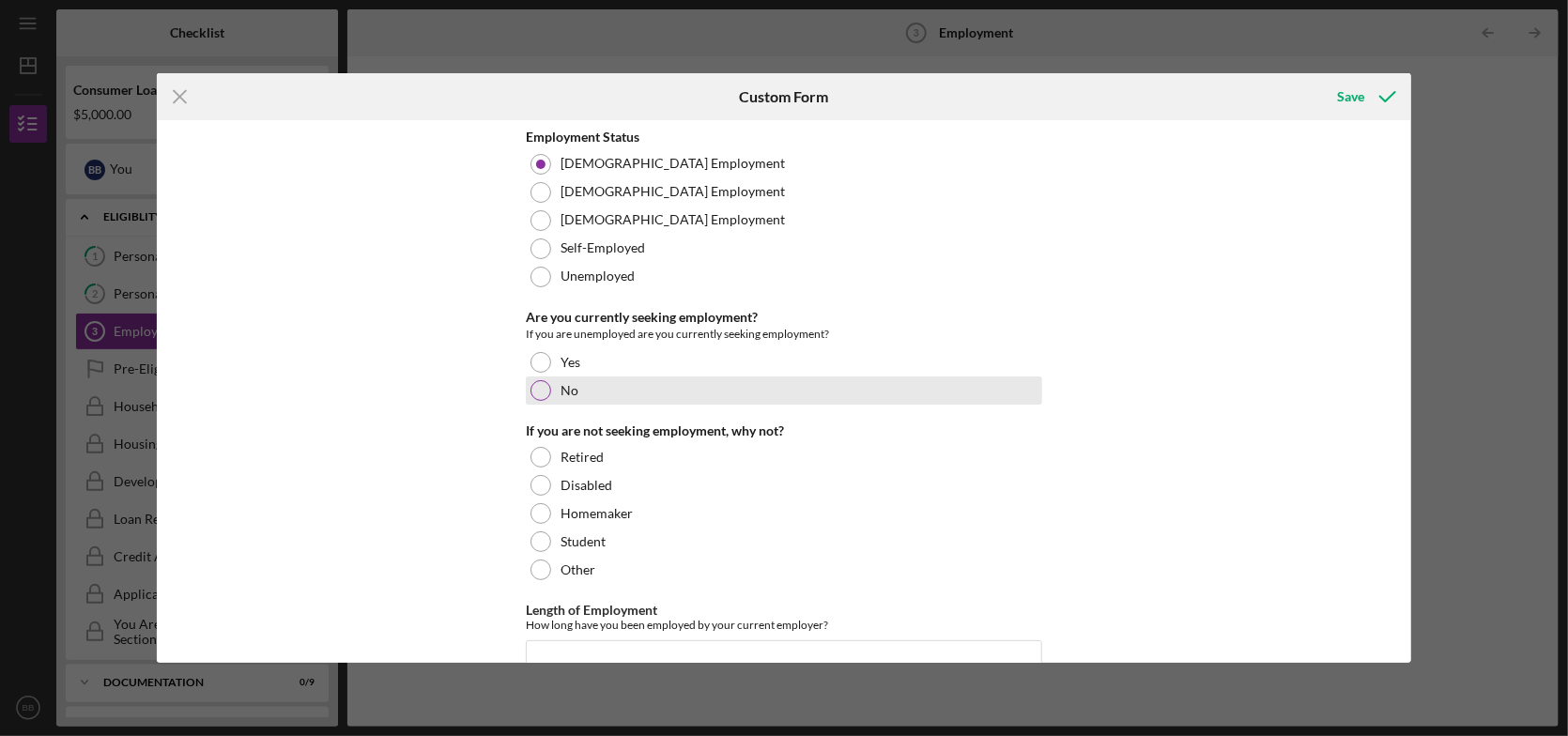
click at [541, 388] on div at bounding box center [540, 390] width 21 height 21
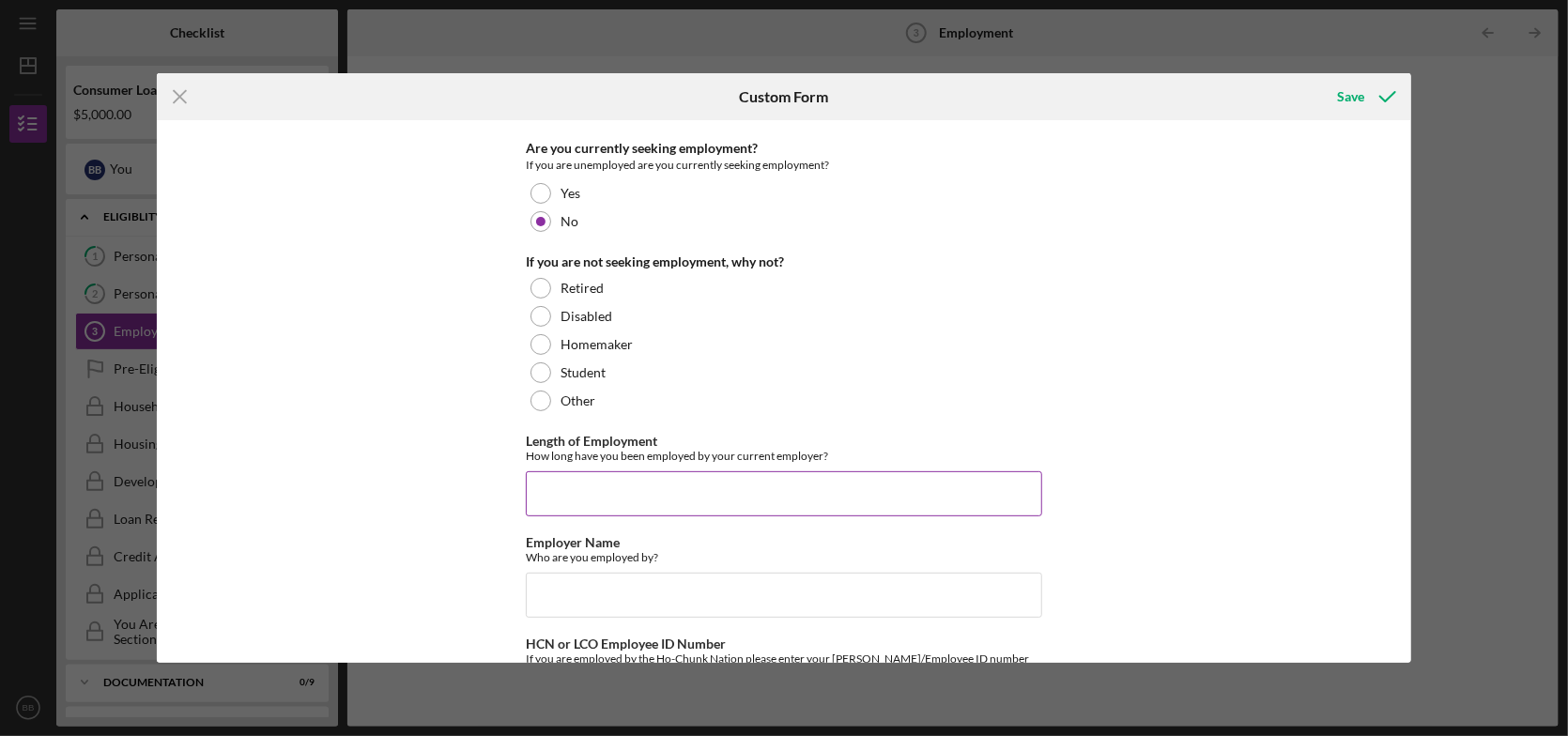
scroll to position [188, 0]
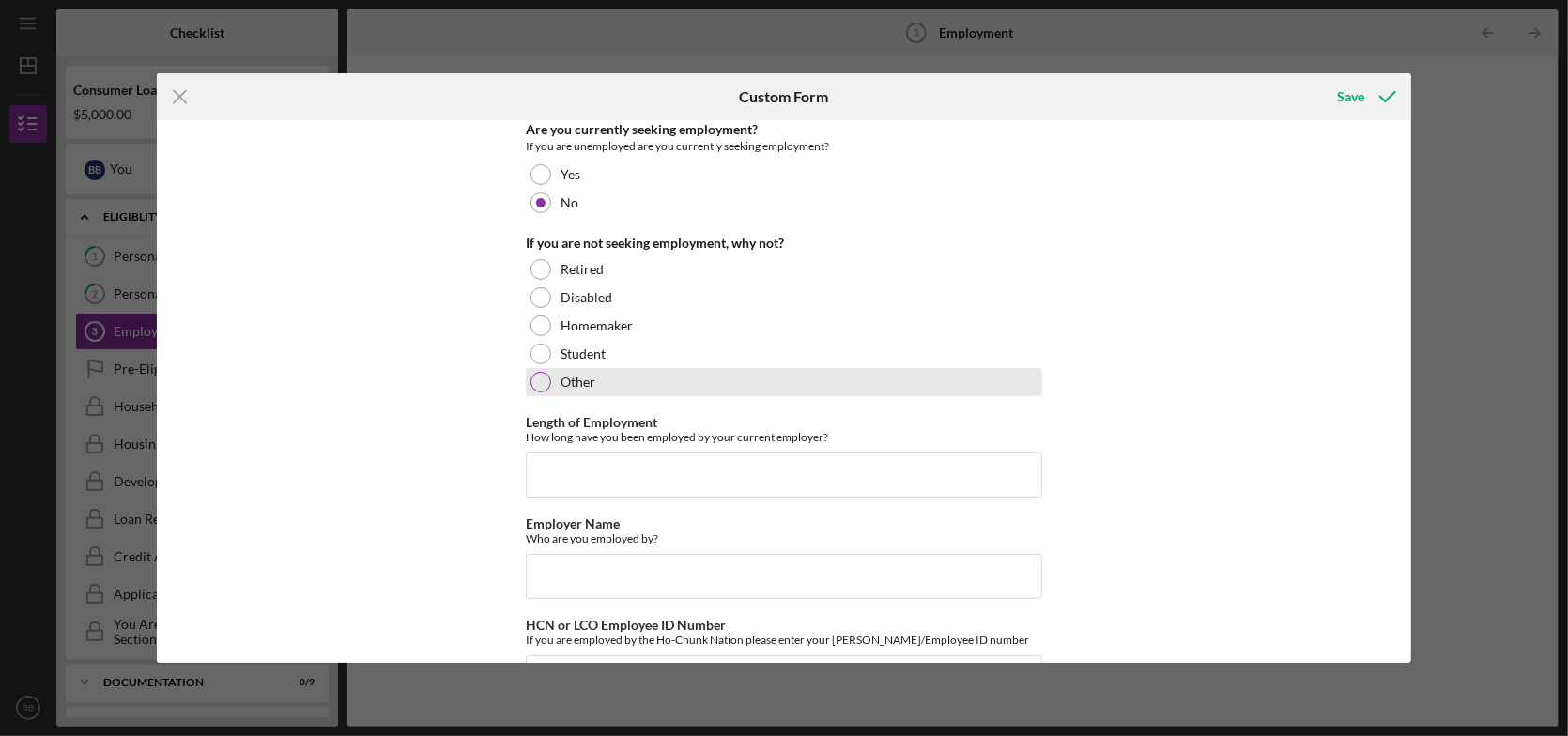
click at [533, 387] on div at bounding box center [540, 381] width 21 height 21
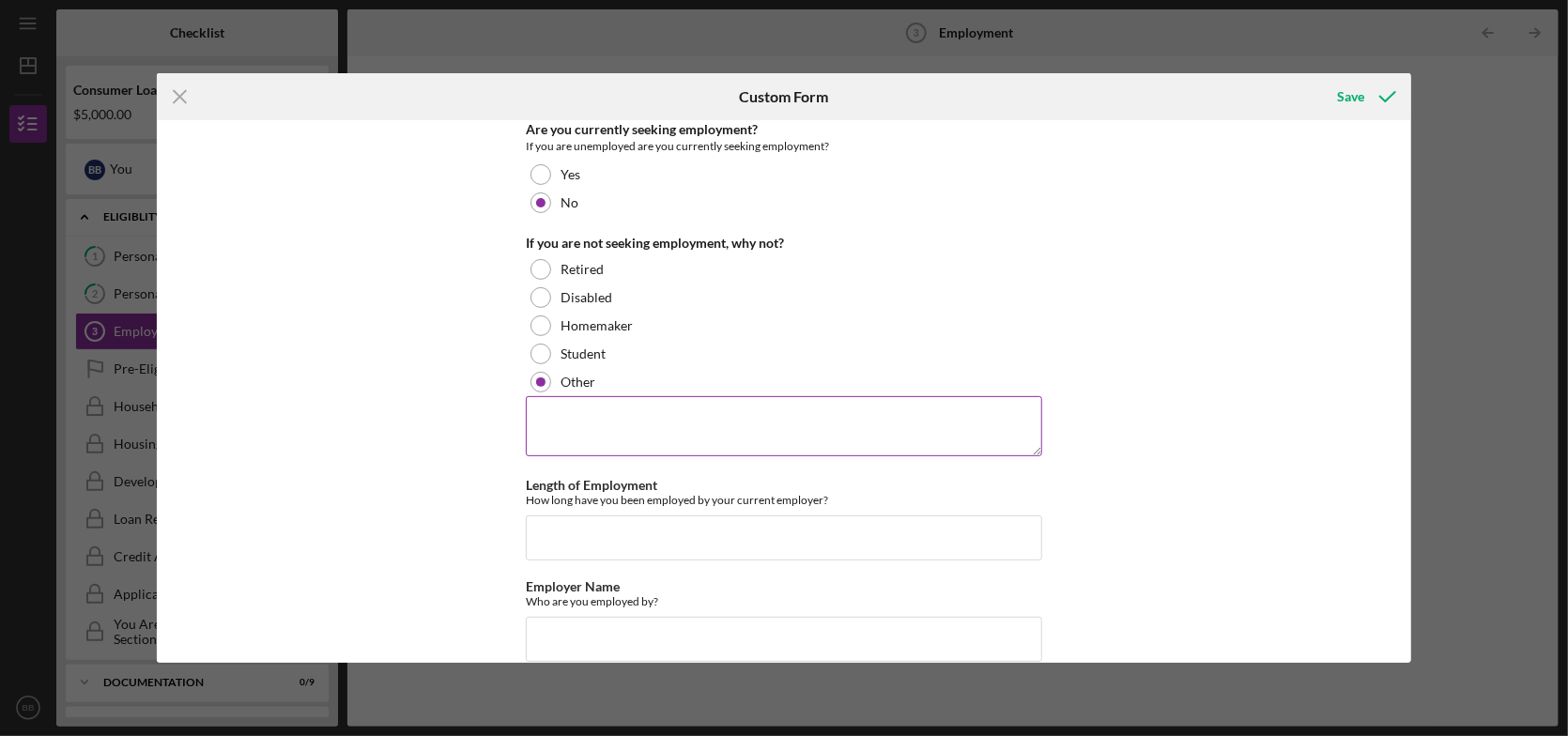
click at [556, 424] on textarea at bounding box center [784, 426] width 516 height 61
type textarea "already employed fulltime"
click at [581, 533] on input "Length of Employment" at bounding box center [784, 537] width 516 height 45
type input "15 years"
click at [614, 642] on input "Employer Name" at bounding box center [784, 639] width 516 height 45
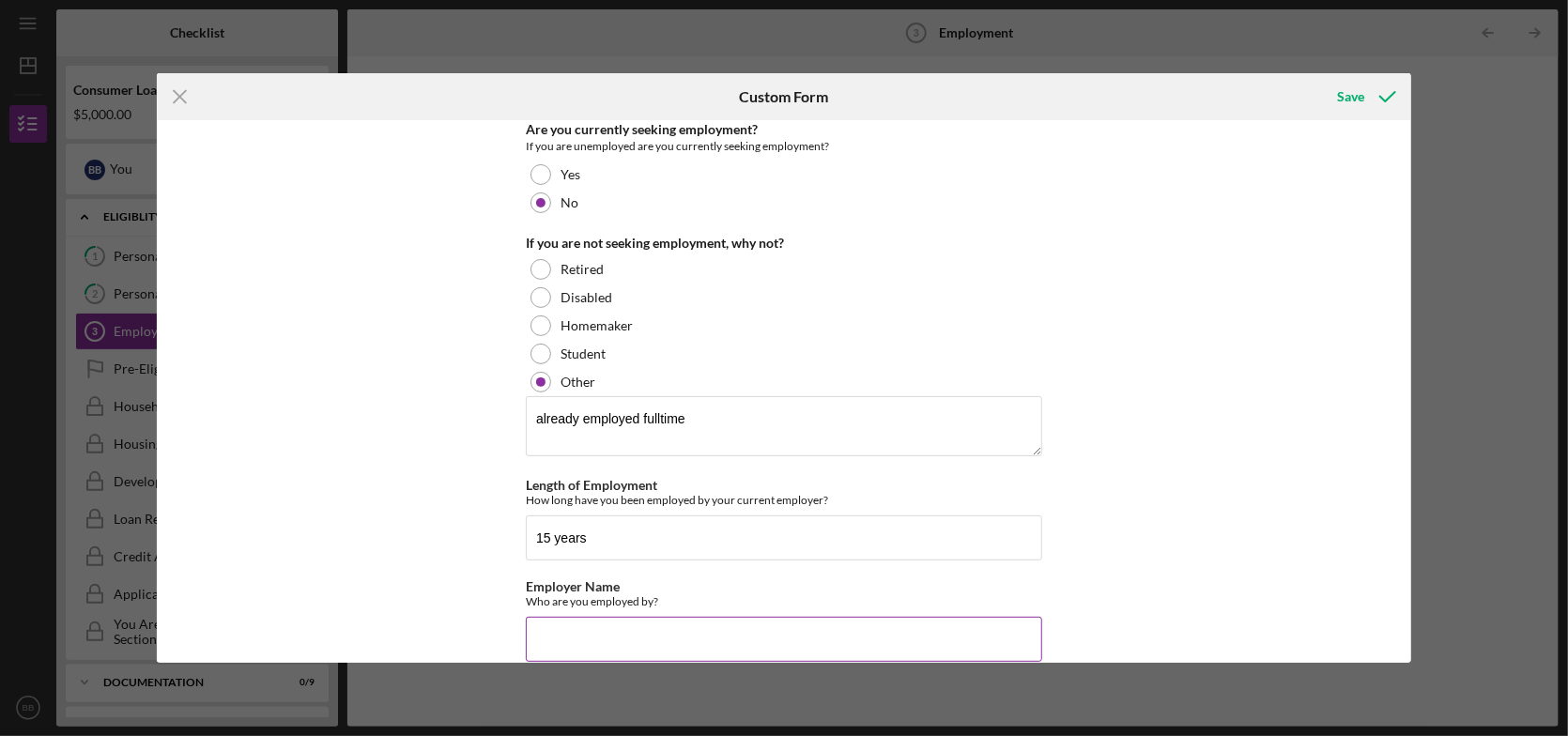
type input "h"
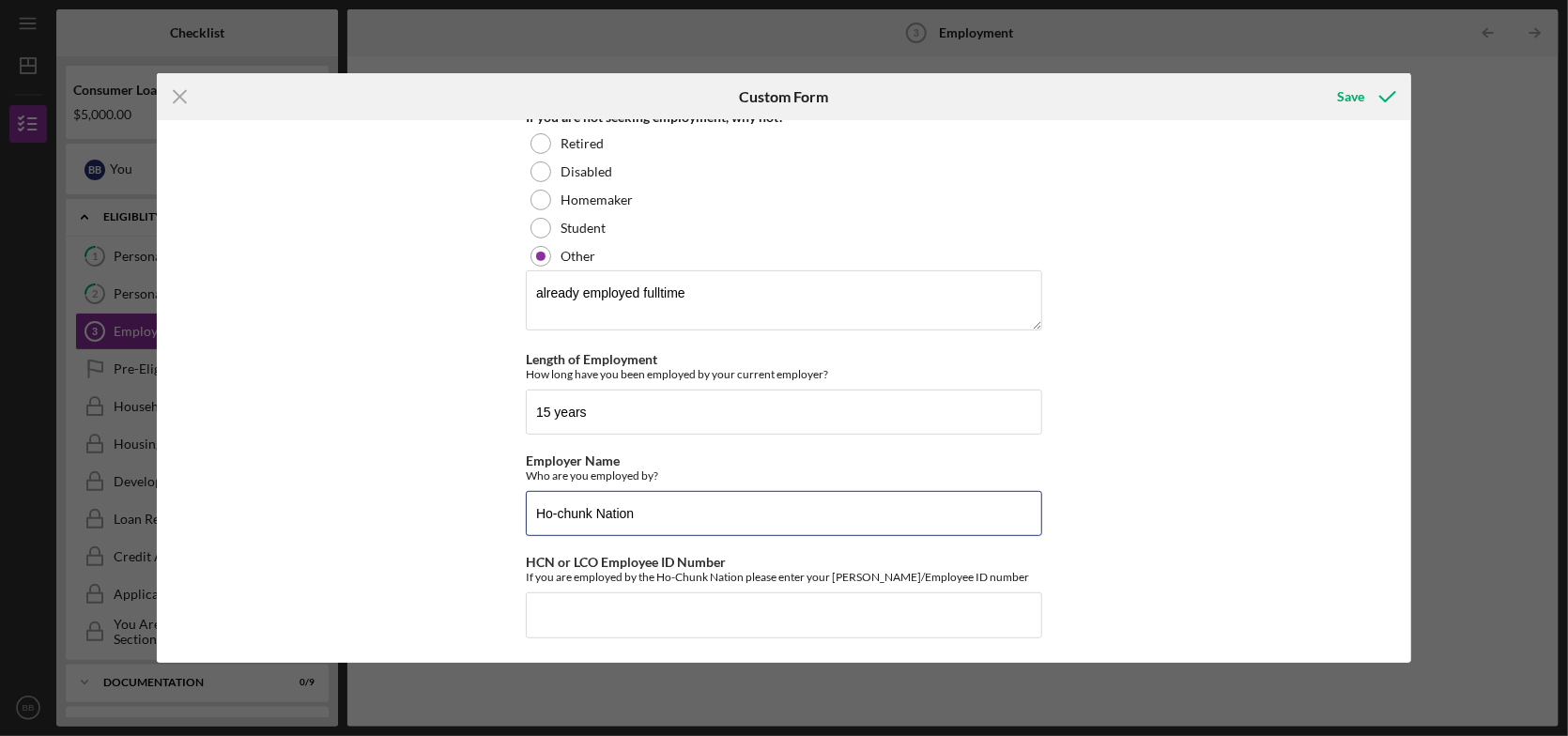
scroll to position [316, 0]
type input "Ho-chunk Nation"
click at [641, 613] on input "HCN or LCO Employee ID Number" at bounding box center [784, 613] width 516 height 45
type input "2230"
click at [1319, 77] on button "Save" at bounding box center [1365, 96] width 93 height 38
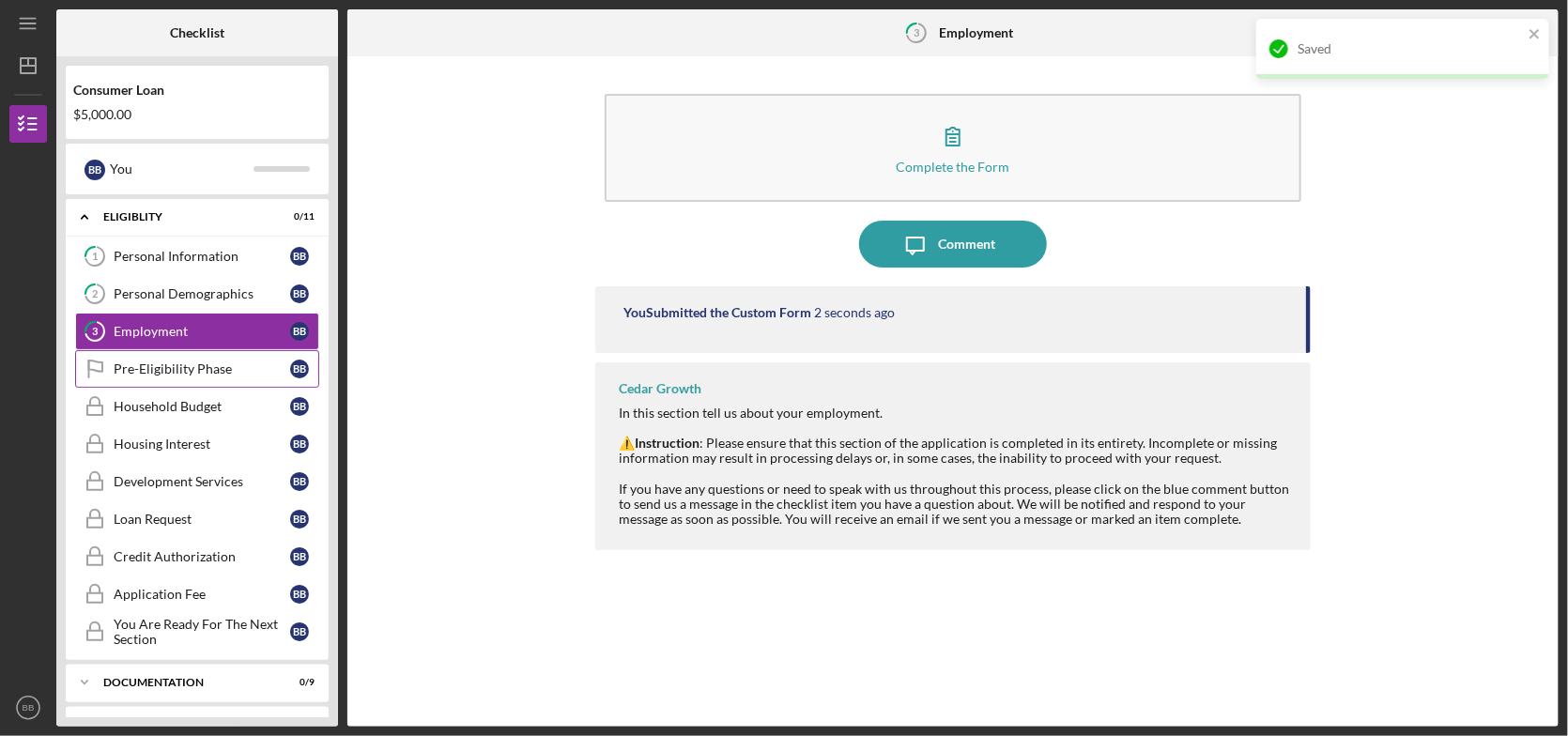
drag, startPoint x: 145, startPoint y: 365, endPoint x: 166, endPoint y: 348, distance: 27.0
click at [146, 365] on div "Pre-Eligibility Phase" at bounding box center [202, 368] width 177 height 15
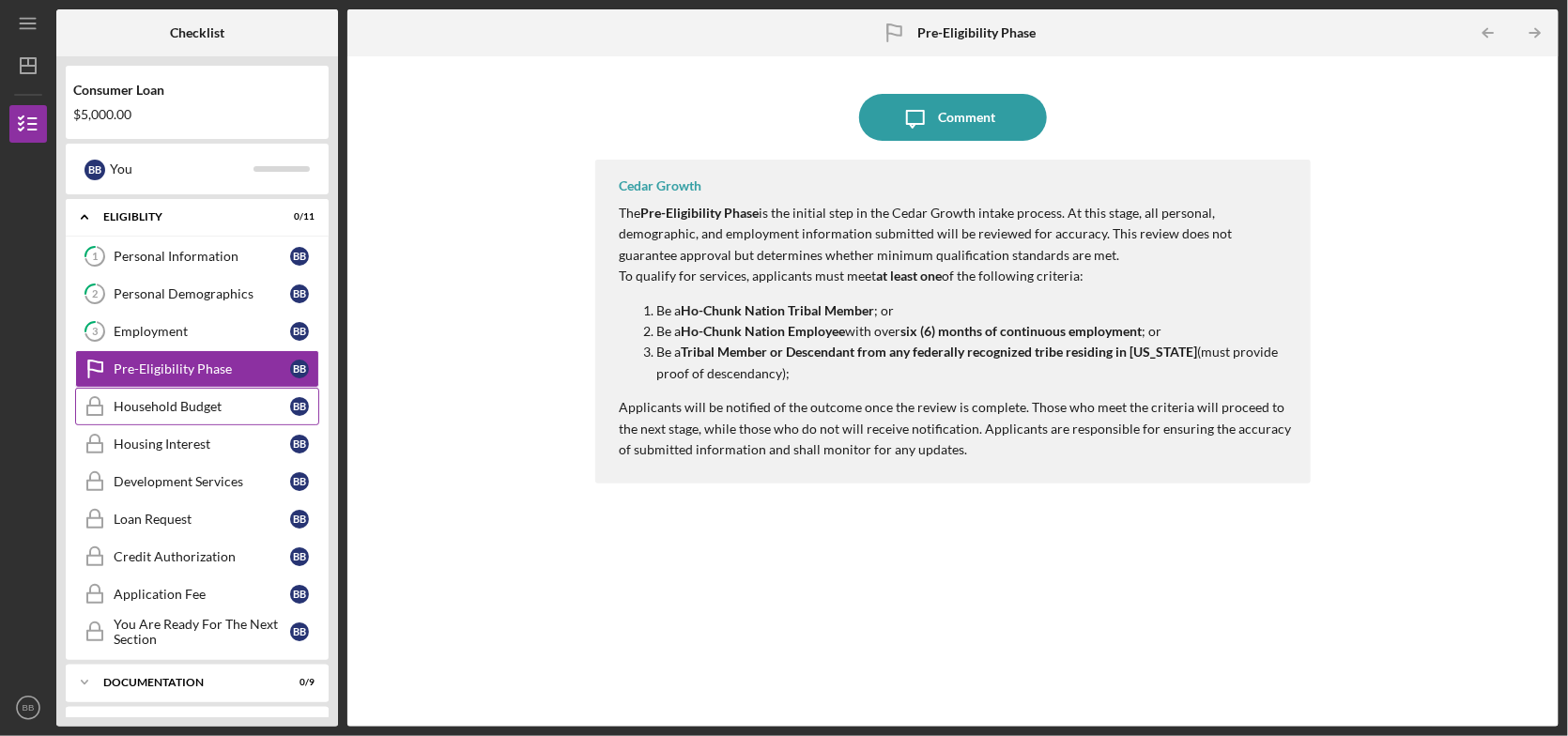
drag, startPoint x: 208, startPoint y: 399, endPoint x: 251, endPoint y: 399, distance: 43.0
click at [210, 399] on div "Household Budget" at bounding box center [202, 406] width 177 height 15
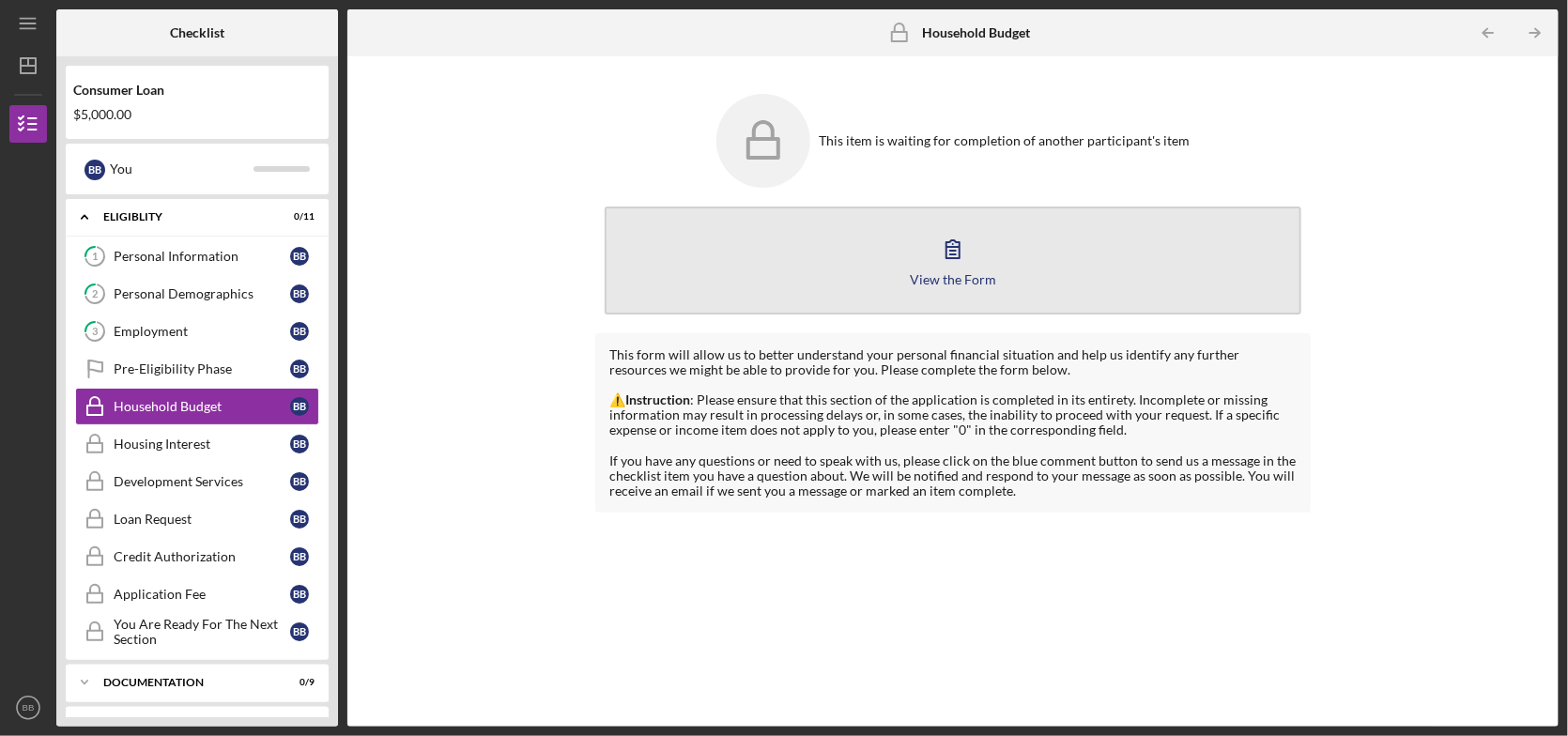
click at [951, 249] on icon "button" at bounding box center [952, 248] width 47 height 47
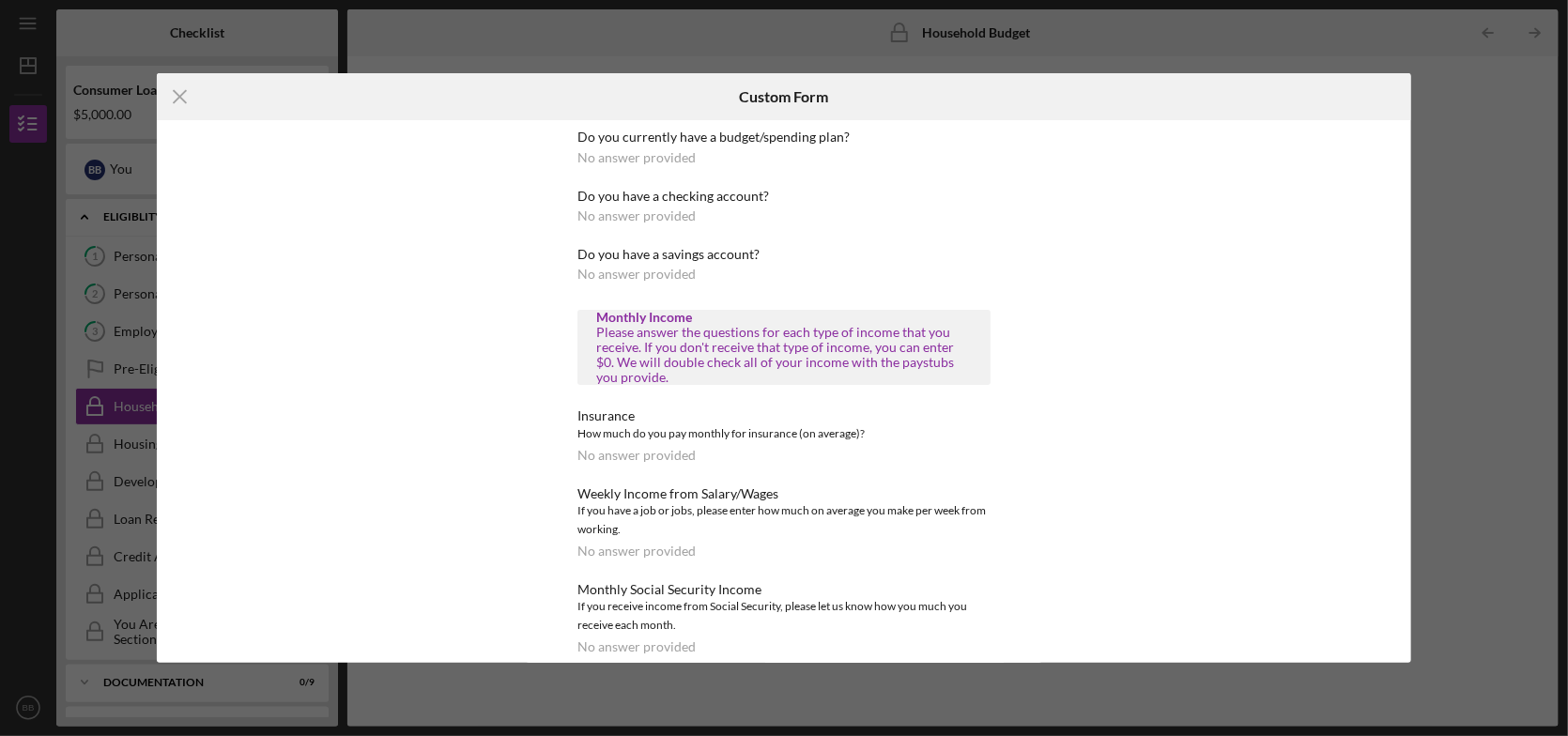
click at [596, 156] on div "No answer provided" at bounding box center [637, 157] width 118 height 15
drag, startPoint x: 562, startPoint y: 164, endPoint x: 590, endPoint y: 164, distance: 28.0
click at [563, 164] on div "Do you currently have a budget/spending plan? No answer provided Do you have a …" at bounding box center [784, 391] width 516 height 542
click at [597, 157] on div "No answer provided" at bounding box center [637, 157] width 118 height 15
click at [177, 98] on line at bounding box center [180, 97] width 12 height 12
